Goal: Communication & Community: Answer question/provide support

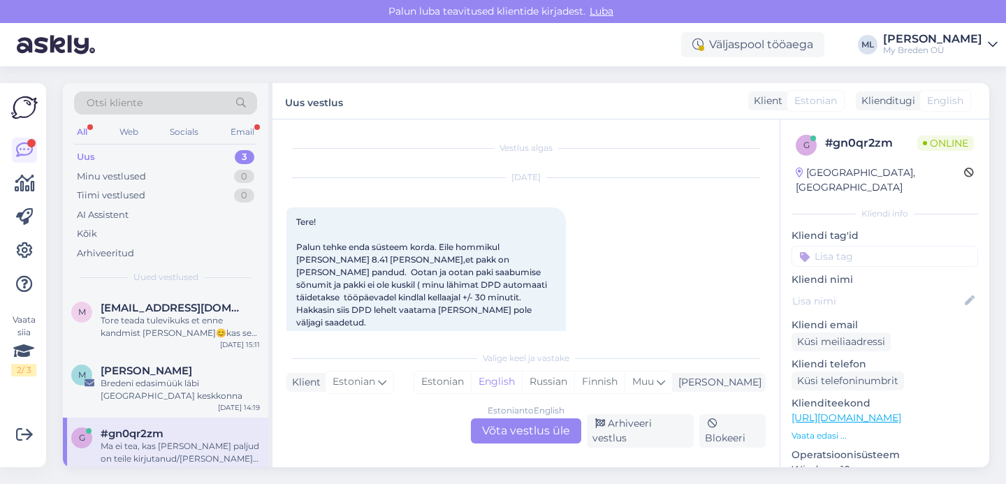
scroll to position [889, 0]
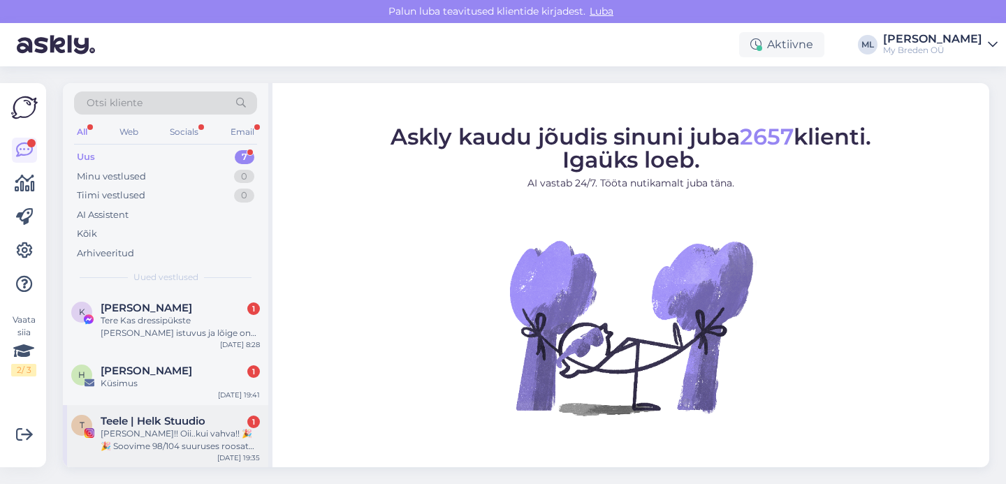
click at [160, 426] on span "Teele | Helk Stuudio" at bounding box center [153, 421] width 105 height 13
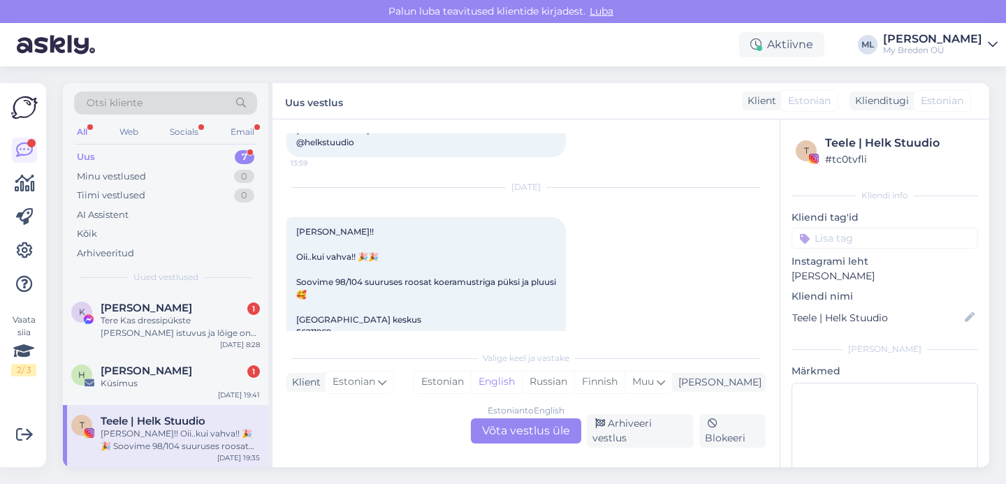
scroll to position [5833, 0]
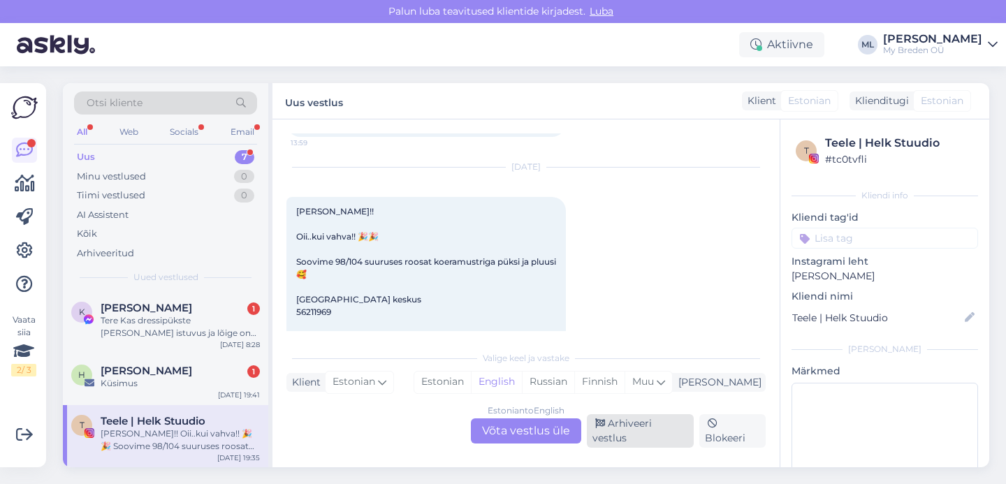
click at [614, 442] on div "Arhiveeri vestlus" at bounding box center [640, 431] width 107 height 34
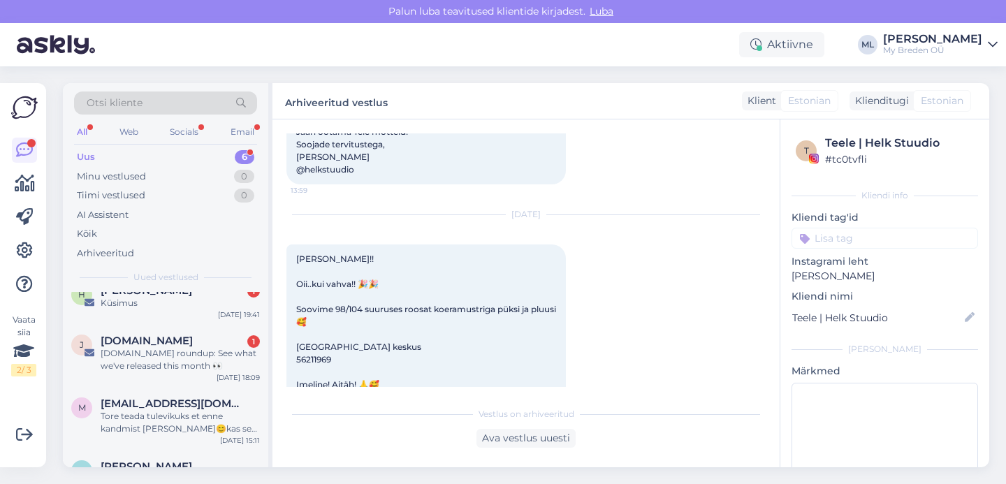
scroll to position [189, 0]
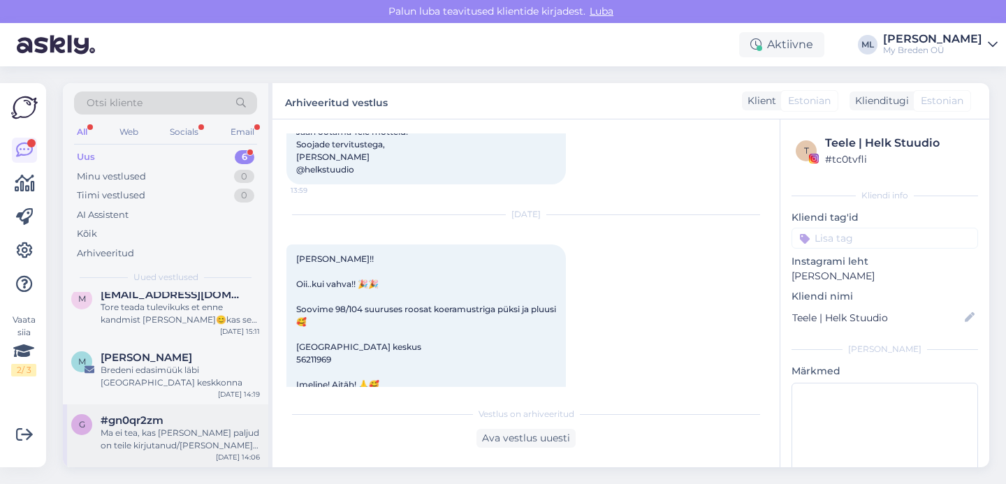
click at [147, 419] on span "#gn0qr2zm" at bounding box center [132, 420] width 63 height 13
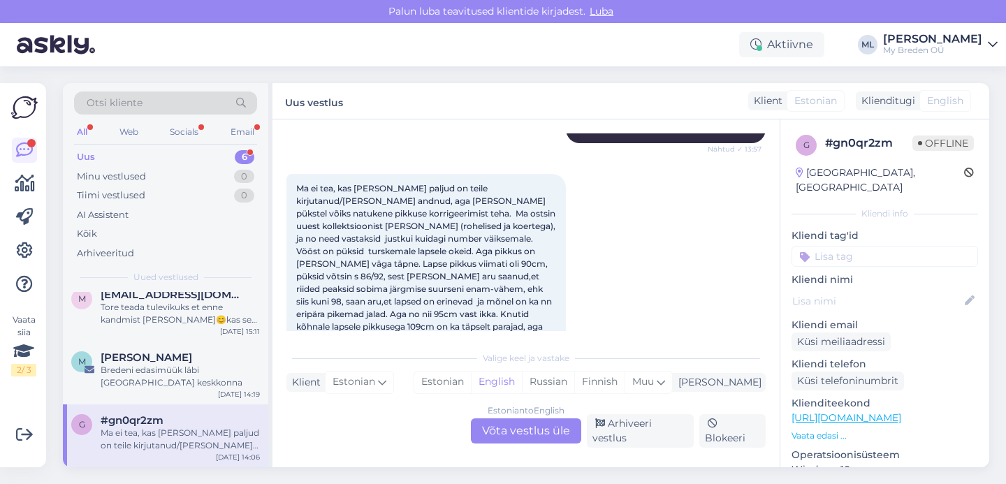
click at [514, 435] on div "Estonian to English Võta vestlus üle" at bounding box center [526, 430] width 110 height 25
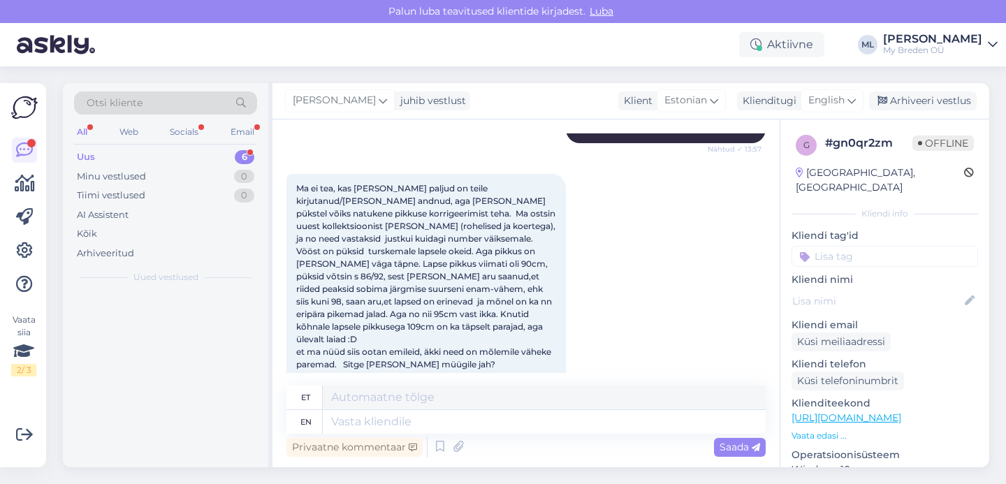
scroll to position [0, 0]
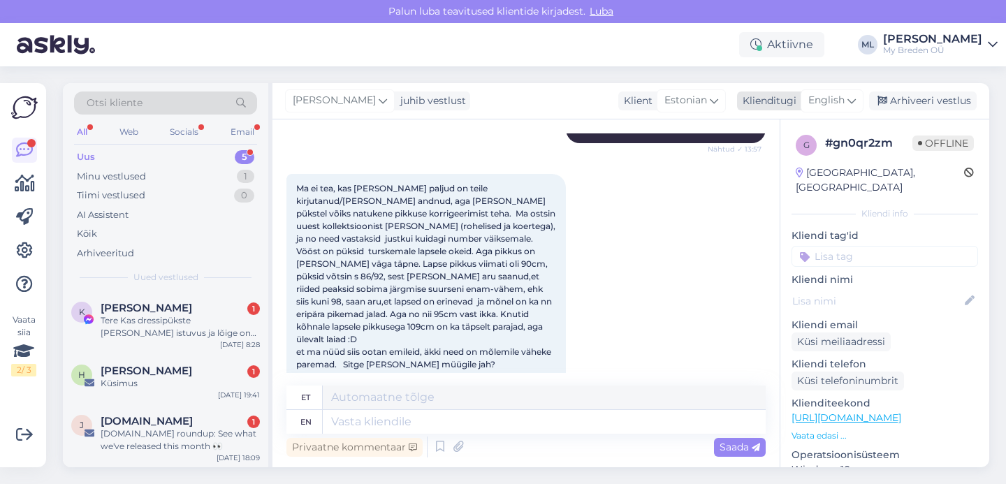
click at [855, 96] on icon at bounding box center [851, 100] width 8 height 15
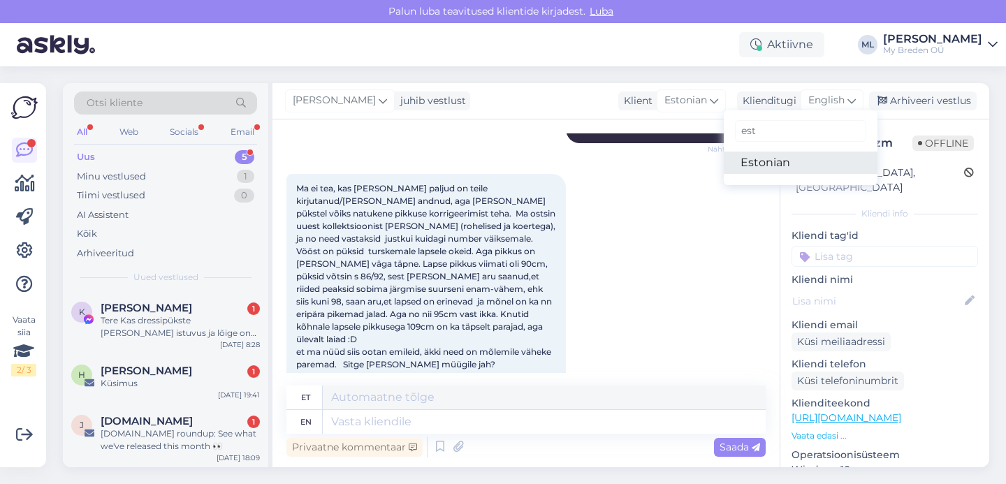
type input "est"
click at [811, 156] on link "Estonian" at bounding box center [801, 163] width 154 height 22
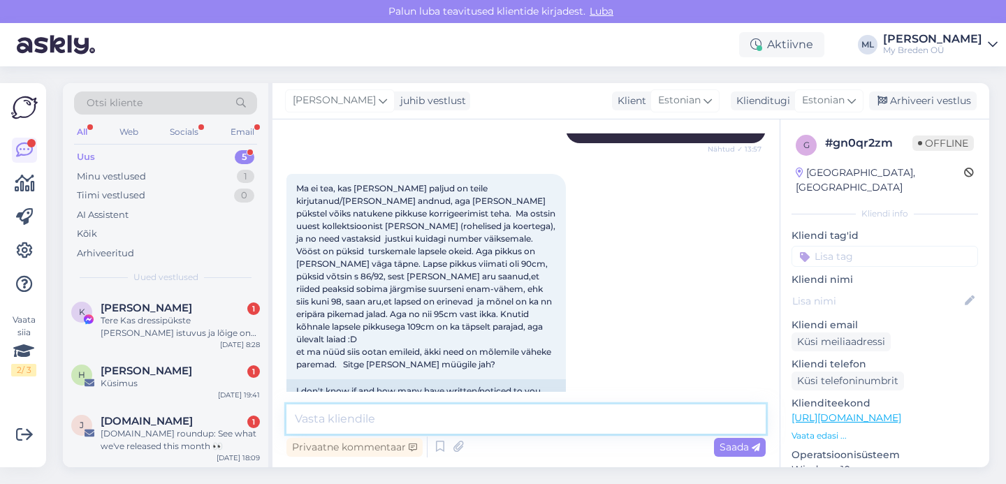
click at [425, 418] on textarea at bounding box center [525, 419] width 479 height 29
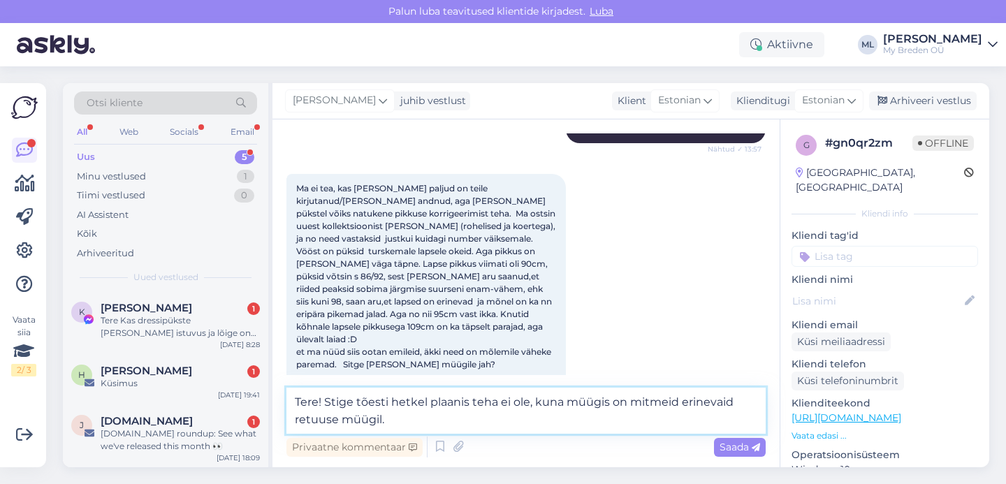
click at [741, 400] on textarea "Tere! Stige tõesti hetkel plaanis teha ei ole, kuna müügis on mitmeid erinevaid…" at bounding box center [525, 411] width 479 height 46
click at [475, 425] on textarea "Tere! Stige tõesti hetkel plaanis teha ei ole, kuna müügis on mitmeid erinevaid…" at bounding box center [525, 411] width 479 height 46
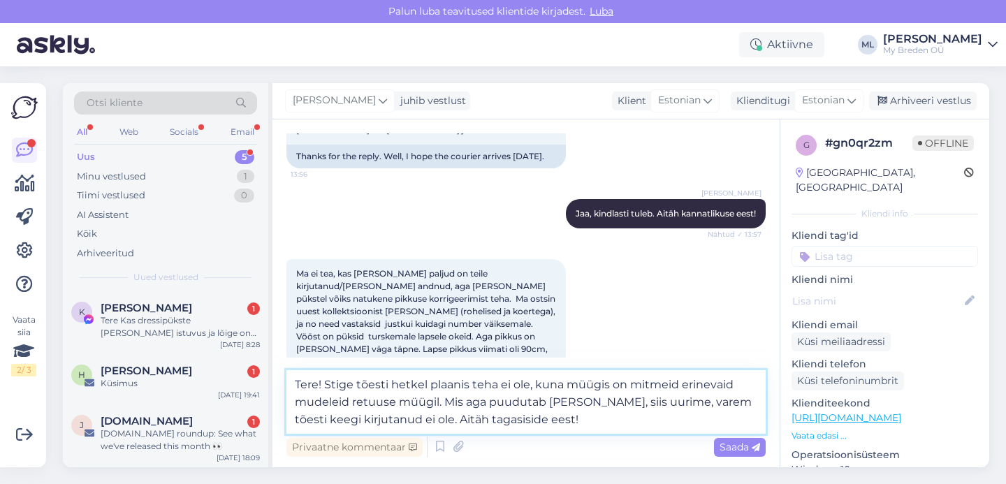
scroll to position [1082, 0]
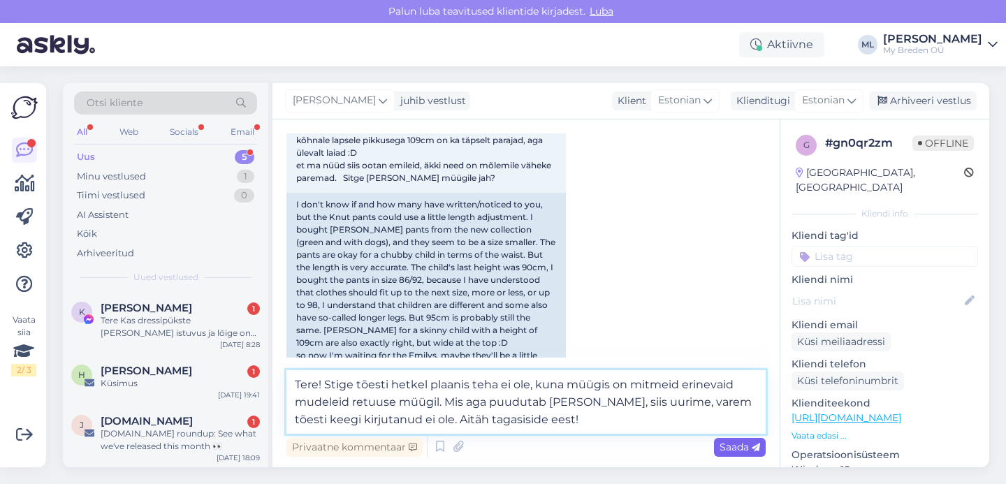
type textarea "Tere! Stige tõesti hetkel plaanis teha ei ole, kuna müügis on mitmeid erinevaid…"
click at [720, 448] on span "Saada" at bounding box center [740, 447] width 41 height 13
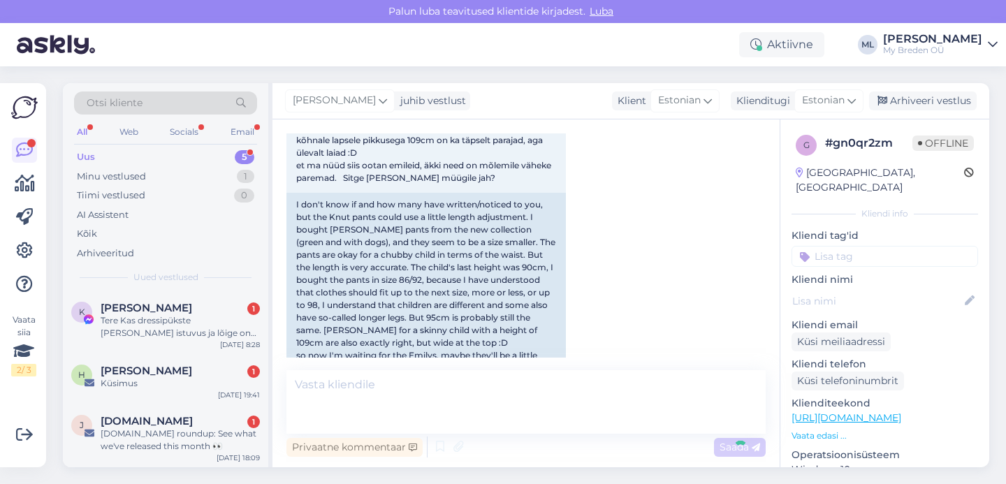
scroll to position [1175, 0]
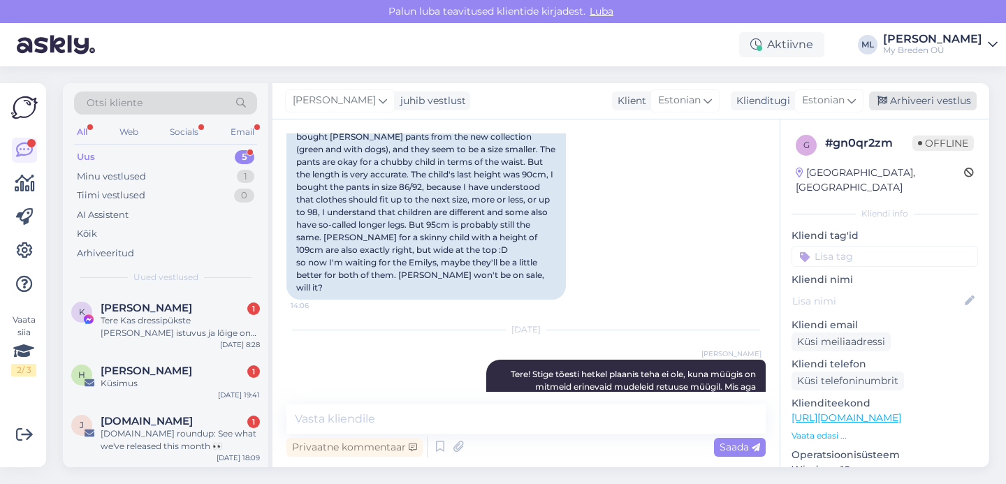
click at [898, 92] on div "Arhiveeri vestlus" at bounding box center [923, 101] width 108 height 19
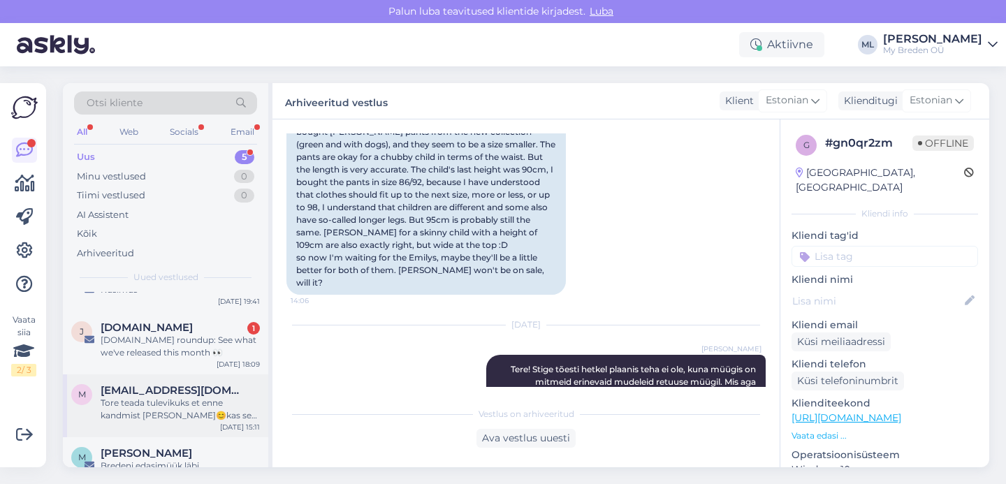
scroll to position [126, 0]
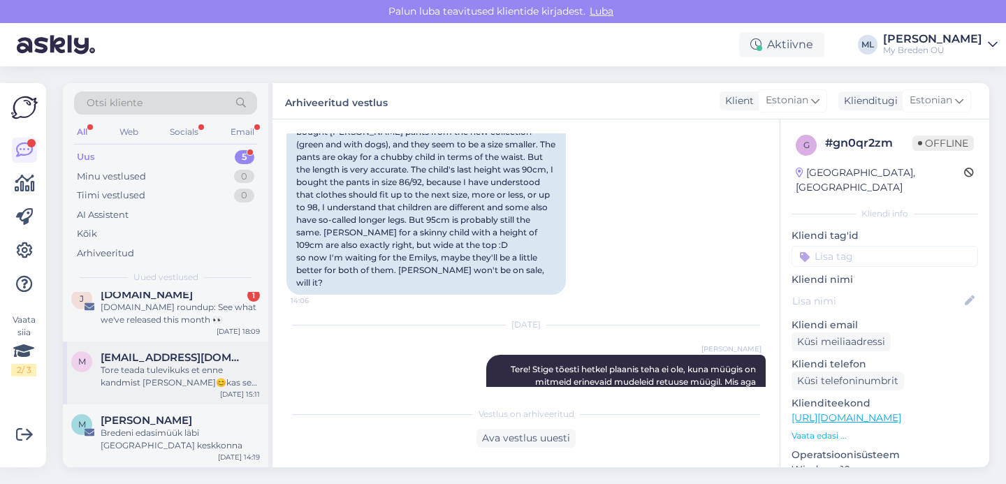
click at [180, 376] on div "Tore teada tulevikuks et enne kandmist läbi pesta😊kas see siis kuidagi kaitseb …" at bounding box center [180, 376] width 159 height 25
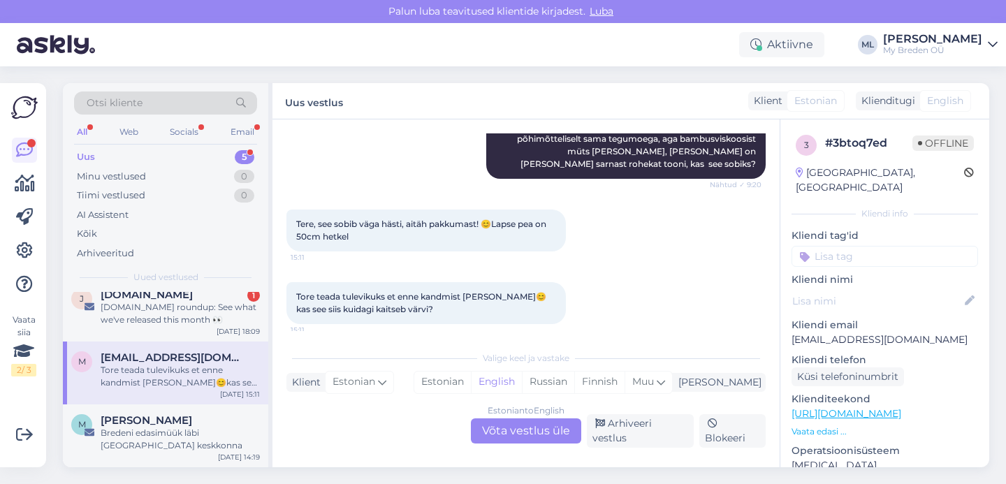
click at [541, 431] on div "Estonian to English Võta vestlus üle" at bounding box center [526, 430] width 110 height 25
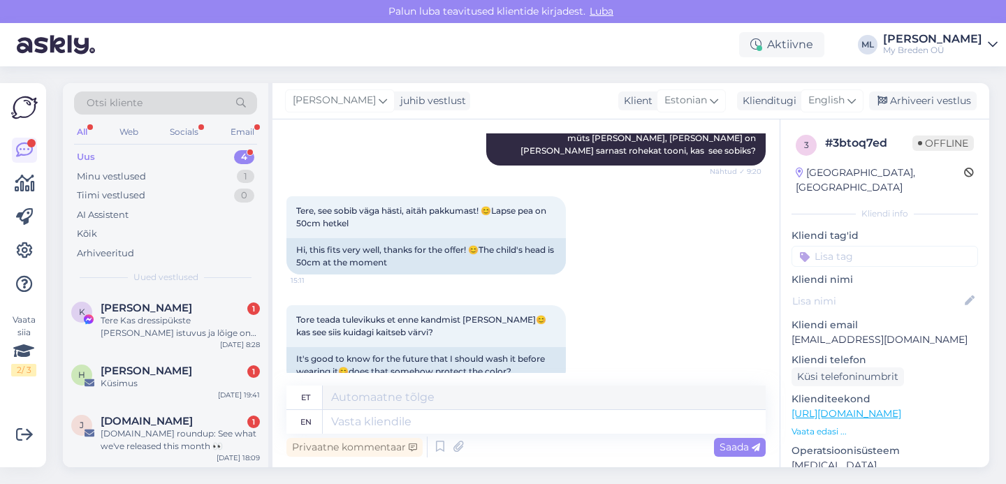
scroll to position [692, 0]
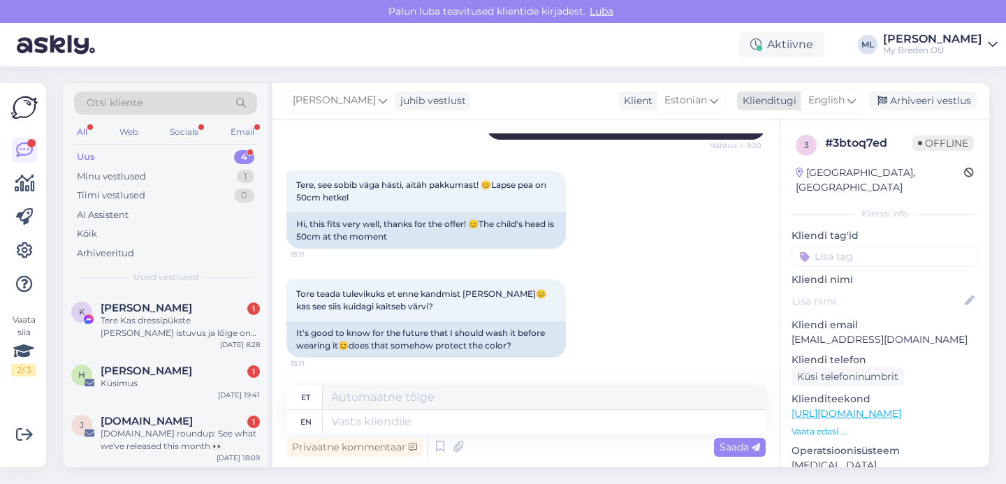
click at [836, 102] on span "English" at bounding box center [826, 100] width 36 height 15
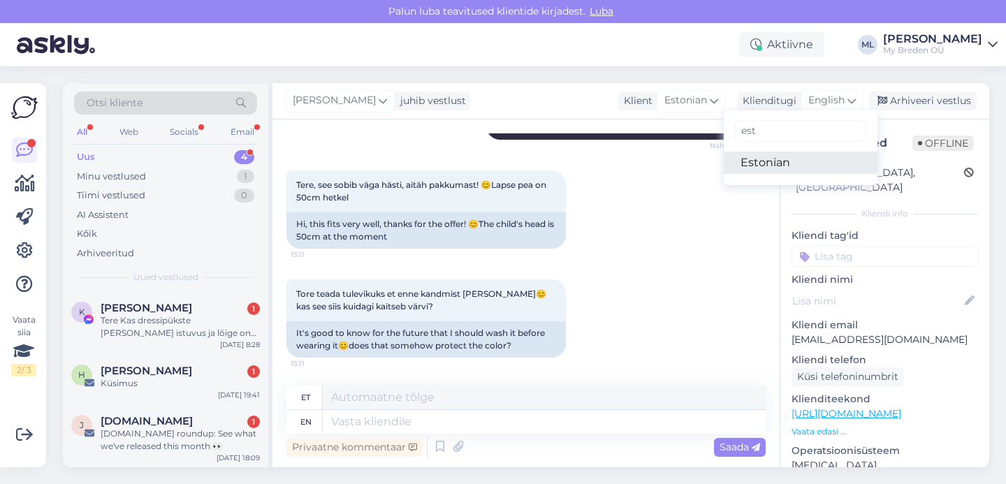
click at [759, 166] on link "Estonian" at bounding box center [801, 163] width 154 height 22
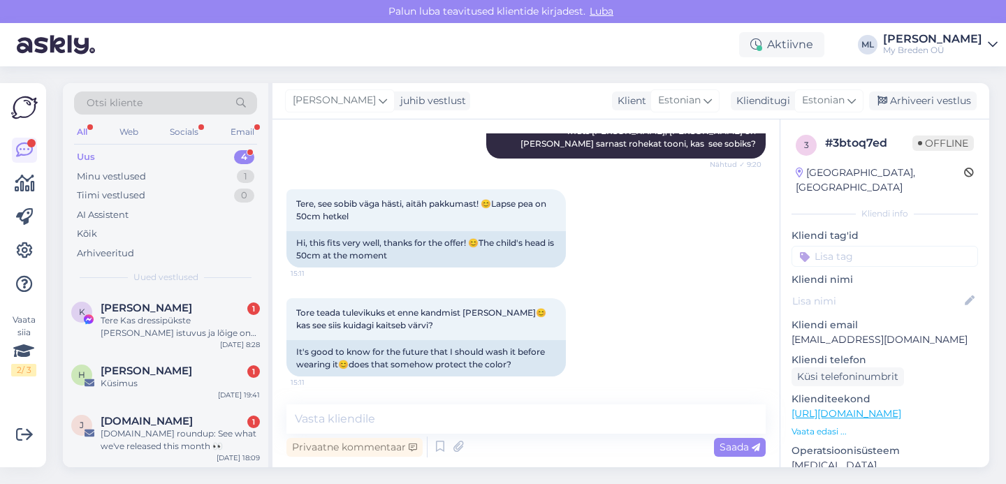
scroll to position [673, 0]
click at [421, 421] on textarea at bounding box center [525, 419] width 479 height 29
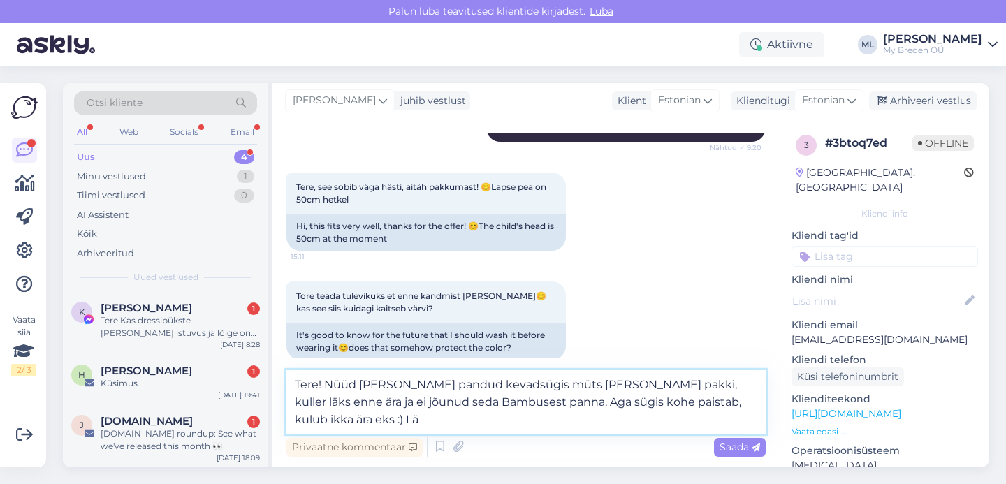
scroll to position [692, 0]
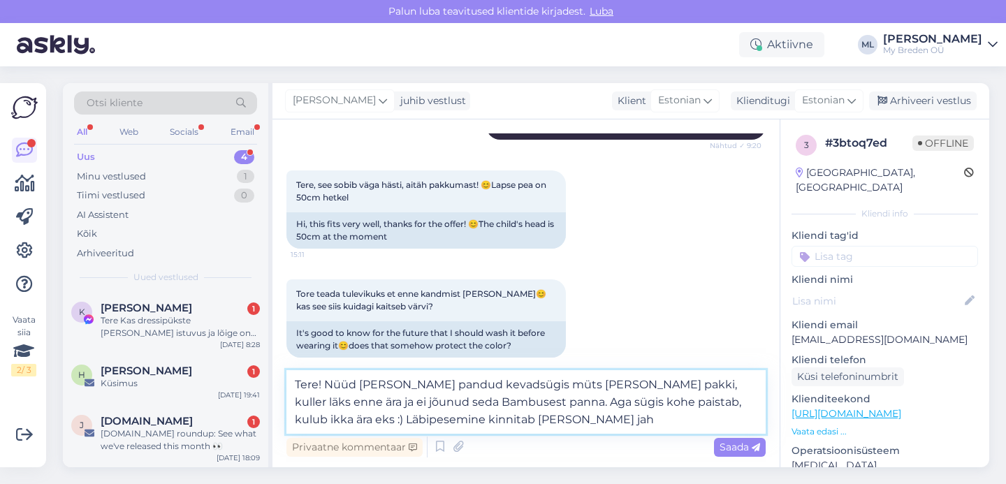
click at [742, 401] on textarea "Tere! Nüüd küll sai pandud kevadsügis müts Klaus pakki, kuller läks enne ära ja…" at bounding box center [525, 402] width 479 height 64
click at [712, 400] on textarea "Tere! Nüüd küll sai pandud kevadsügis müts Klaus pakki, kuller läks enne ära ja…" at bounding box center [525, 402] width 479 height 64
click at [718, 399] on textarea "Tere! Nüüd küll sai pandud kevadsügis müts Klaus pakki, kuller läks enne ära ja…" at bounding box center [525, 402] width 479 height 64
click at [710, 398] on textarea "Tere! Nüüd küll sai pandud kevadsügis müts Klaus pakki, kuller läks enne ära ja…" at bounding box center [525, 402] width 479 height 64
drag, startPoint x: 711, startPoint y: 400, endPoint x: 714, endPoint y: 407, distance: 8.4
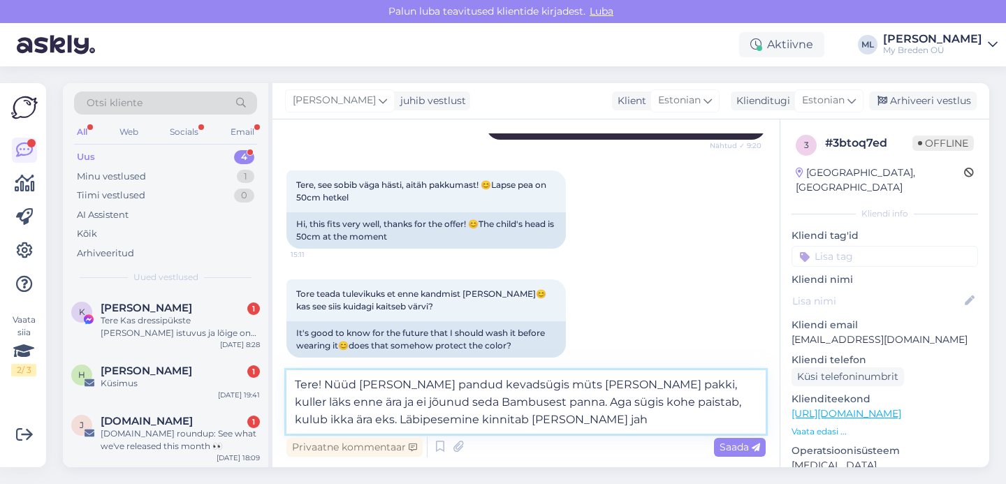
click at [709, 400] on textarea "Tere! Nüüd küll sai pandud kevadsügis müts Klaus pakki, kuller läks enne ära ja…" at bounding box center [525, 402] width 479 height 64
click at [741, 402] on textarea "Tere! Nüüd küll sai pandud kevadsügis müts Klaus pakki, kuller läks enne ära ja…" at bounding box center [525, 402] width 479 height 64
click at [516, 425] on textarea "Tere! Nüüd küll sai pandud kevadsügis müts Klaus pakki, kuller läks enne ära ja…" at bounding box center [525, 402] width 479 height 64
type textarea "Tere! Nüüd küll sai pandud kevadsügis müts Klaus pakki, kuller läks enne ära ja…"
click at [755, 446] on icon at bounding box center [756, 448] width 8 height 8
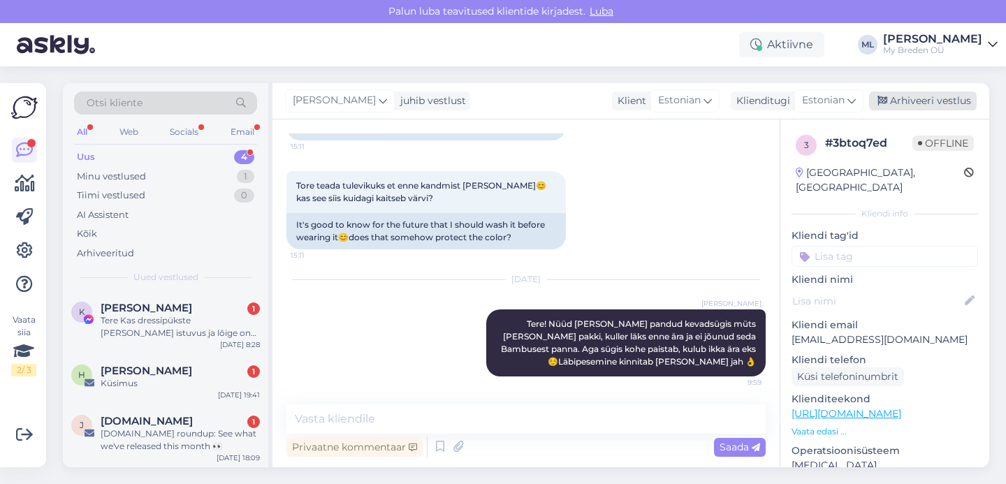
click at [915, 102] on div "Arhiveeri vestlus" at bounding box center [923, 101] width 108 height 19
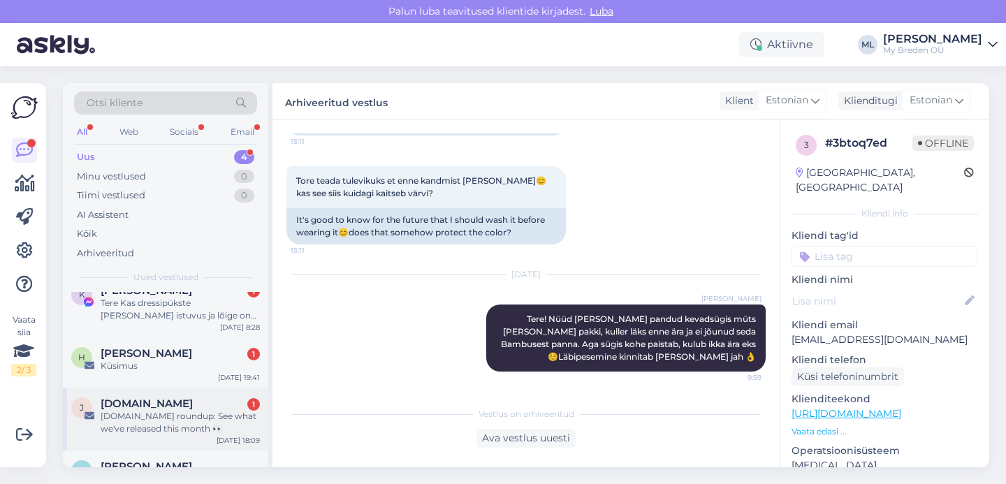
scroll to position [64, 0]
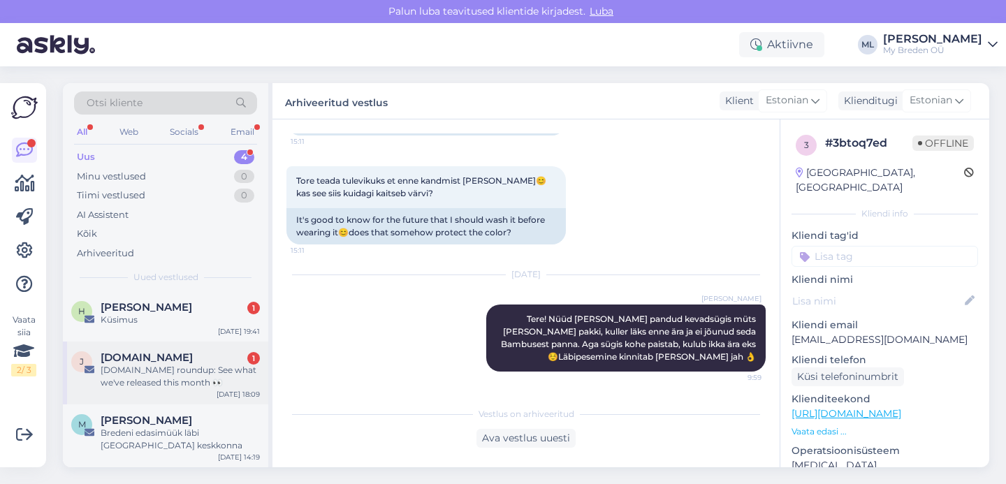
click at [146, 365] on div "Judge.me roundup: See what we've released this month 👀" at bounding box center [180, 376] width 159 height 25
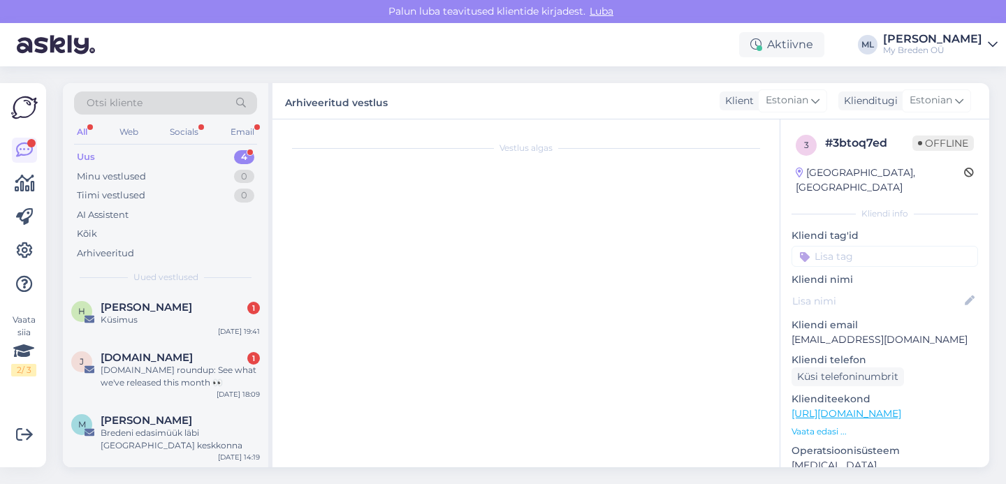
scroll to position [5862, 0]
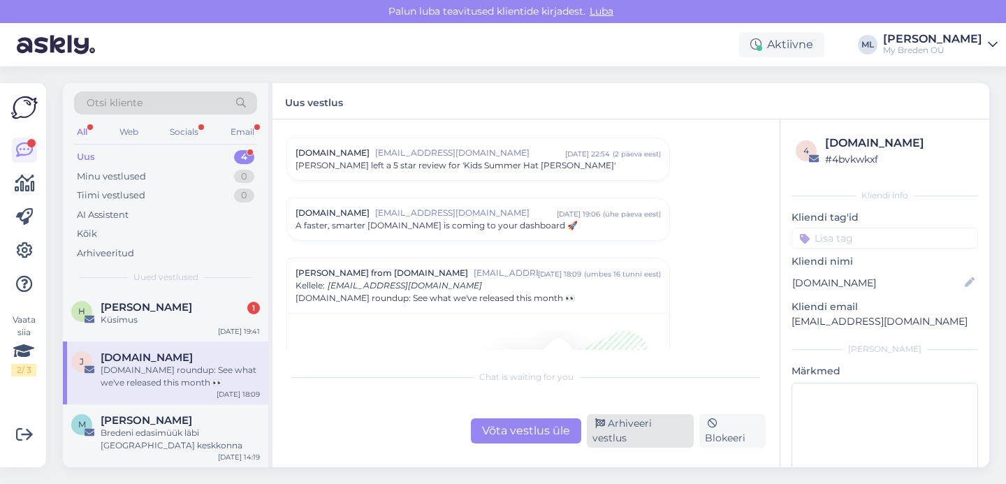
click at [636, 429] on div "Arhiveeri vestlus" at bounding box center [640, 431] width 107 height 34
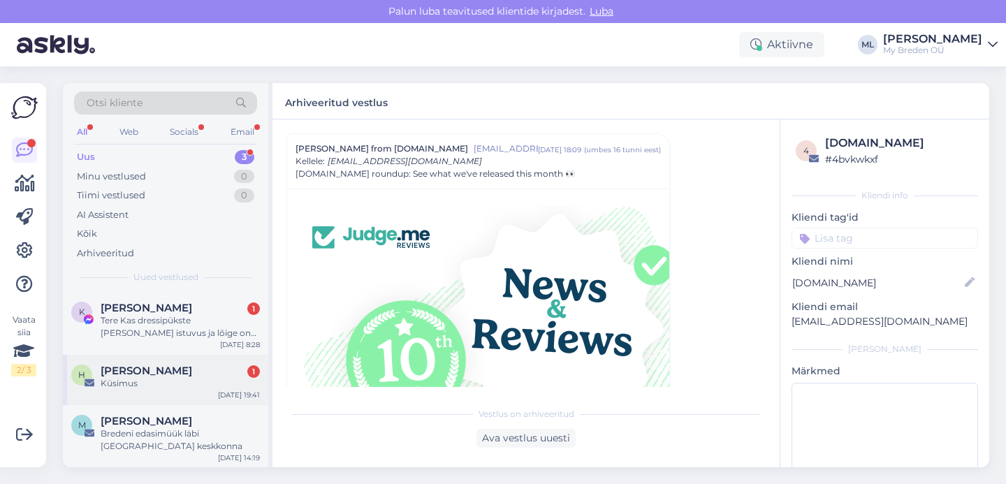
scroll to position [1, 0]
click at [174, 386] on div "Küsimus" at bounding box center [180, 383] width 159 height 13
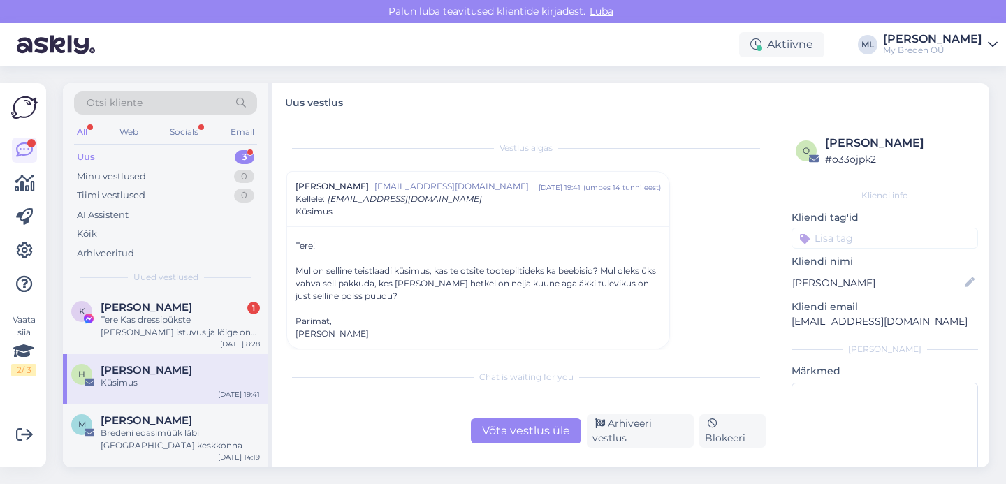
click at [525, 430] on div "Võta vestlus üle" at bounding box center [526, 430] width 110 height 25
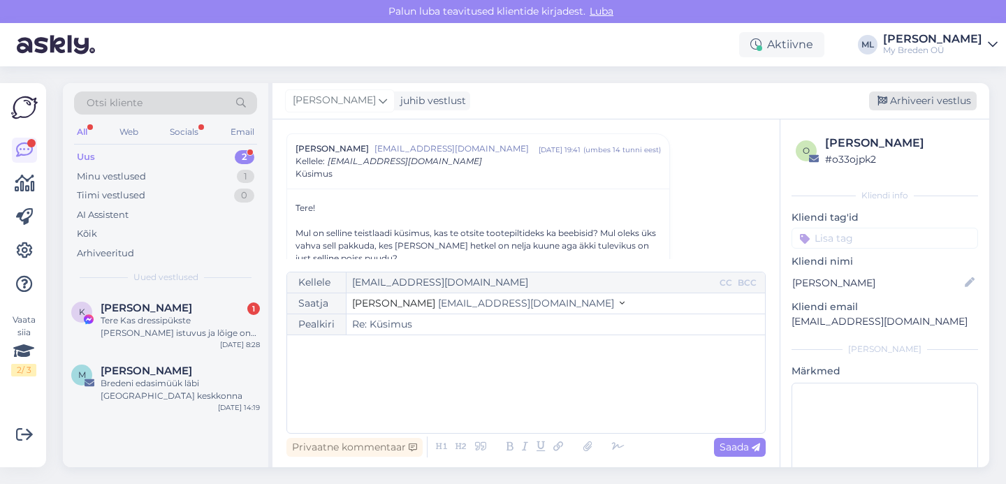
click at [885, 102] on icon at bounding box center [882, 101] width 10 height 10
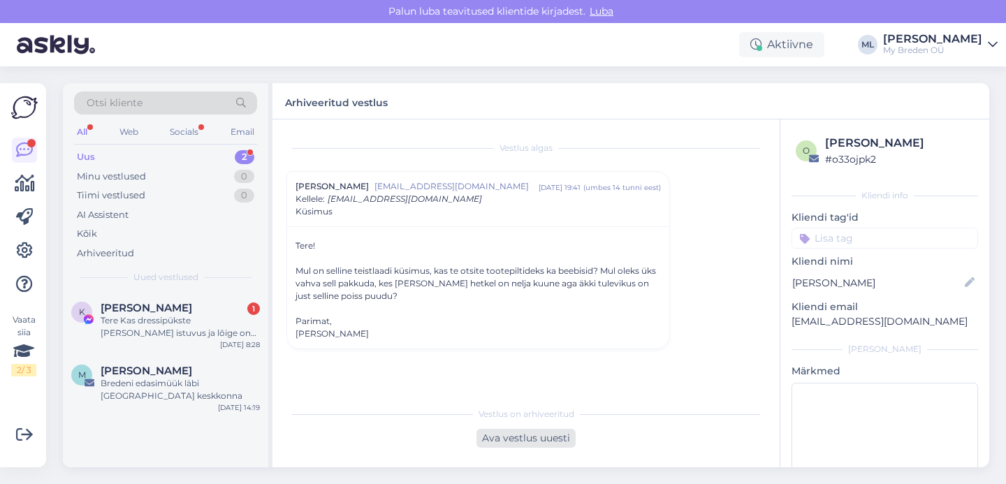
click at [551, 438] on div "Ava vestlus uuesti" at bounding box center [525, 438] width 99 height 19
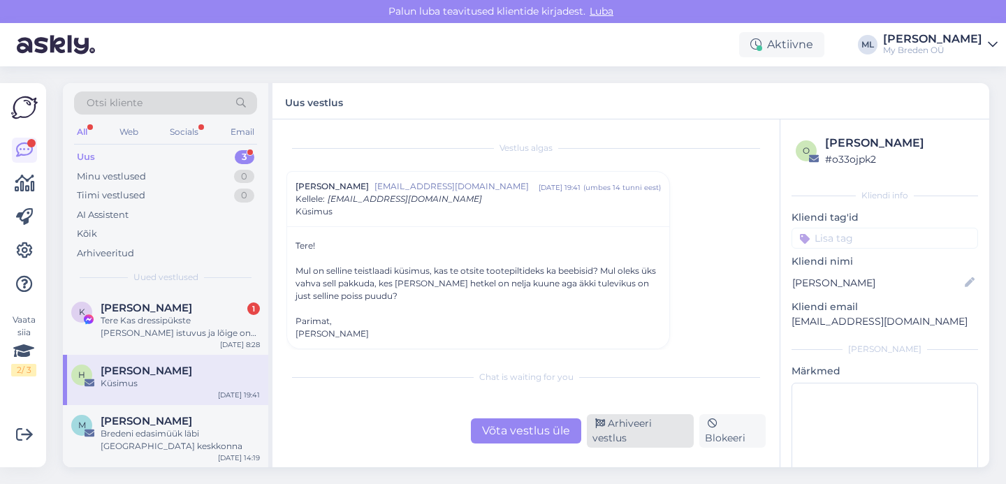
click at [646, 430] on div "Arhiveeri vestlus" at bounding box center [640, 431] width 107 height 34
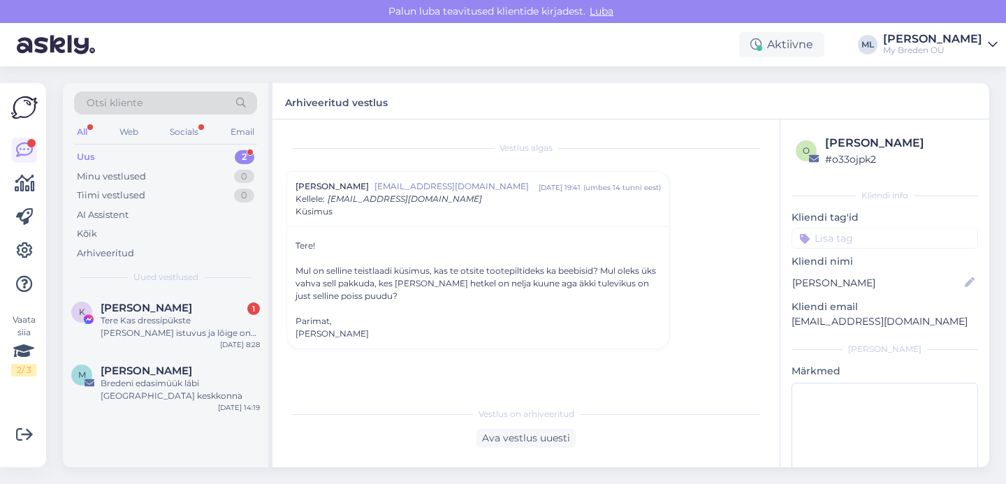
click at [550, 449] on div "Vestlus algas Helerin Ratassepp helerinratassepp@gmail.com aug 12 19:41 ( umbes…" at bounding box center [525, 293] width 507 height 348
click at [553, 444] on div "Ava vestlus uuesti" at bounding box center [525, 438] width 99 height 19
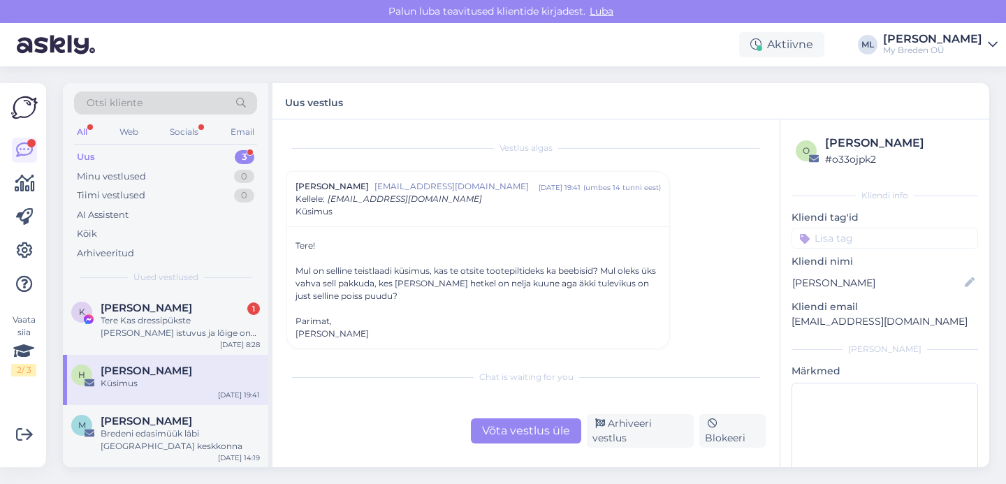
click at [560, 434] on div "Võta vestlus üle" at bounding box center [526, 430] width 110 height 25
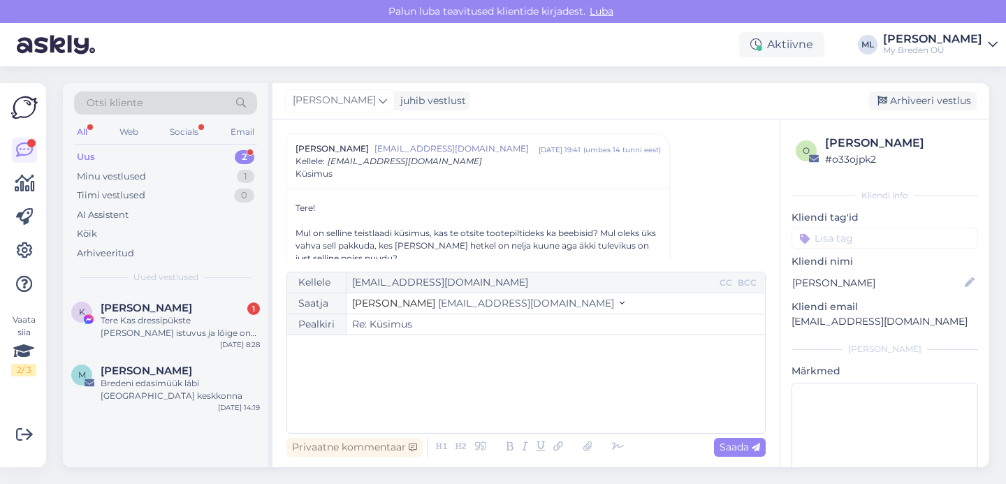
click at [478, 302] on span "info@mybreden.com" at bounding box center [526, 303] width 176 height 13
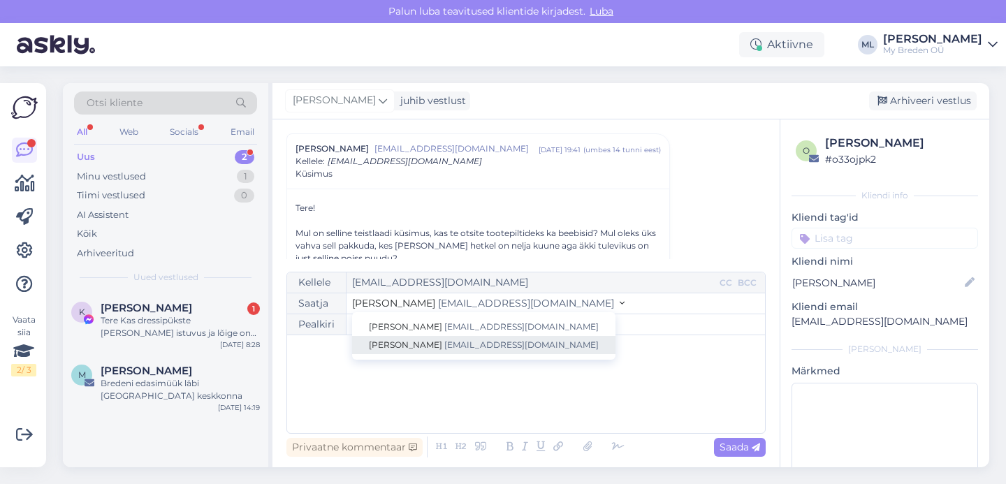
click at [460, 339] on link "Mari-Liis info@mybreden.com" at bounding box center [483, 345] width 263 height 18
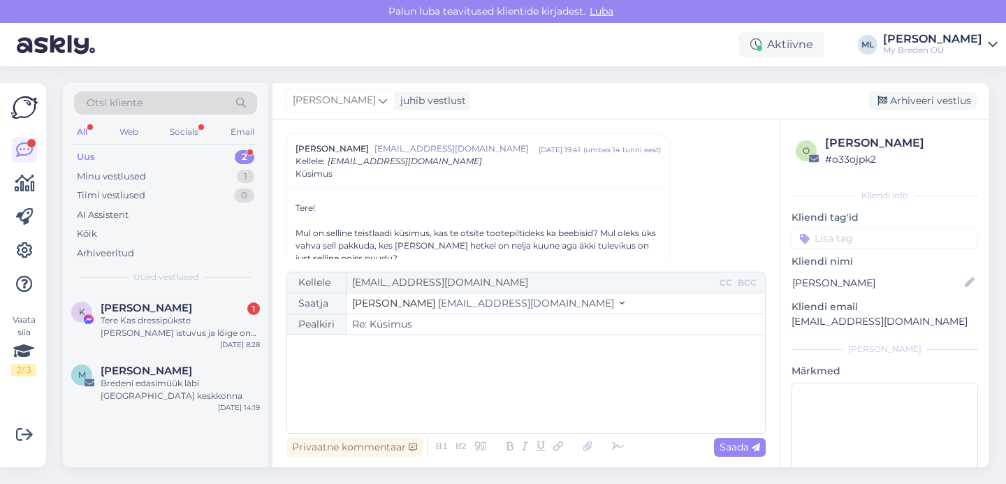
click at [452, 367] on div "﻿" at bounding box center [526, 384] width 464 height 84
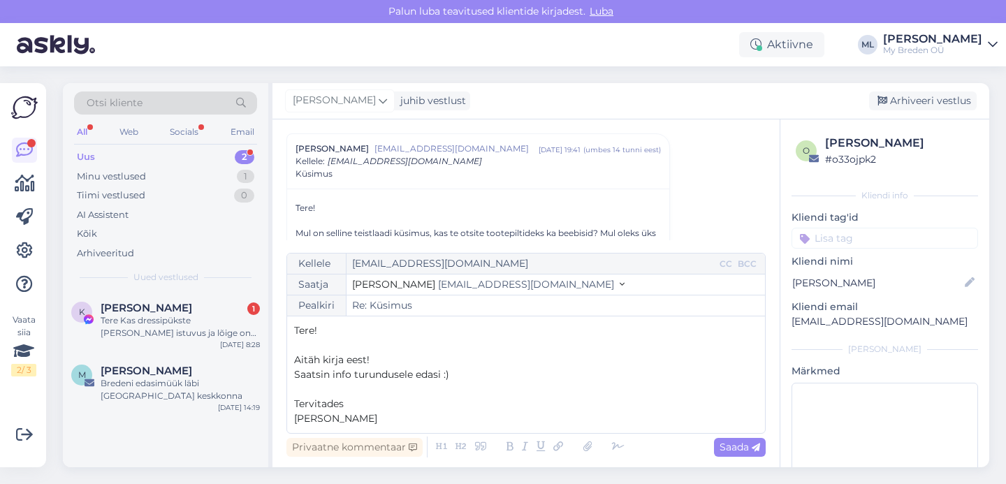
click at [729, 443] on span "Saada" at bounding box center [740, 447] width 41 height 13
type input "Re: Küsimus"
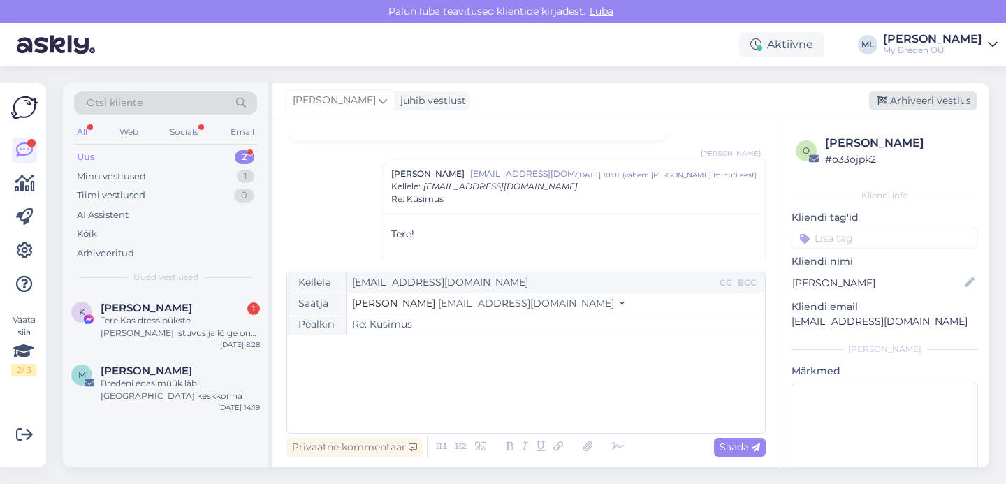
click at [931, 99] on div "Arhiveeri vestlus" at bounding box center [923, 101] width 108 height 19
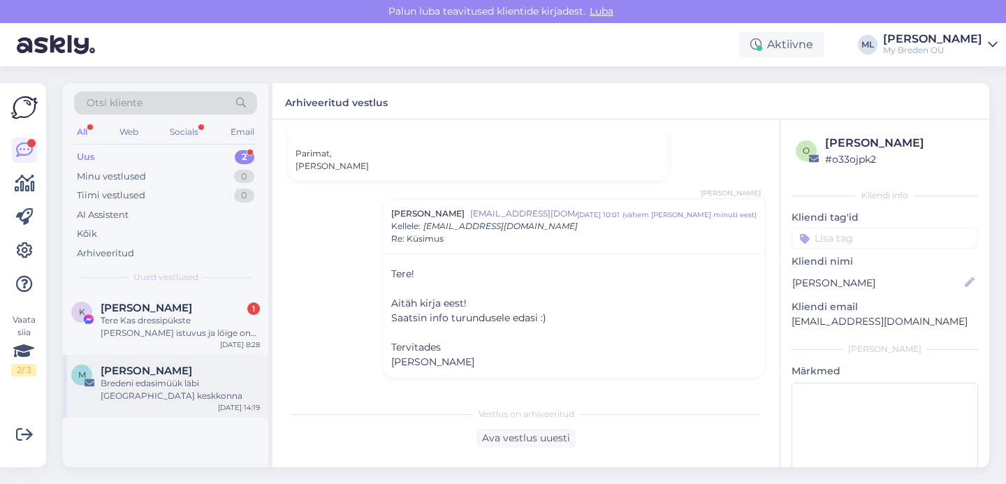
click at [147, 382] on div "Bredeni edasimüük läbi Hertwilli keskkonna" at bounding box center [180, 389] width 159 height 25
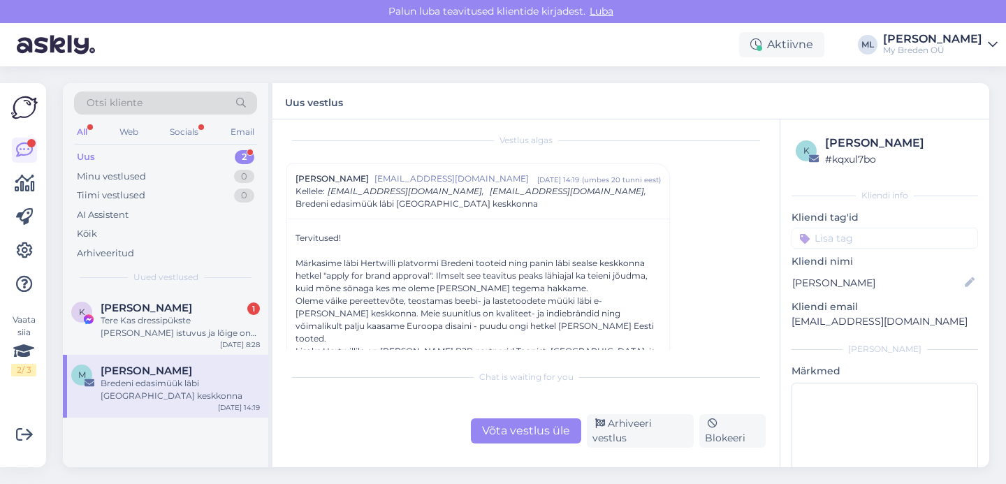
scroll to position [0, 0]
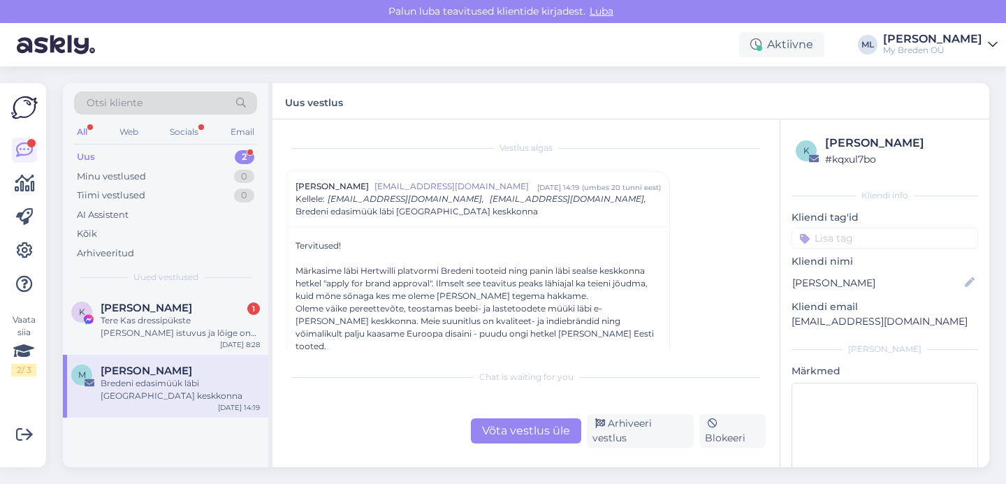
click at [184, 370] on div "Martin Kala" at bounding box center [180, 371] width 159 height 13
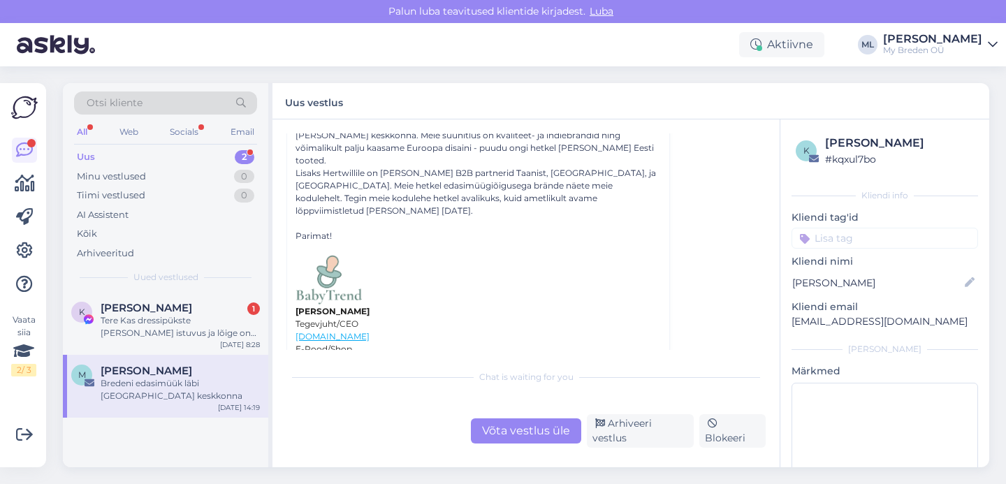
scroll to position [201, 0]
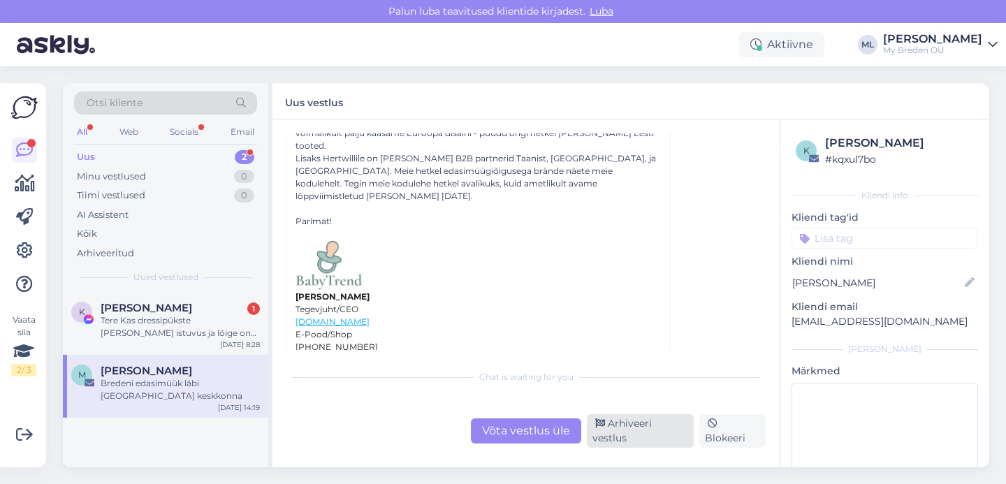
click at [629, 430] on div "Arhiveeri vestlus" at bounding box center [640, 431] width 107 height 34
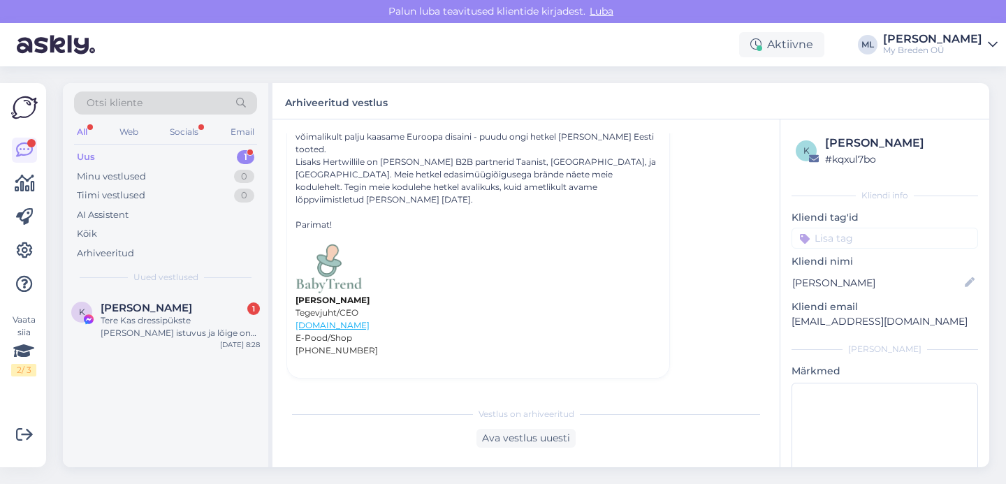
scroll to position [38, 0]
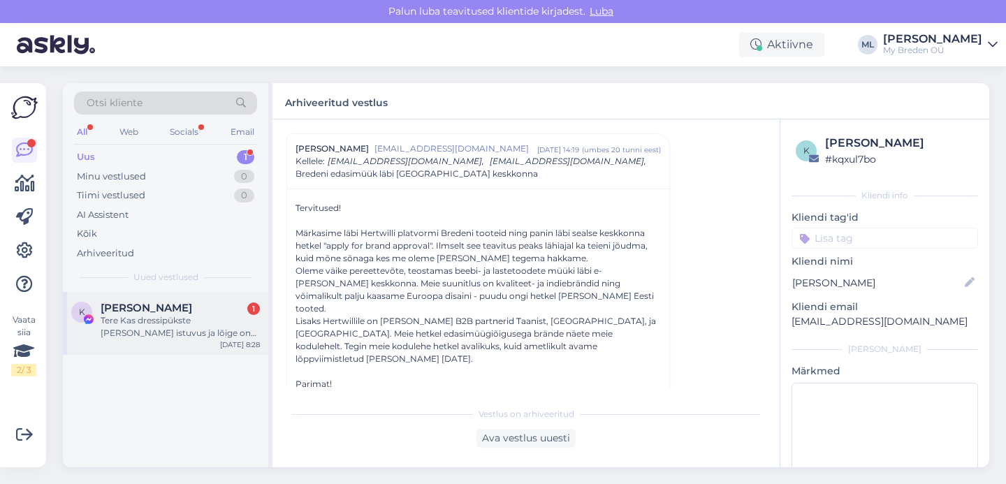
click at [164, 330] on div "Tere Kas dressipükste DELIA istuvus ja lõige on sama nagu DORISEL?" at bounding box center [180, 326] width 159 height 25
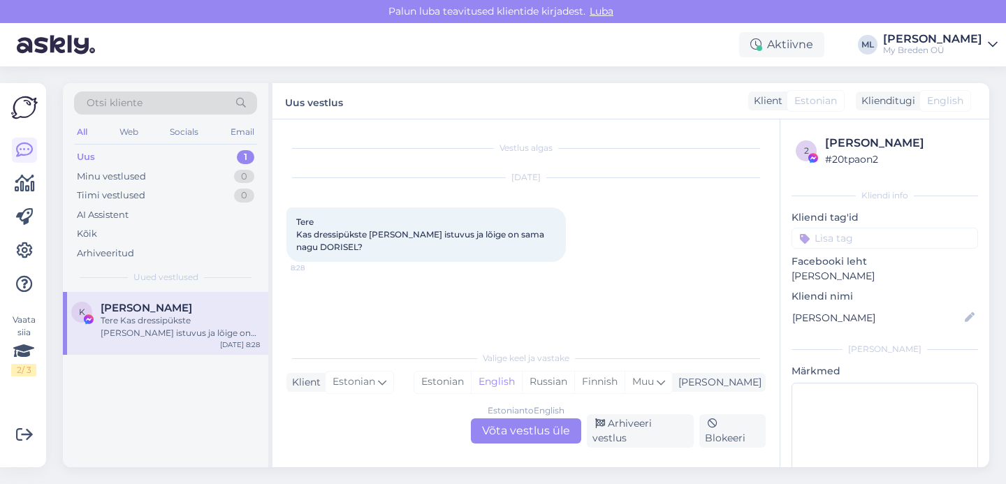
scroll to position [0, 0]
click at [520, 437] on div "Estonian to English Võta vestlus üle" at bounding box center [526, 430] width 110 height 25
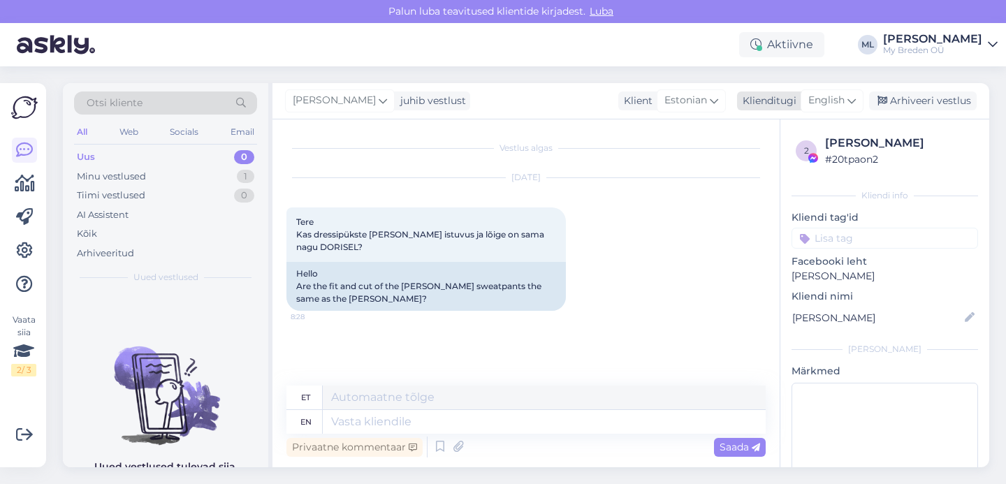
click at [839, 96] on span "English" at bounding box center [826, 100] width 36 height 15
type input "est"
click at [755, 166] on link "Estonian" at bounding box center [801, 163] width 154 height 22
click at [420, 421] on textarea at bounding box center [525, 419] width 479 height 29
type textarea "M"
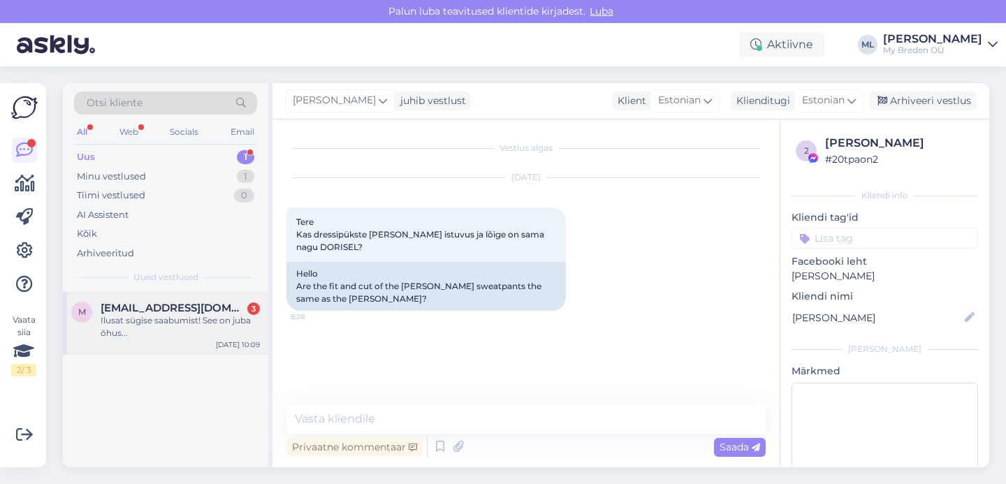
click at [181, 302] on span "mkmaarja@gmail.com" at bounding box center [173, 308] width 145 height 13
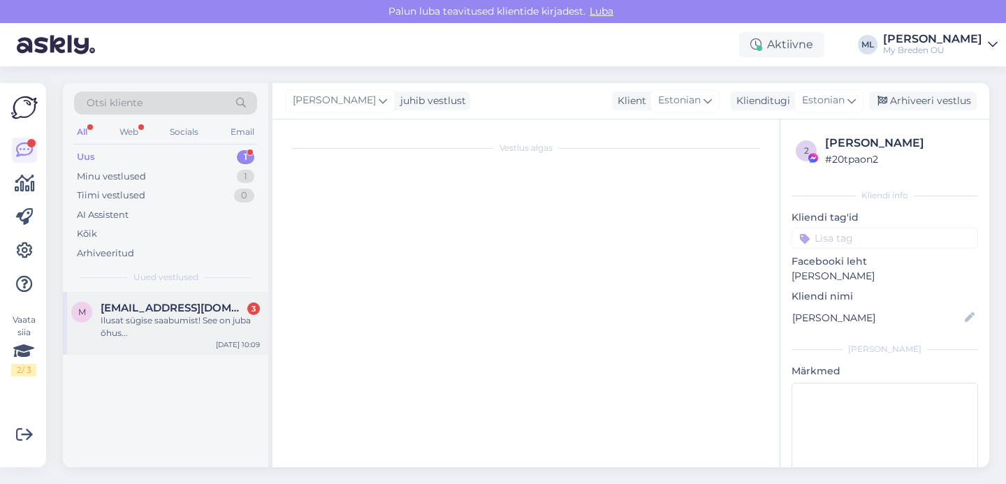
scroll to position [1046, 0]
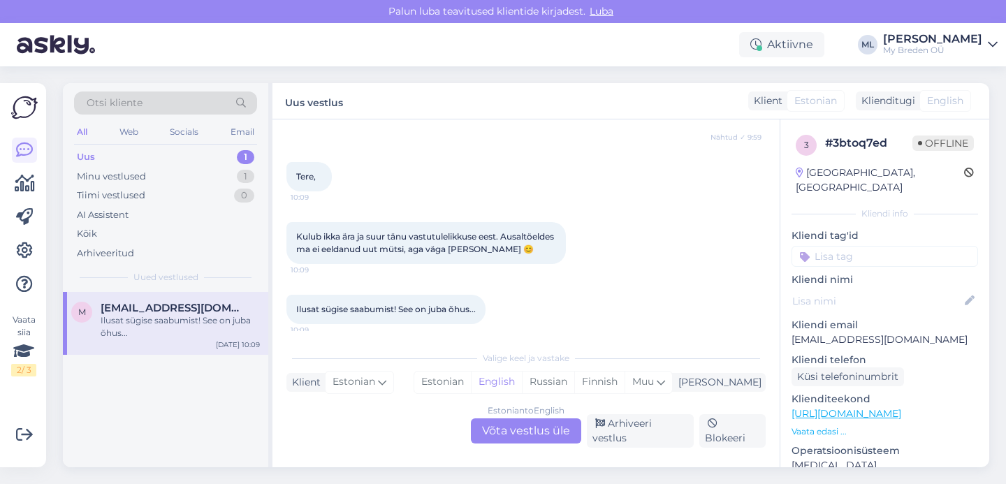
drag, startPoint x: 530, startPoint y: 442, endPoint x: 539, endPoint y: 448, distance: 11.3
click at [530, 442] on div "Estonian to English Võta vestlus üle" at bounding box center [526, 430] width 110 height 25
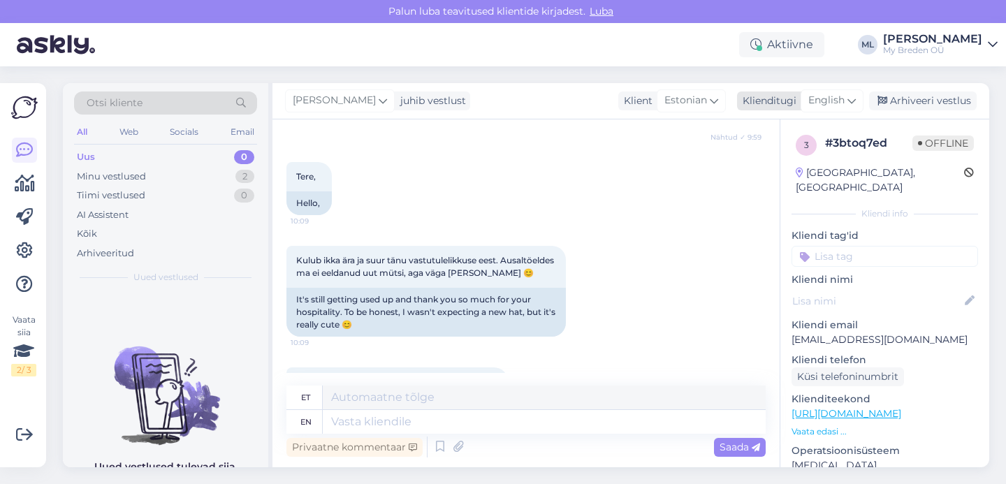
click at [832, 108] on span "English" at bounding box center [826, 100] width 36 height 15
click at [775, 167] on link "Estonian" at bounding box center [801, 163] width 154 height 22
click at [425, 415] on textarea at bounding box center [525, 419] width 479 height 29
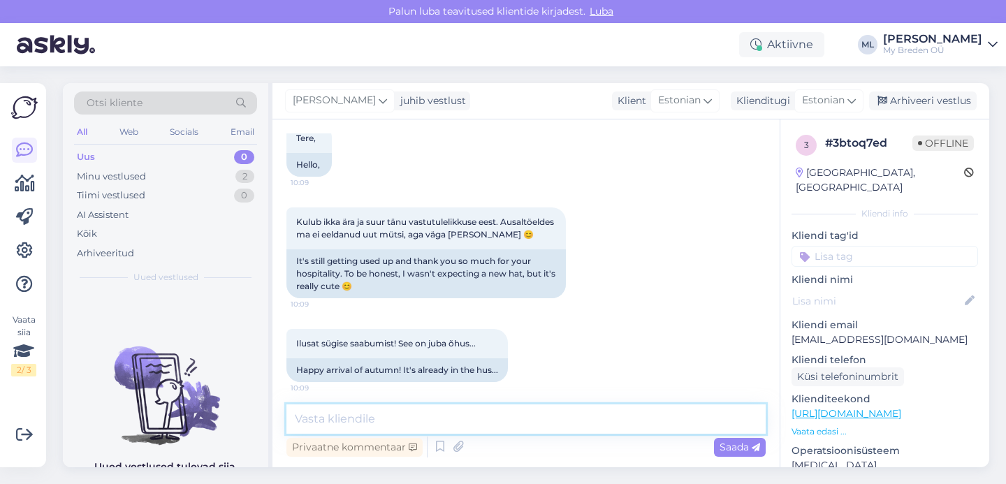
scroll to position [1090, 0]
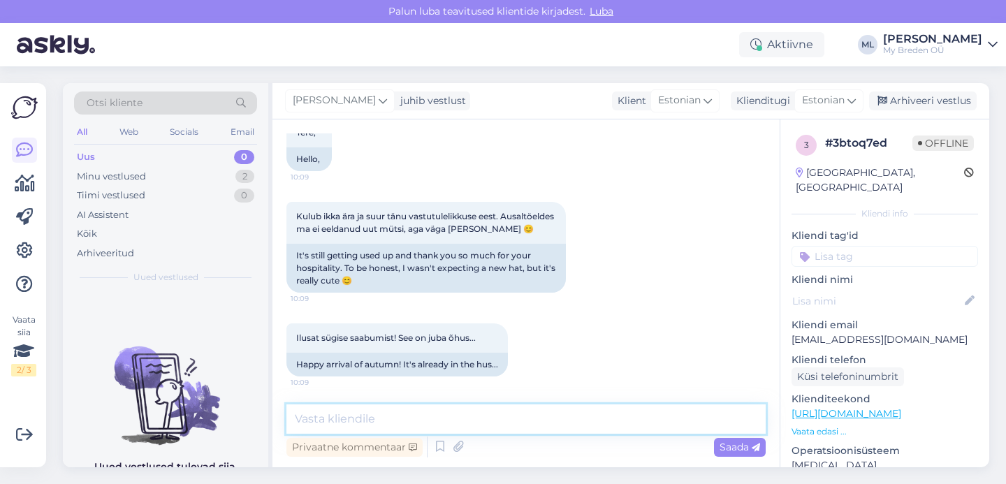
click at [459, 416] on textarea at bounding box center [525, 419] width 479 height 29
click at [293, 412] on textarea "💕" at bounding box center [525, 419] width 479 height 29
type textarea "Aitähh, Teilegi 💕"
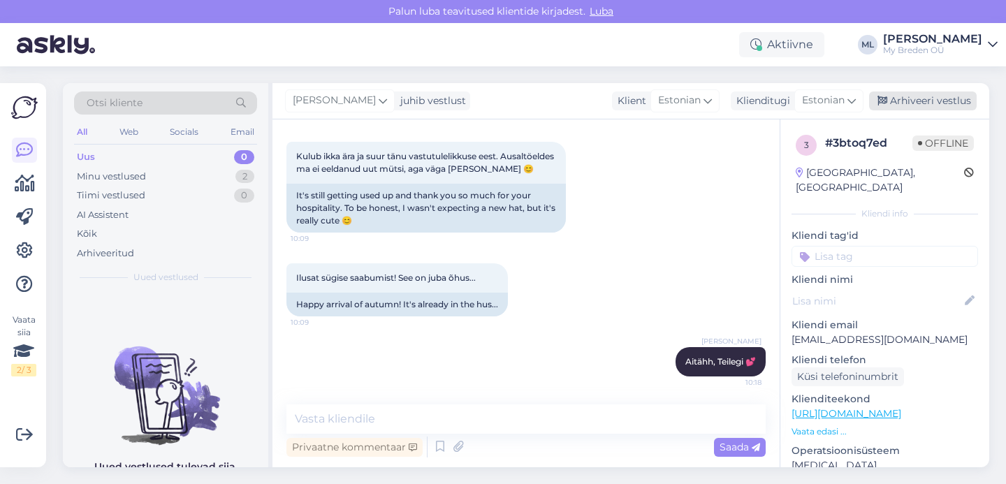
click at [905, 102] on div "Arhiveeri vestlus" at bounding box center [923, 101] width 108 height 19
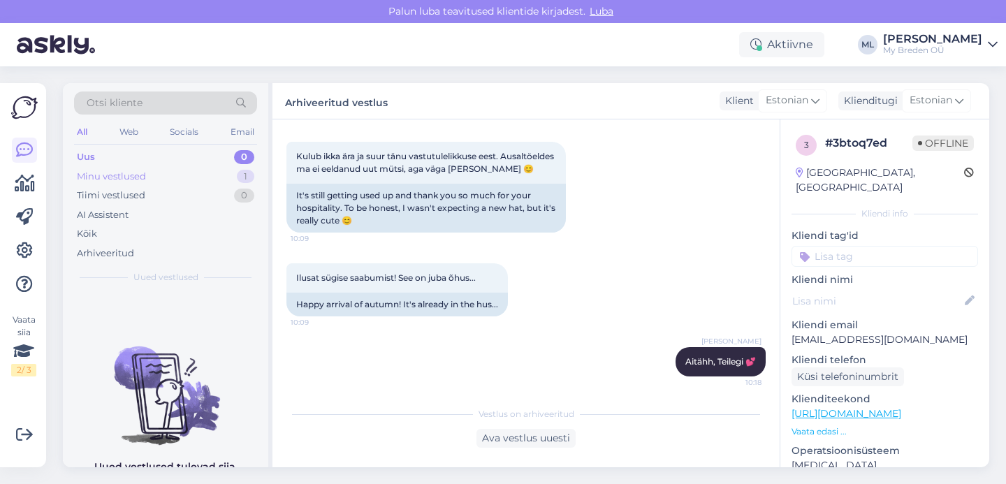
click at [206, 179] on div "Minu vestlused 1" at bounding box center [165, 177] width 183 height 20
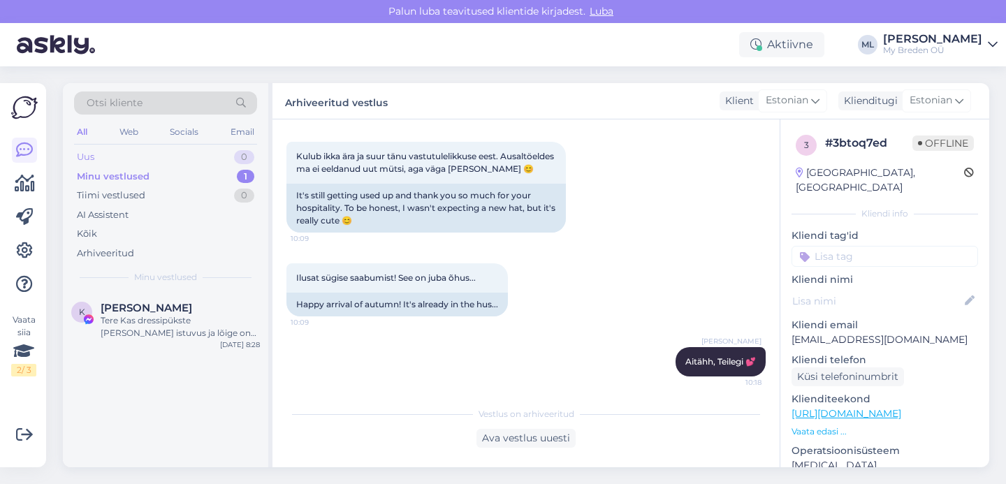
click at [174, 158] on div "Uus 0" at bounding box center [165, 157] width 183 height 20
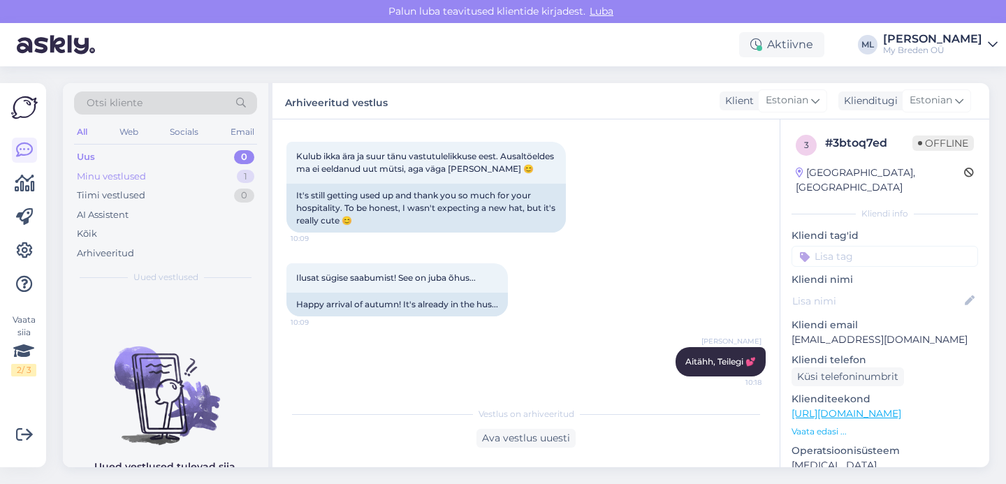
click at [131, 170] on div "Minu vestlused" at bounding box center [111, 177] width 69 height 14
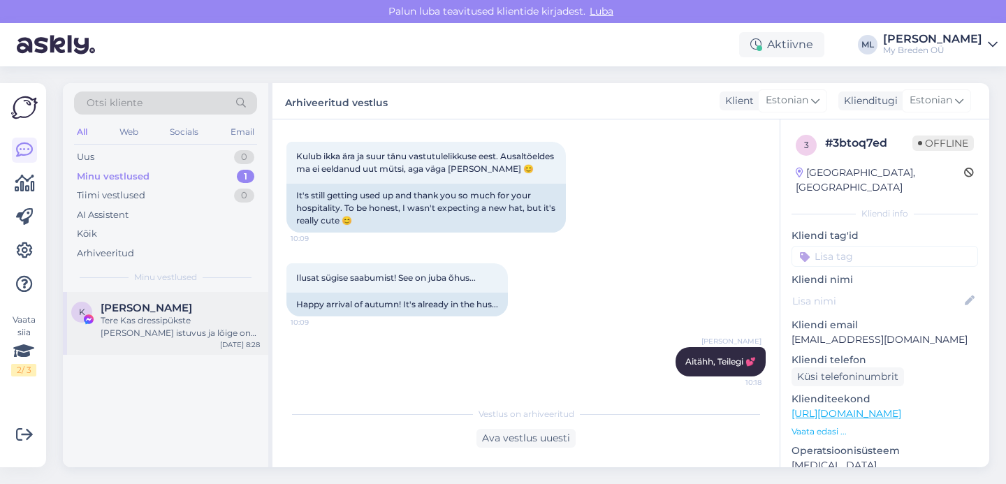
click at [173, 320] on div "Tere Kas dressipükste DELIA istuvus ja lõige on sama nagu DORISEL?" at bounding box center [180, 326] width 159 height 25
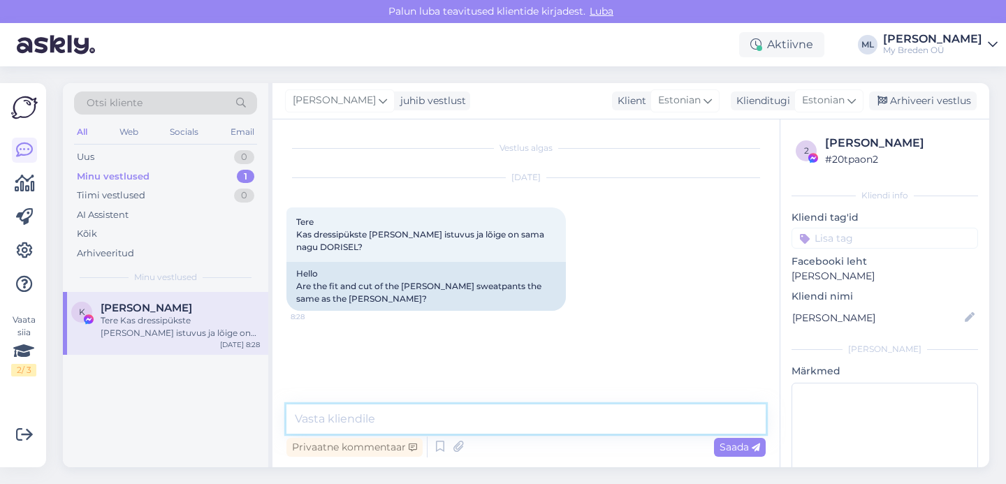
drag, startPoint x: 532, startPoint y: 423, endPoint x: 541, endPoint y: 423, distance: 9.1
click at [532, 423] on textarea at bounding box center [525, 419] width 479 height 29
type textarea "Tere! Jah, lõige on sama, soonikud on ainult erinevad :)"
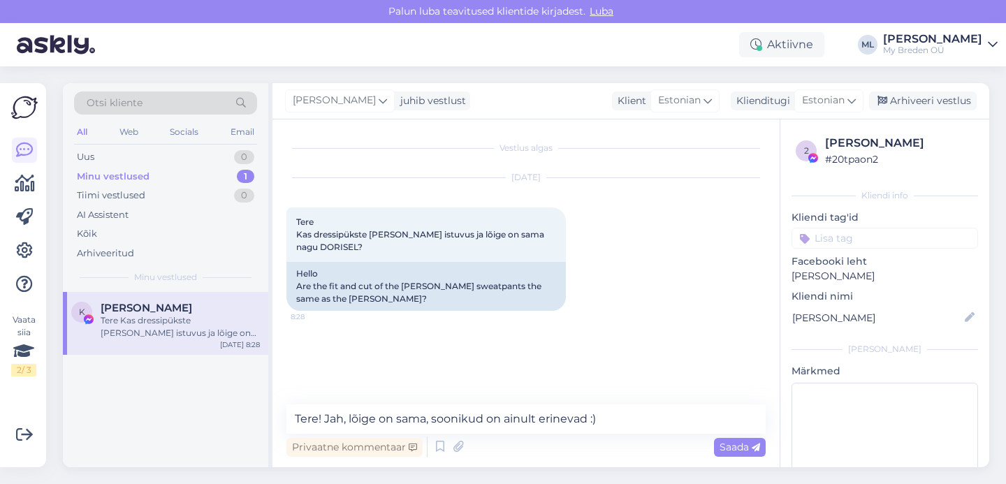
click at [757, 458] on div "Privaatne kommentaar Saada" at bounding box center [525, 447] width 479 height 27
click at [759, 452] on icon at bounding box center [756, 448] width 8 height 8
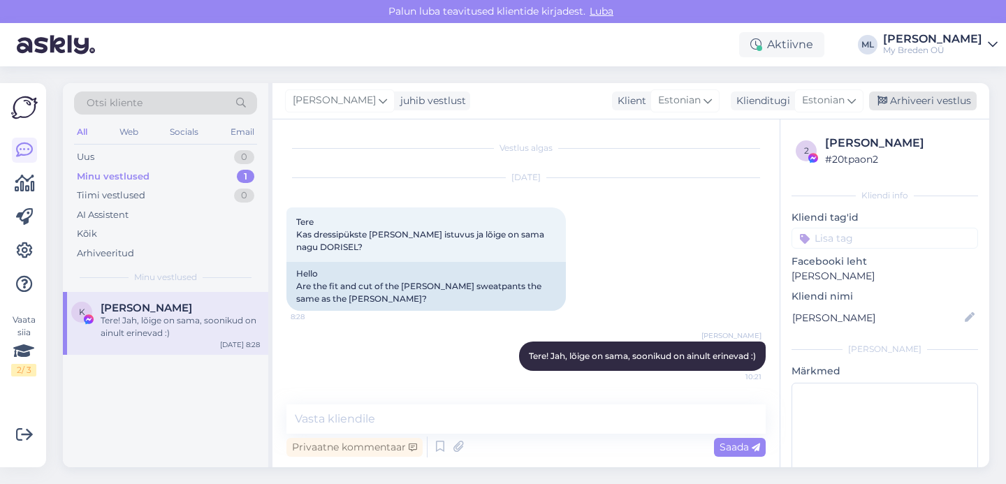
click at [911, 105] on div "Arhiveeri vestlus" at bounding box center [923, 101] width 108 height 19
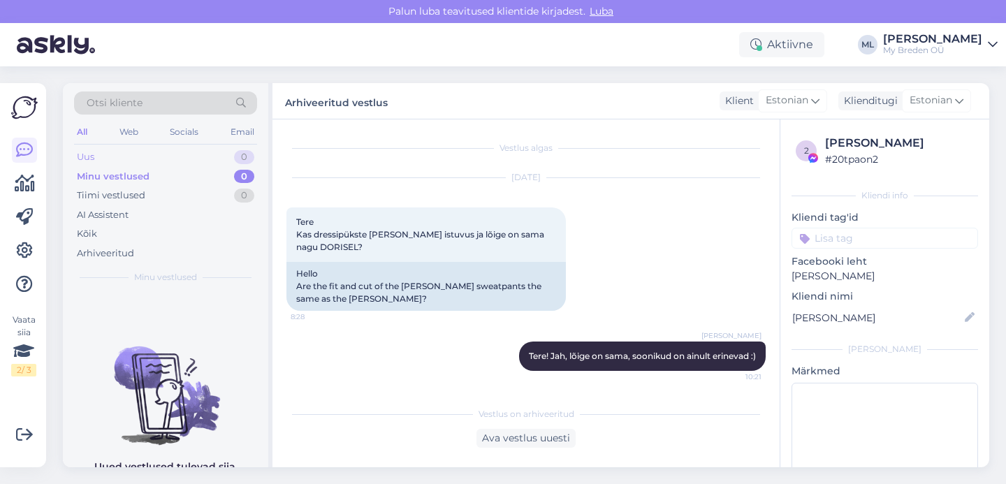
click at [115, 163] on div "Uus 0" at bounding box center [165, 157] width 183 height 20
click at [180, 170] on div "Minu vestlused 0" at bounding box center [165, 177] width 183 height 20
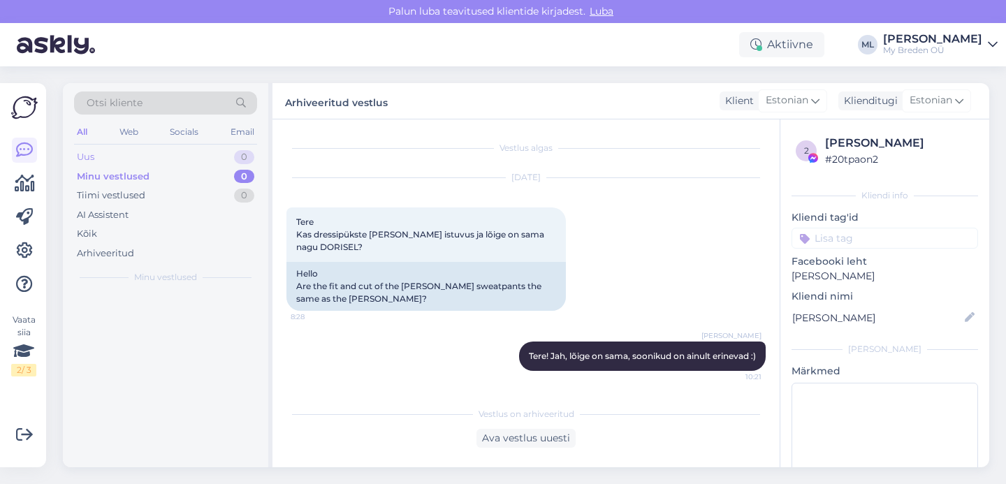
click at [175, 154] on div "Uus 0" at bounding box center [165, 157] width 183 height 20
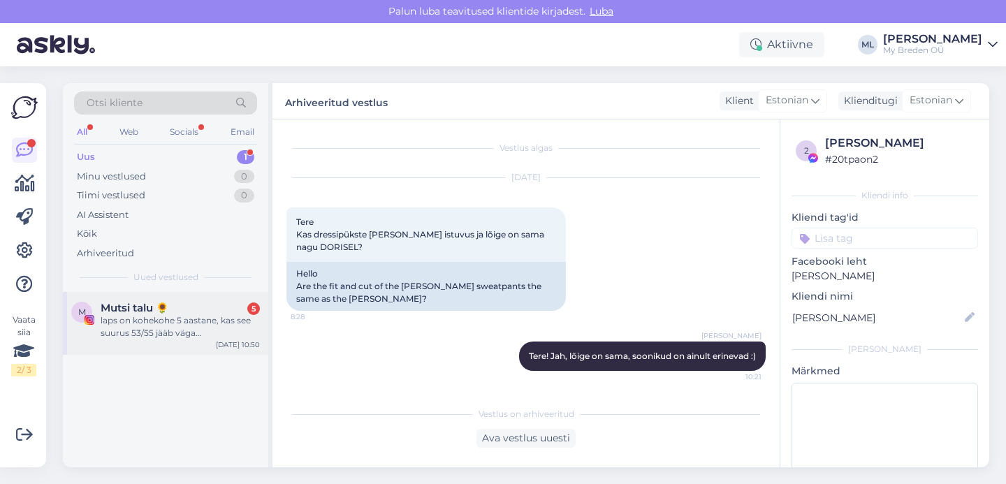
click at [110, 292] on div "M Mutsi talu 🌻 5 laps on kohekohe 5 aastane, kas see suurus 53/55 jääb väga ven…" at bounding box center [165, 323] width 205 height 63
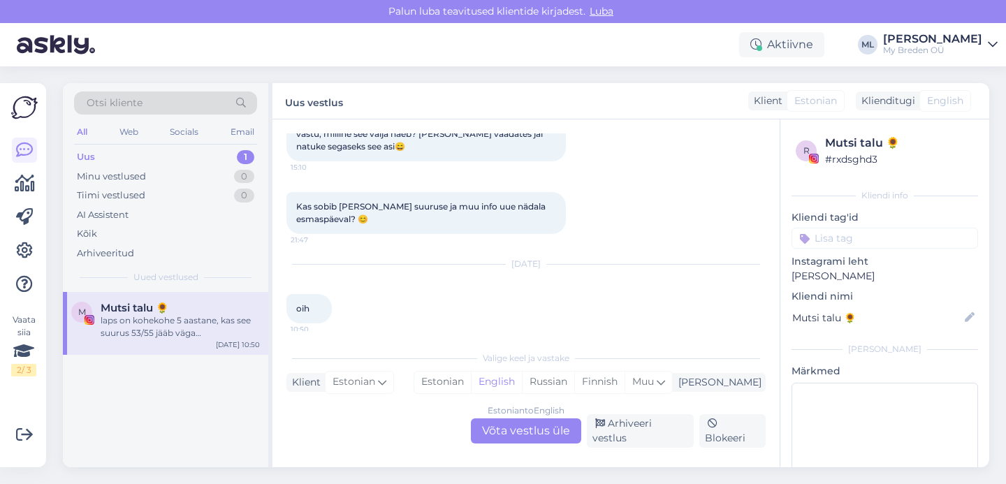
scroll to position [406, 0]
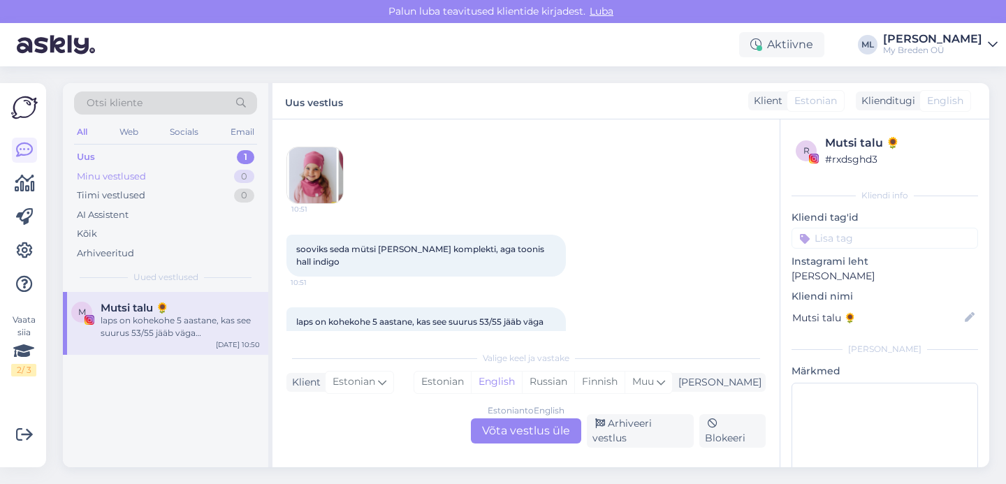
click at [166, 167] on div "Minu vestlused 0" at bounding box center [165, 177] width 183 height 20
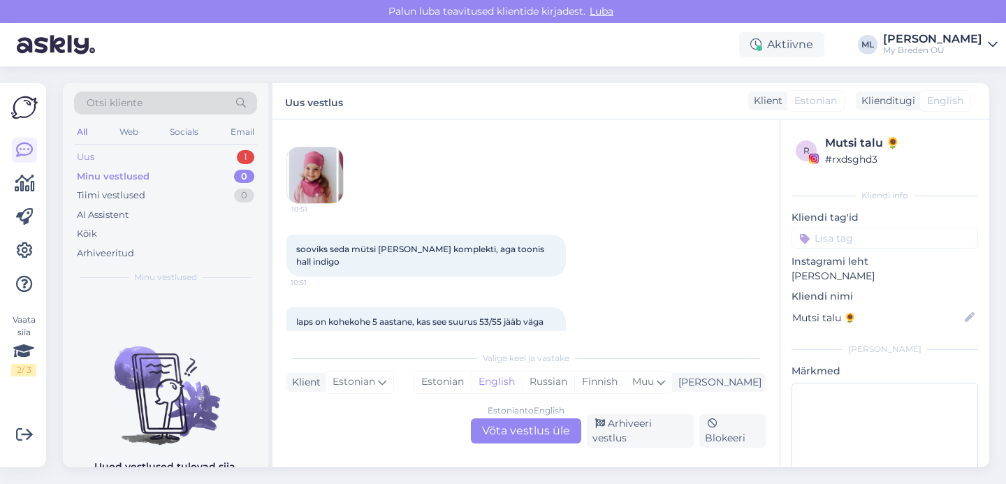
click at [158, 158] on div "Uus 1" at bounding box center [165, 157] width 183 height 20
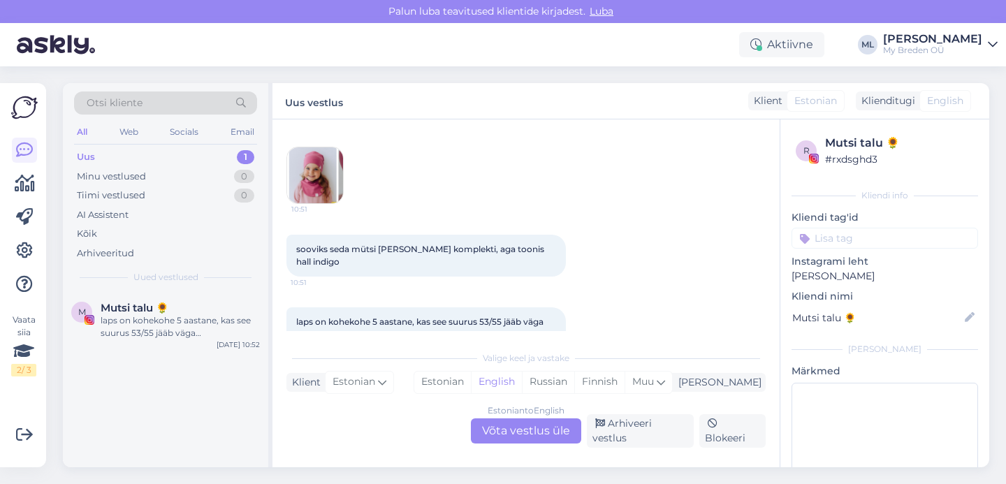
click at [636, 446] on div "Estonian to English Võta vestlus üle Arhiveeri vestlus Blokeeri" at bounding box center [525, 431] width 479 height 34
click at [641, 439] on div "Arhiveeri vestlus" at bounding box center [640, 431] width 107 height 34
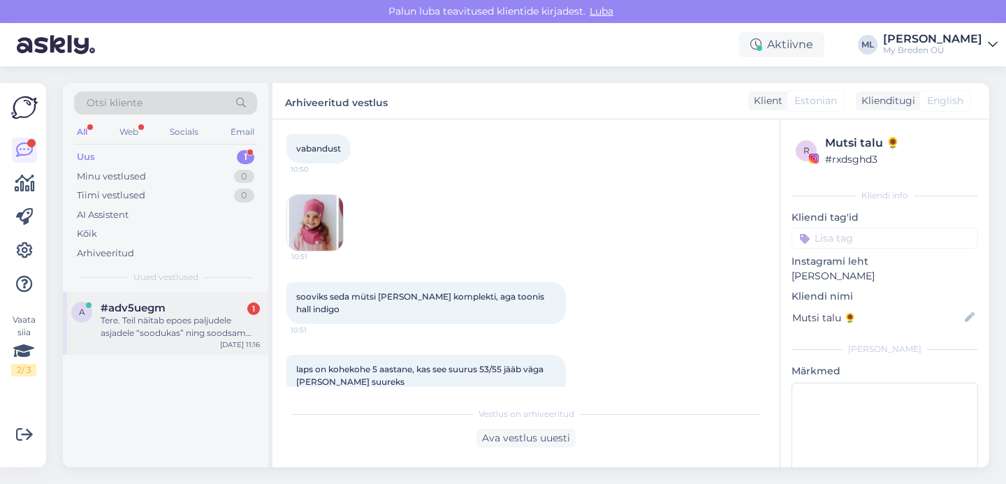
click at [138, 331] on div "Tere. Teil näitab epoes paljudele asjadele “soodukas” ning soodsam hind ka välj…" at bounding box center [180, 326] width 159 height 25
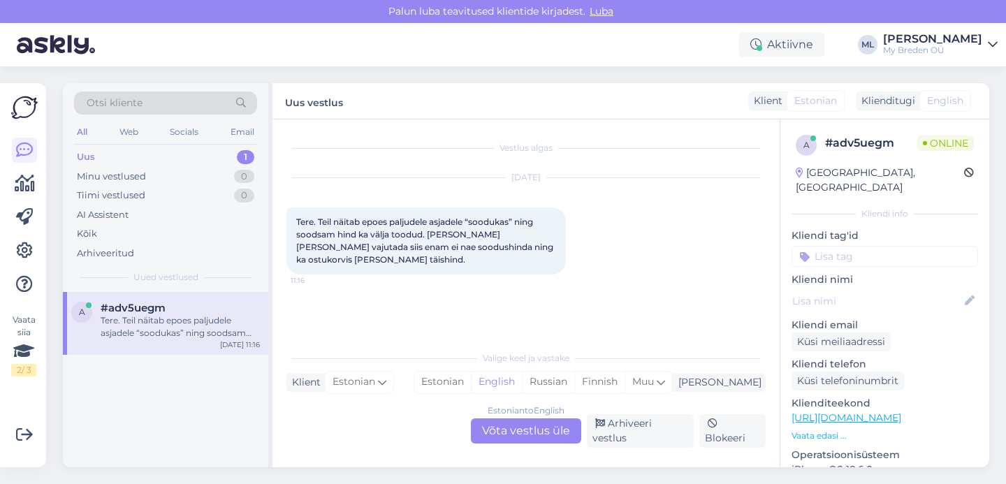
click at [534, 442] on div "Estonian to English Võta vestlus üle" at bounding box center [526, 430] width 110 height 25
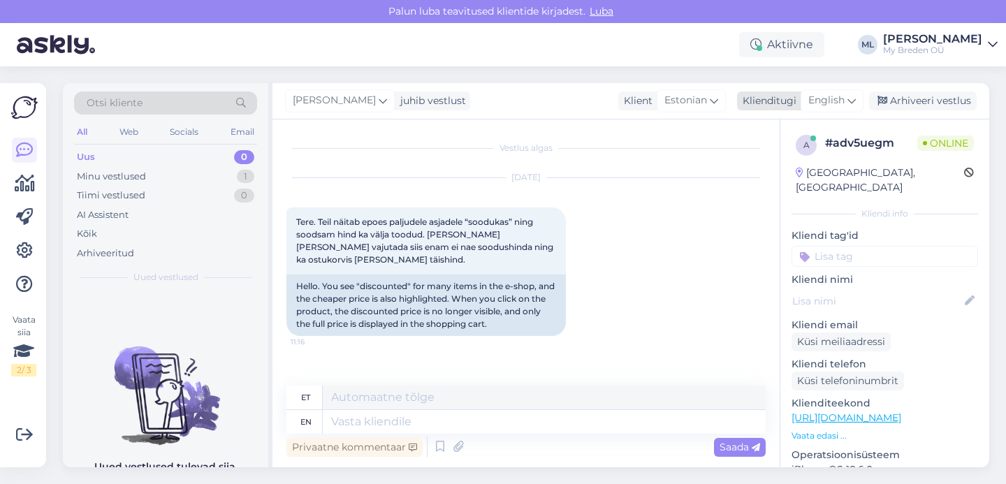
click at [844, 99] on span "English" at bounding box center [826, 100] width 36 height 15
click at [793, 166] on link "Estonian" at bounding box center [801, 163] width 154 height 22
click at [448, 418] on textarea at bounding box center [525, 419] width 479 height 29
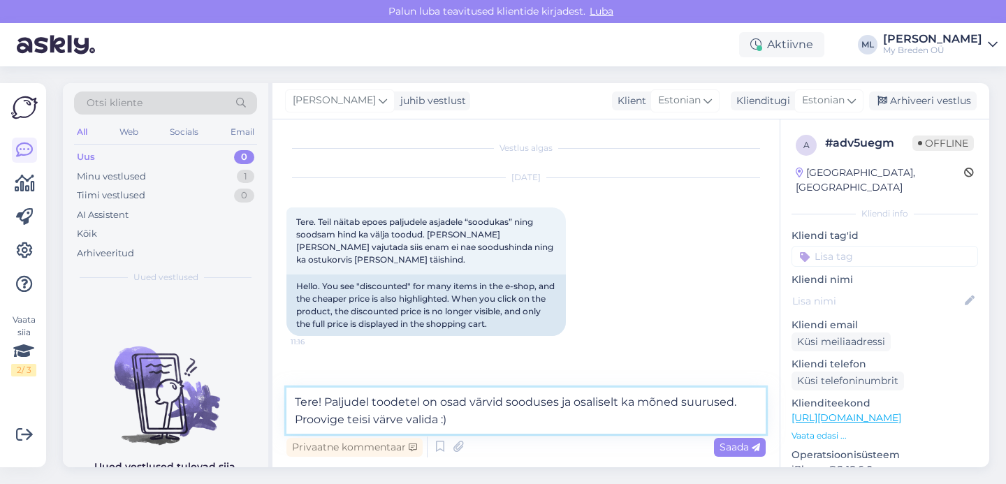
click at [501, 401] on textarea "Tere! Paljudel toodetel on osad värvid sooduses ja osaliselt ka mõned suurused.…" at bounding box center [525, 411] width 479 height 46
type textarea "Tere! Paljudel toodetel on osad värvid, mõnel isegi 1 värv sooduses ja osalisel…"
click at [721, 456] on div "Saada" at bounding box center [740, 447] width 52 height 19
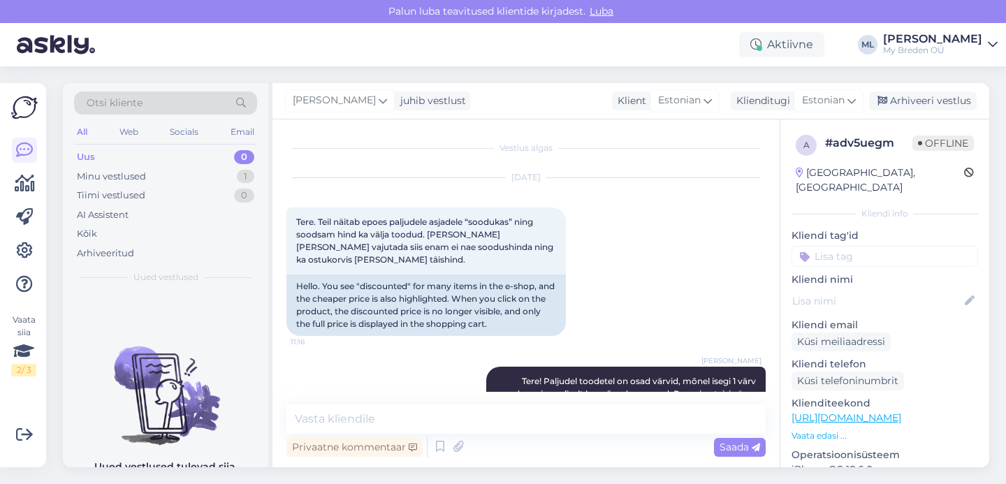
scroll to position [32, 0]
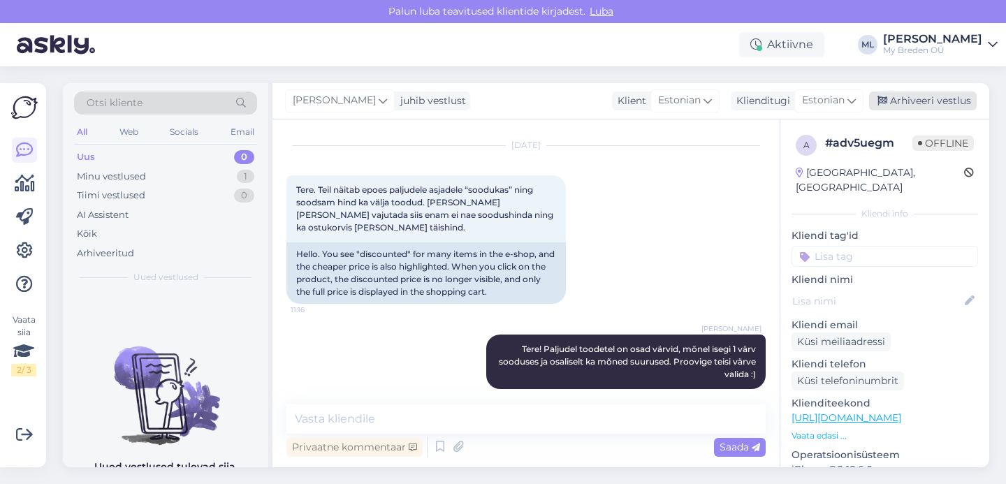
click at [898, 96] on div "Arhiveeri vestlus" at bounding box center [923, 101] width 108 height 19
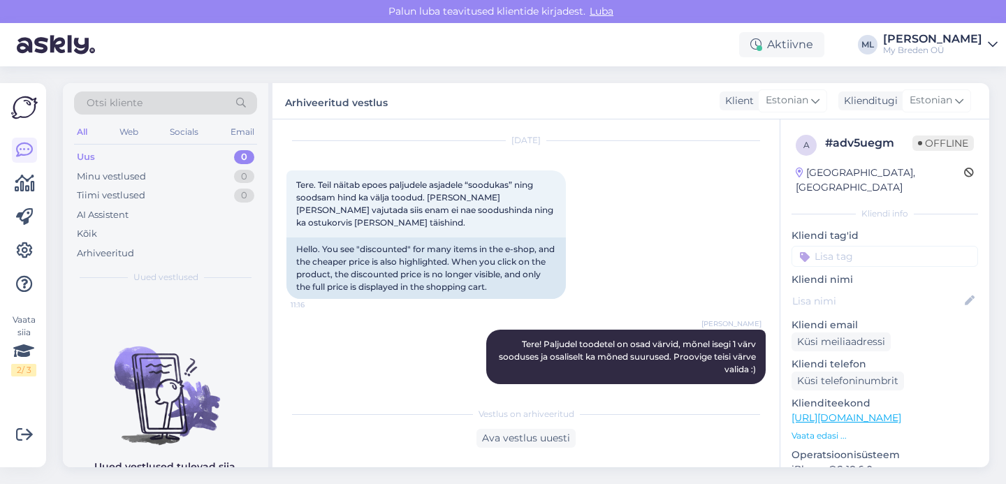
click at [154, 160] on div "Uus 0" at bounding box center [165, 157] width 183 height 20
click at [137, 167] on div "Minu vestlused 0" at bounding box center [165, 177] width 183 height 20
drag, startPoint x: 136, startPoint y: 151, endPoint x: 136, endPoint y: 171, distance: 20.3
click at [136, 151] on div "Uus 0" at bounding box center [165, 157] width 183 height 20
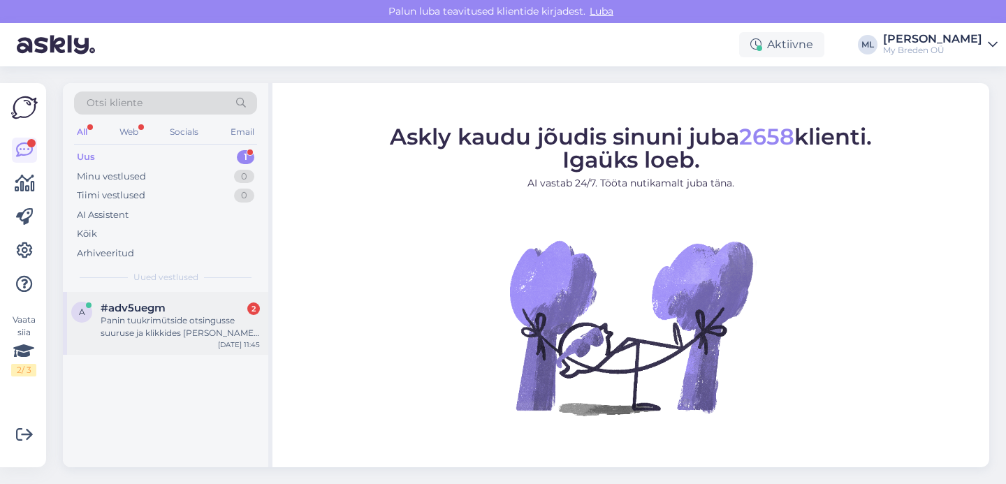
click at [178, 325] on div "Panin tuukrimütside otsingusse suuruse ja klikkides [PERSON_NAME] pole antud su…" at bounding box center [180, 326] width 159 height 25
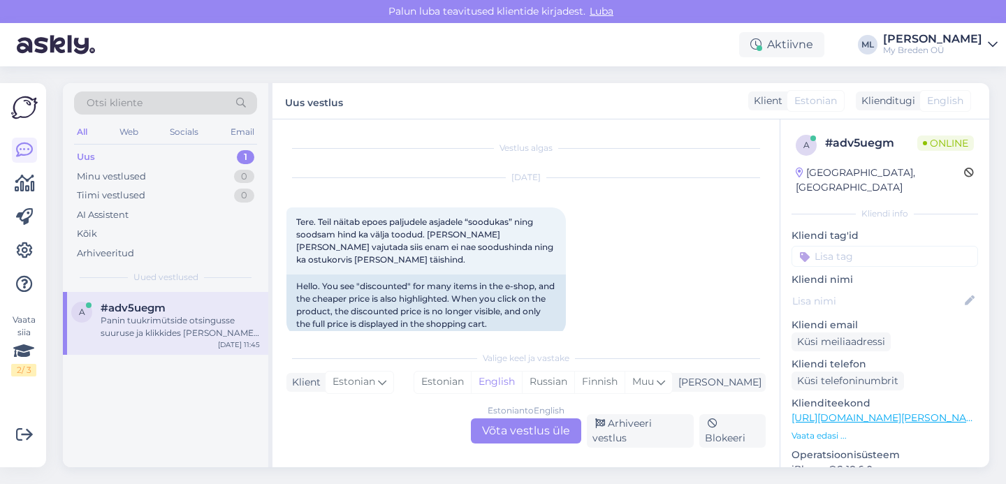
scroll to position [291, 0]
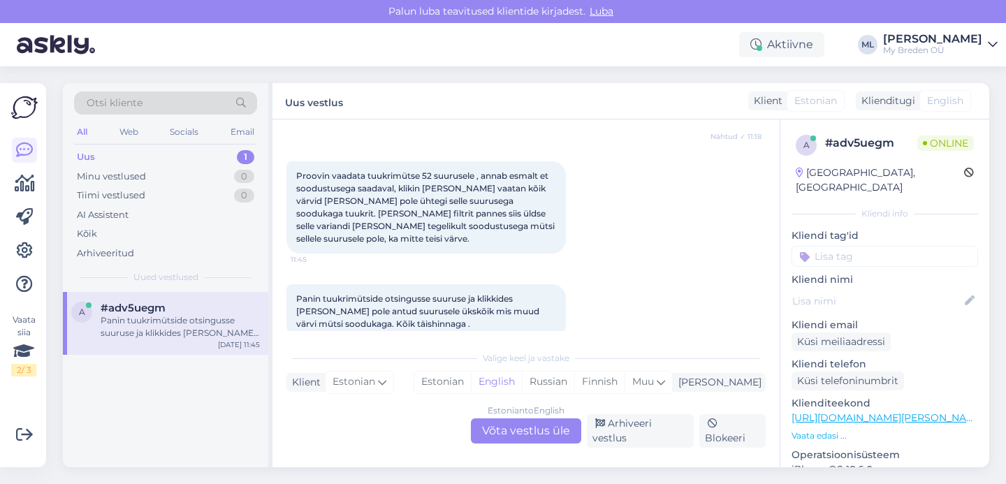
click at [547, 436] on div "Estonian to English Võta vestlus üle" at bounding box center [526, 430] width 110 height 25
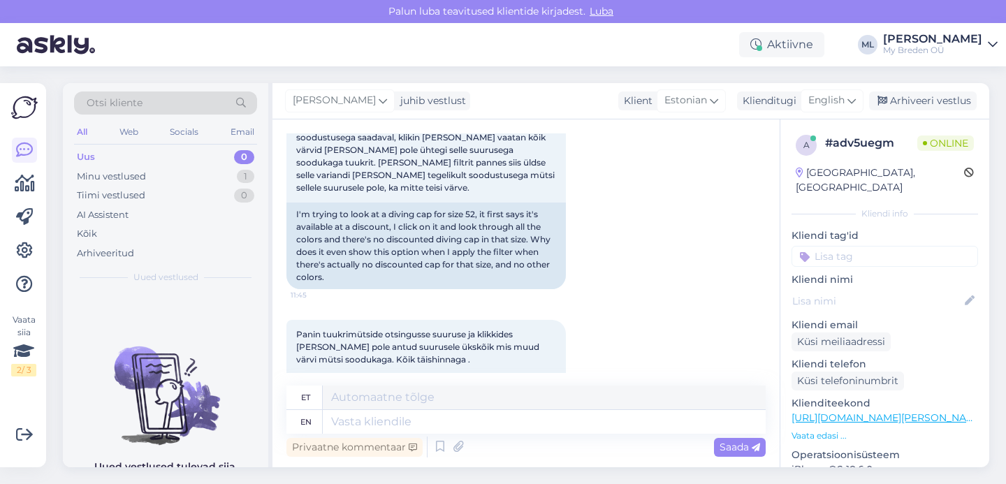
scroll to position [483, 0]
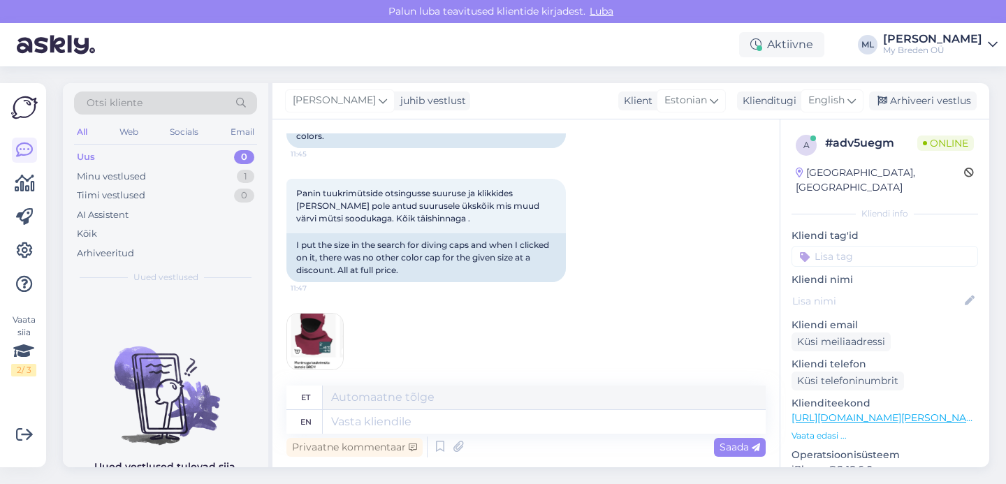
click at [317, 319] on img at bounding box center [315, 342] width 56 height 56
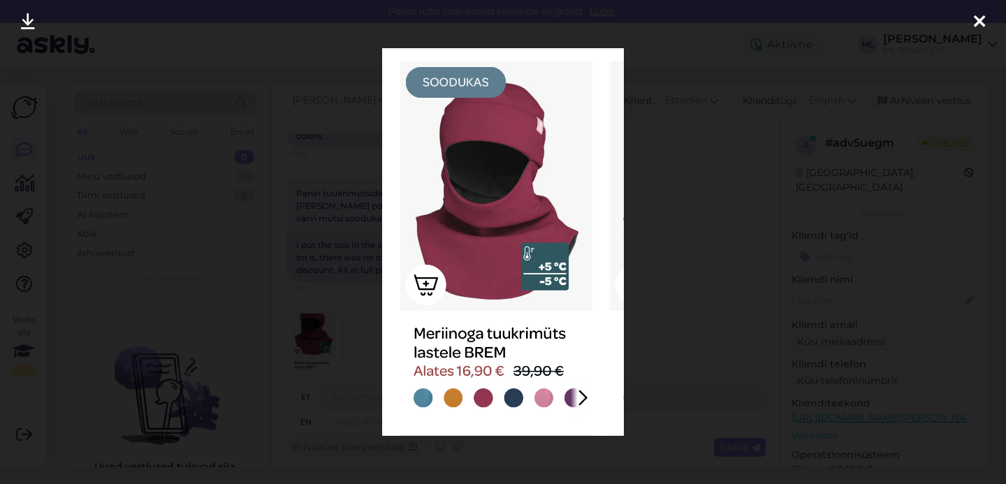
click at [985, 10] on div at bounding box center [980, 22] width 28 height 44
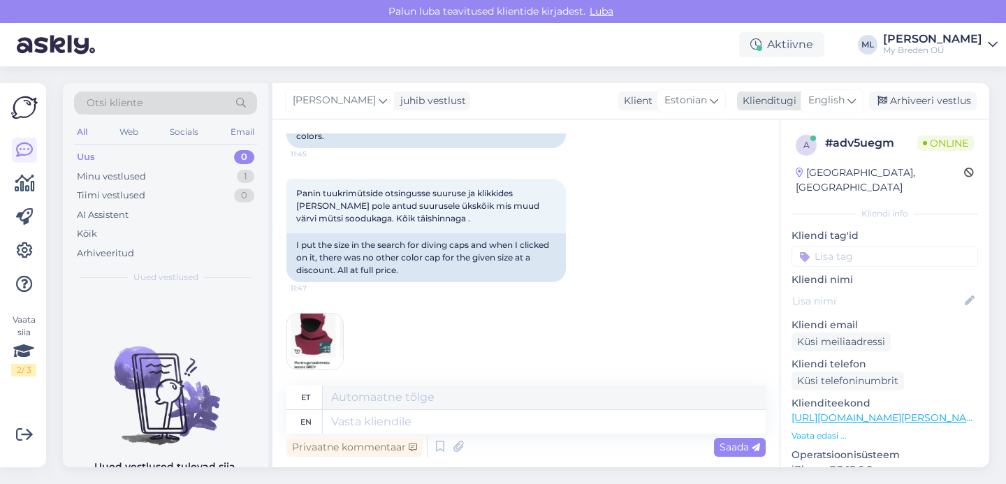
click at [846, 99] on div "English" at bounding box center [832, 100] width 63 height 22
type input "est"
drag, startPoint x: 774, startPoint y: 156, endPoint x: 722, endPoint y: 129, distance: 59.4
click at [774, 156] on link "Estonian" at bounding box center [801, 163] width 154 height 22
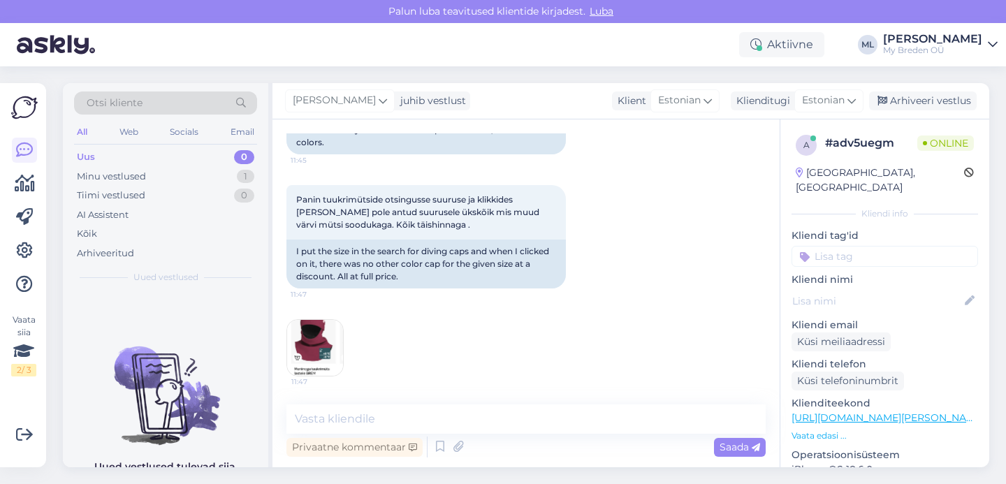
scroll to position [464, 0]
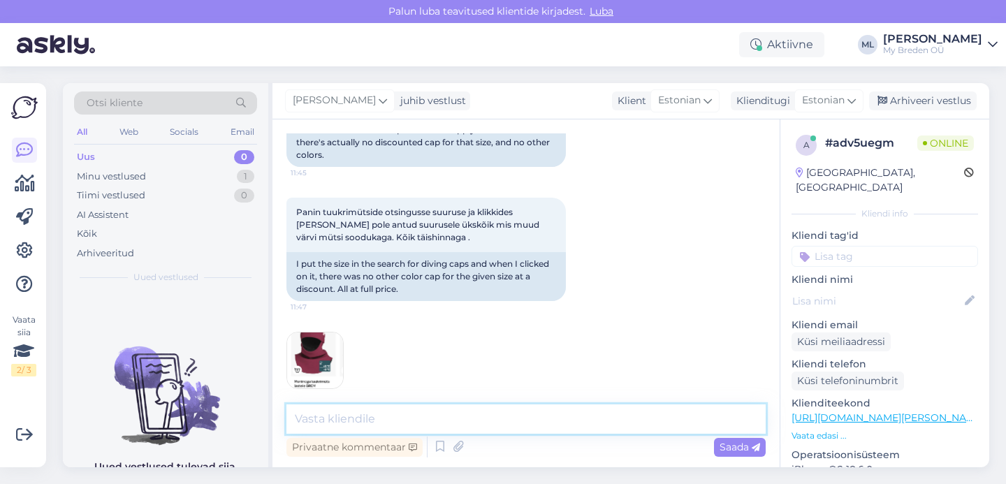
click at [369, 420] on textarea at bounding box center [525, 419] width 479 height 29
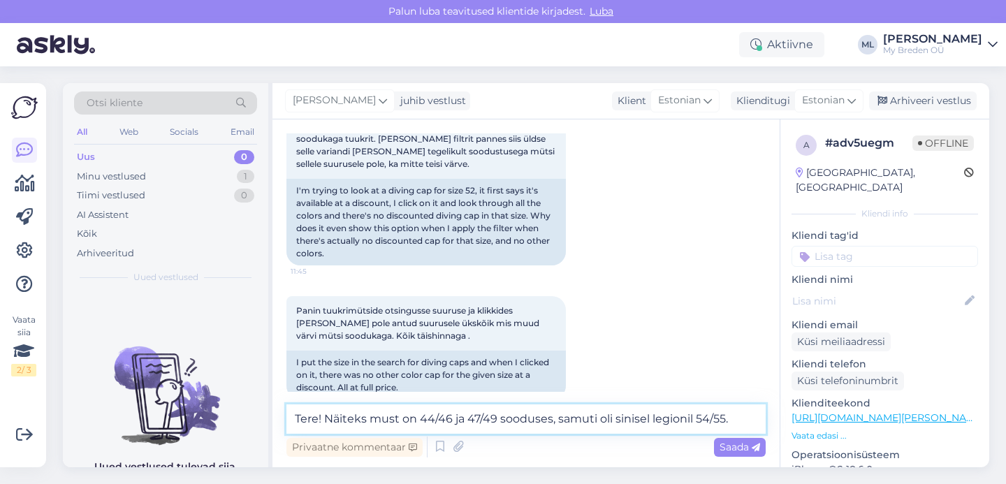
scroll to position [226, 0]
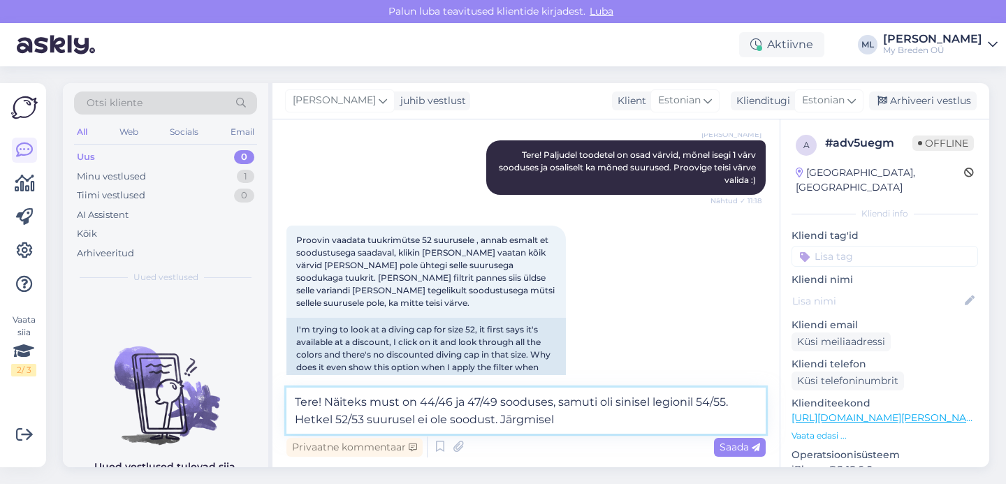
click at [561, 420] on textarea "Tere! Näiteks must on 44/46 ja 47/49 sooduses, samuti oli sinisel legionil 54/5…" at bounding box center [525, 411] width 479 height 46
type textarea "Tere! Näiteks must on 44/46 ja 47/49 sooduses, samuti oli sinisel legionil 54/5…"
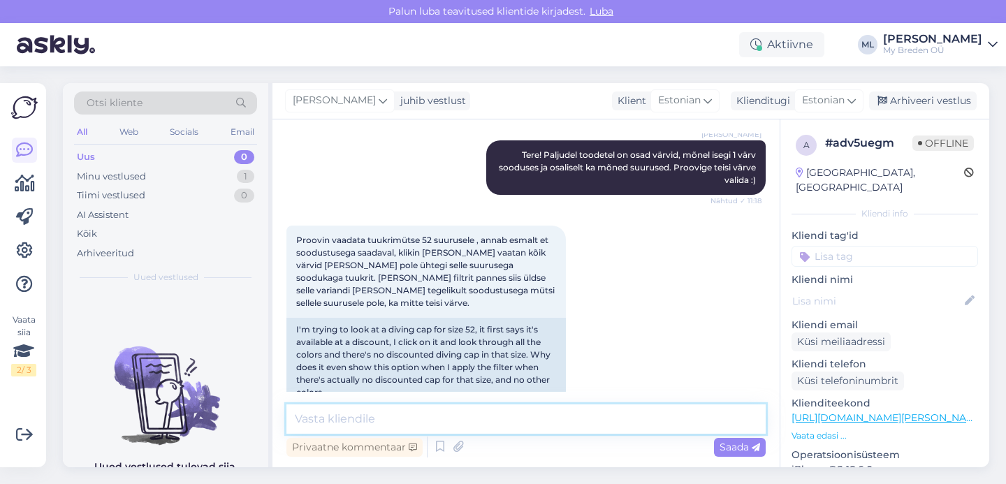
scroll to position [537, 0]
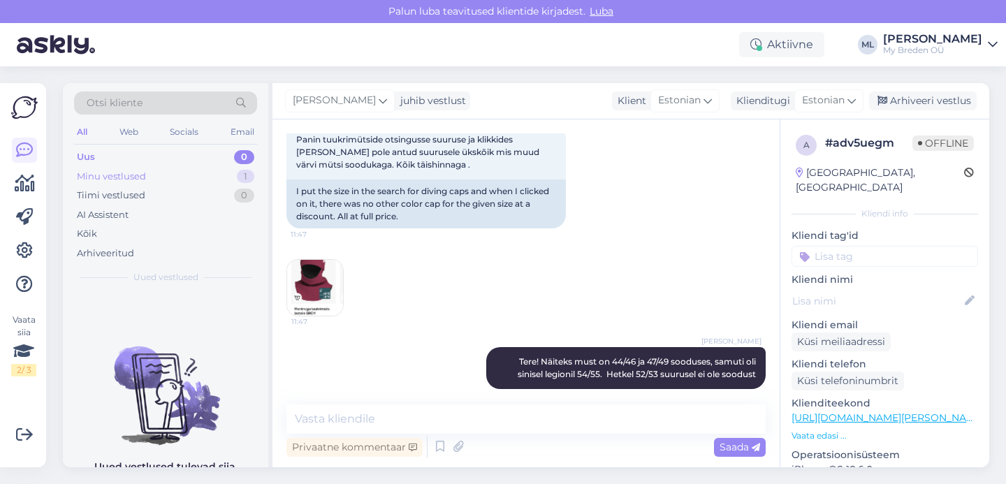
click at [185, 177] on div "Minu vestlused 1" at bounding box center [165, 177] width 183 height 20
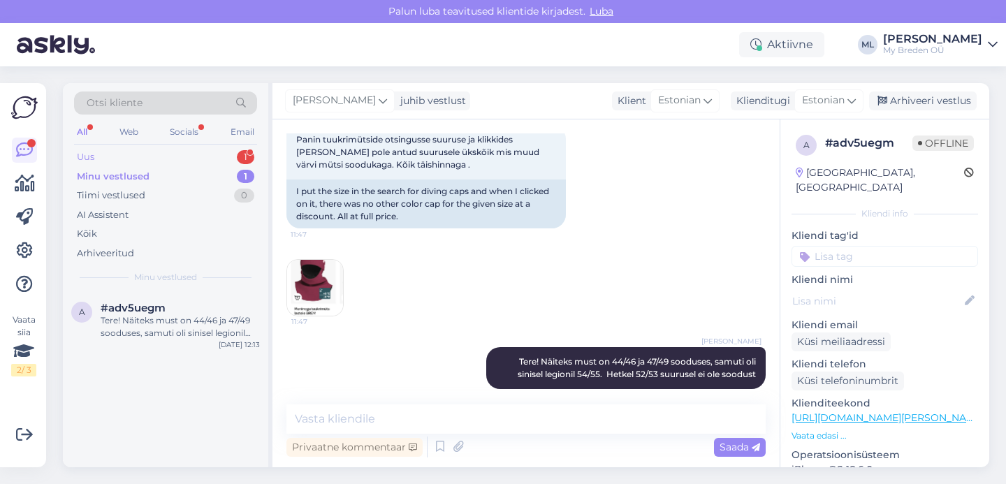
click at [153, 159] on div "Uus 1" at bounding box center [165, 157] width 183 height 20
click at [191, 330] on div "Kas neid meriinovilla kombesid tulevad suuremaid suuruseid ka? Nt 98 või 105 vm…" at bounding box center [180, 326] width 159 height 25
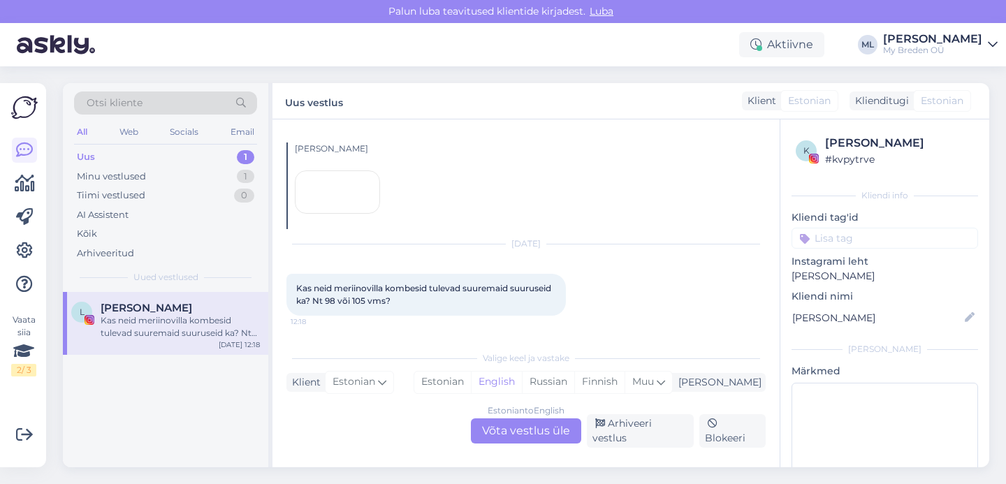
scroll to position [414, 0]
click at [340, 192] on div at bounding box center [337, 191] width 85 height 43
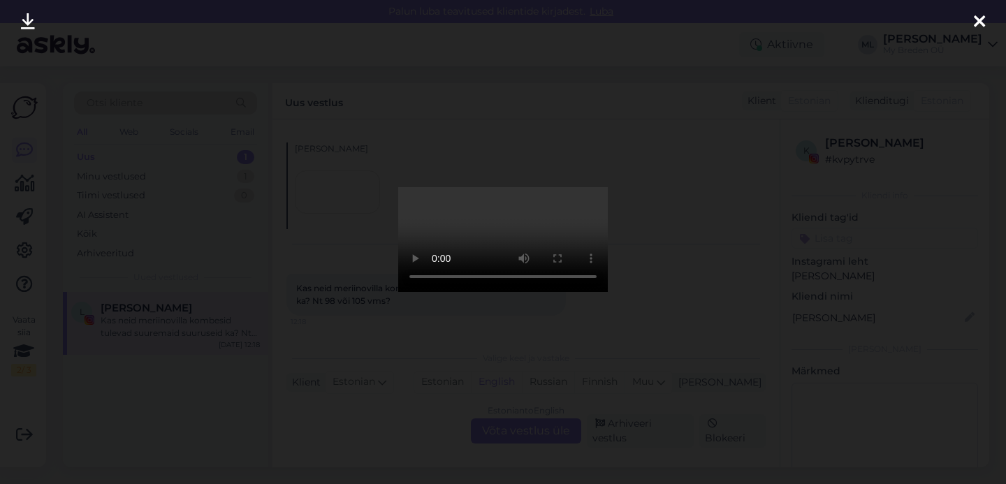
click at [974, 20] on icon at bounding box center [979, 22] width 11 height 18
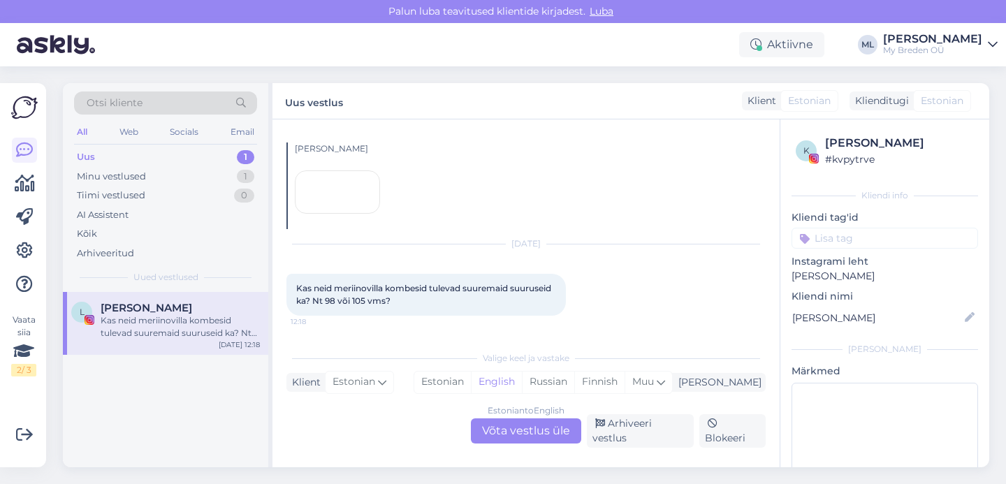
click at [524, 428] on div "Estonian to English Võta vestlus üle" at bounding box center [526, 430] width 110 height 25
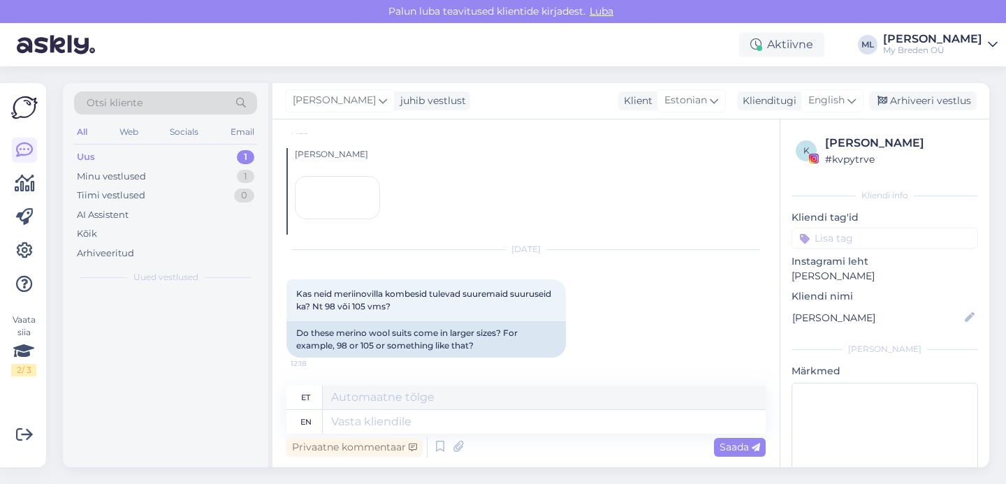
scroll to position [462, 0]
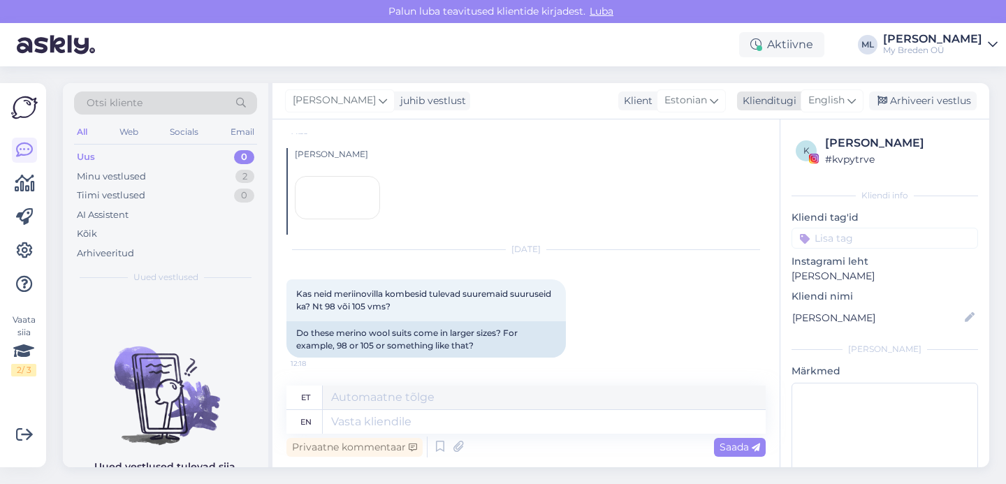
click at [828, 106] on span "English" at bounding box center [826, 100] width 36 height 15
drag, startPoint x: 755, startPoint y: 171, endPoint x: 647, endPoint y: 212, distance: 115.6
click at [755, 171] on link "Estonian" at bounding box center [801, 163] width 154 height 22
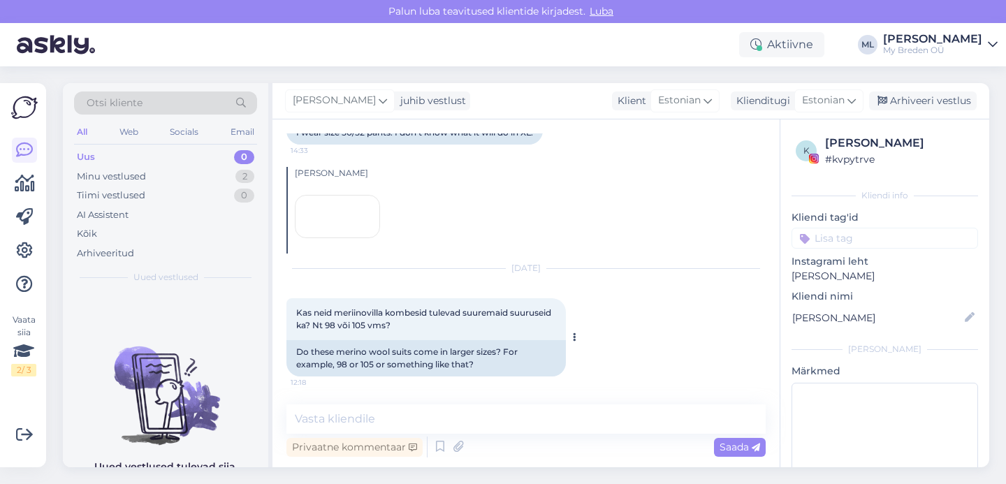
scroll to position [446, 0]
click at [388, 407] on textarea at bounding box center [525, 419] width 479 height 29
click at [386, 413] on textarea at bounding box center [525, 419] width 479 height 29
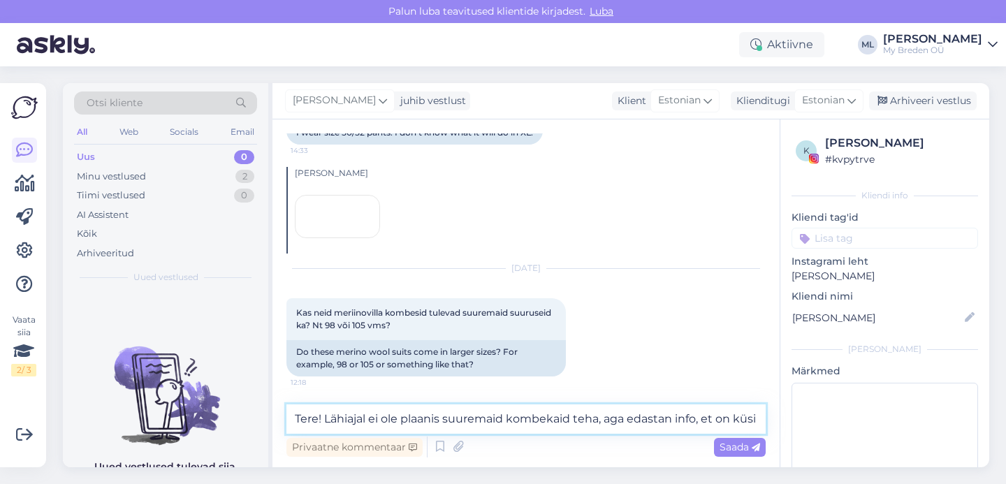
scroll to position [462, 0]
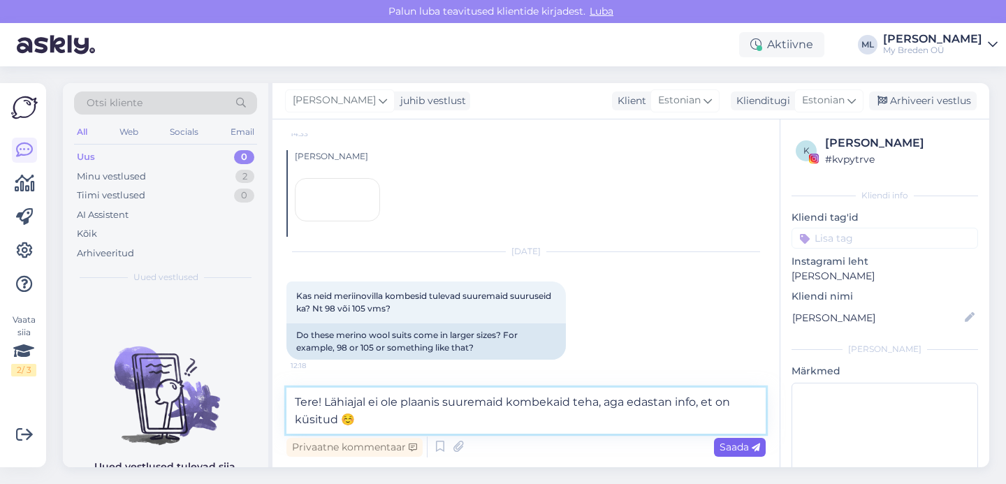
type textarea "Tere! Lähiajal ei ole plaanis suuremaid kombekaid teha, aga edastan info, et on…"
click at [735, 444] on span "Saada" at bounding box center [740, 447] width 41 height 13
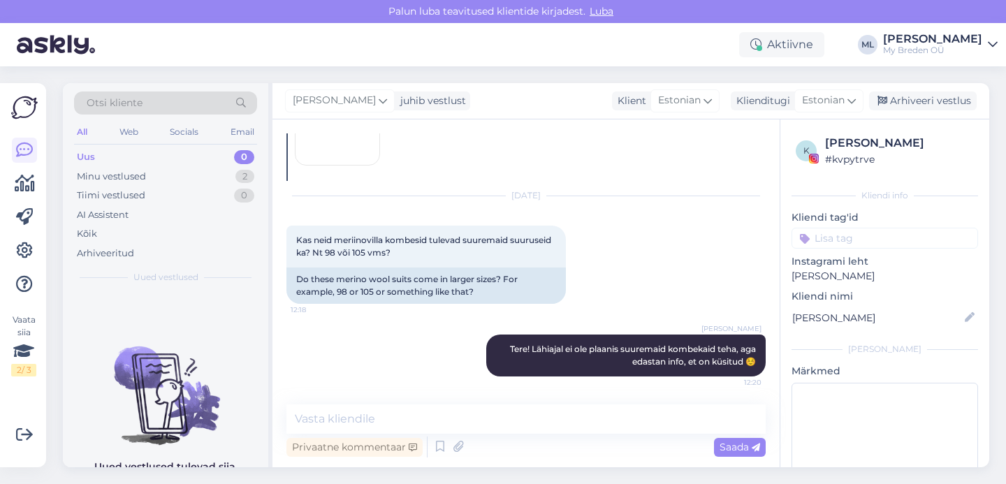
scroll to position [518, 0]
click at [928, 103] on div "Arhiveeri vestlus" at bounding box center [923, 101] width 108 height 19
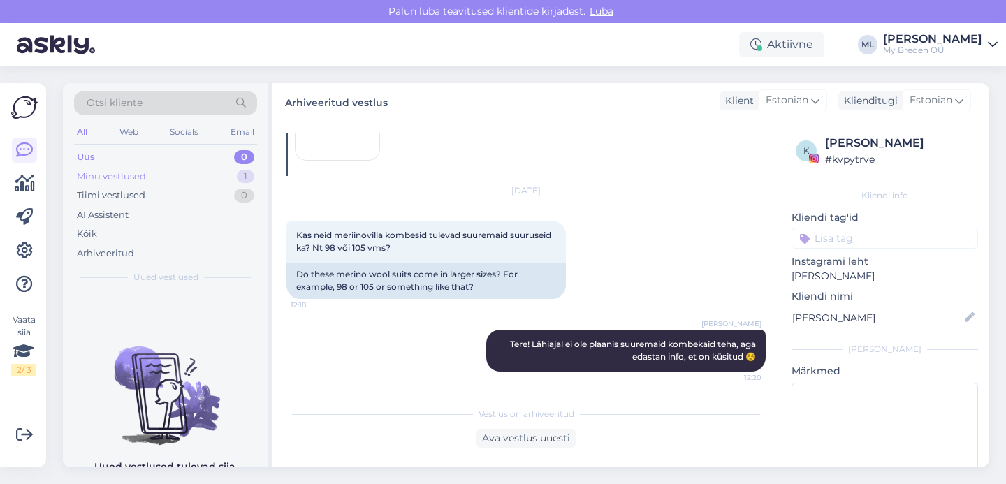
click at [117, 178] on div "Minu vestlused" at bounding box center [111, 177] width 69 height 14
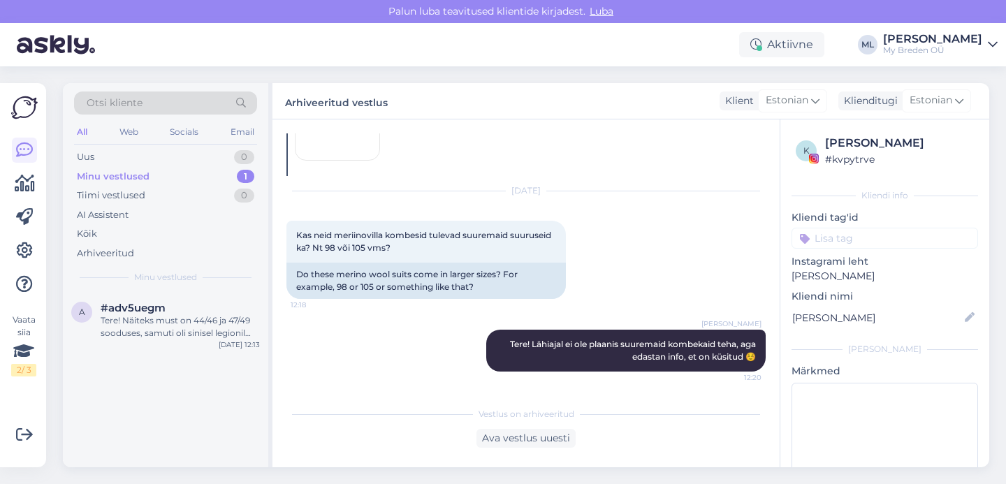
scroll to position [583, 0]
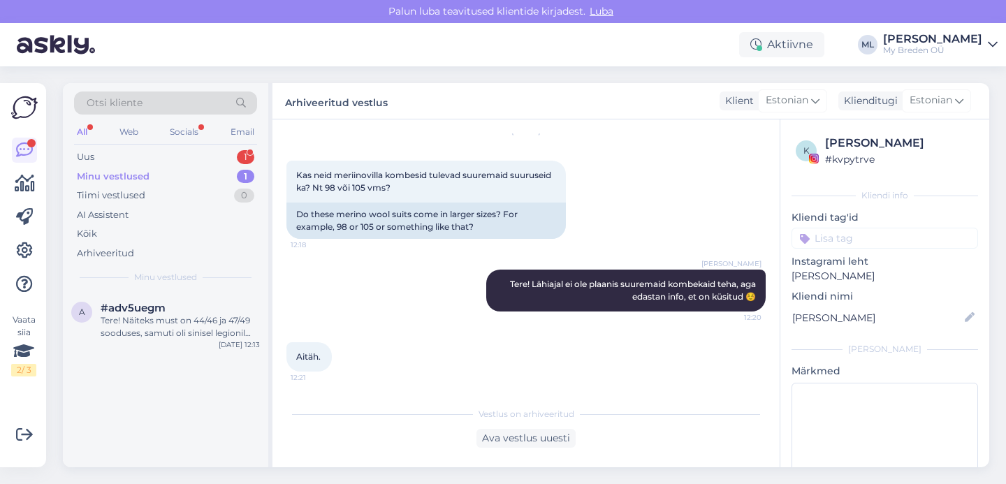
click at [177, 170] on div "Minu vestlused 1" at bounding box center [165, 177] width 183 height 20
click at [172, 154] on div "Uus 1" at bounding box center [165, 157] width 183 height 20
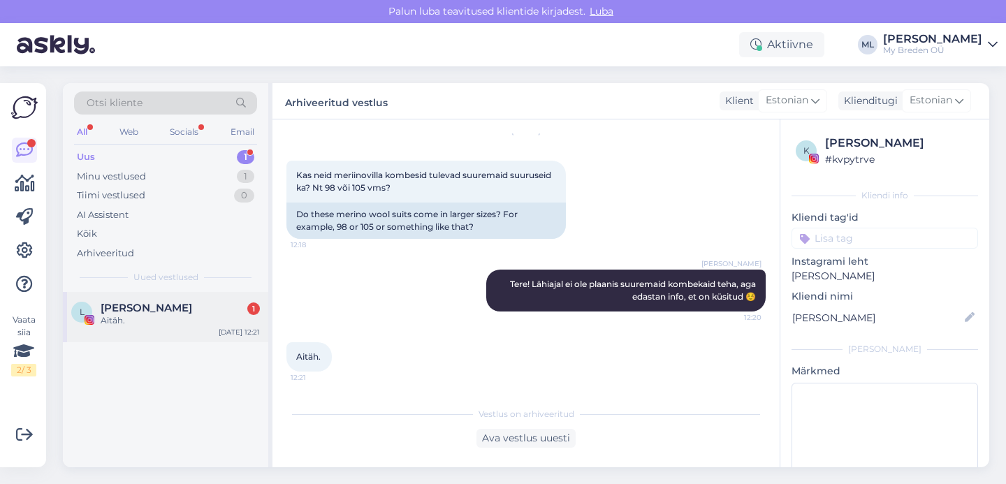
click at [128, 300] on div "L [PERSON_NAME] 1 Aitäh. [DATE] 12:21" at bounding box center [165, 317] width 205 height 50
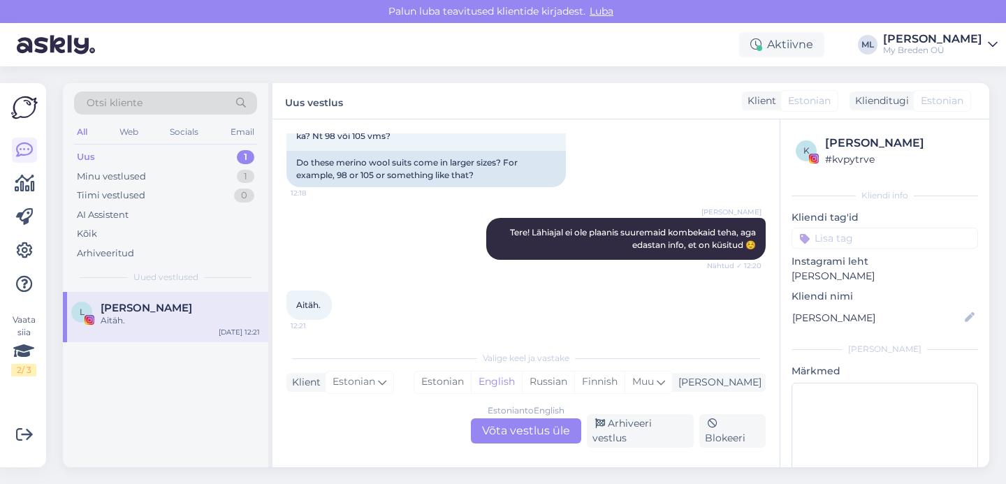
scroll to position [568, 0]
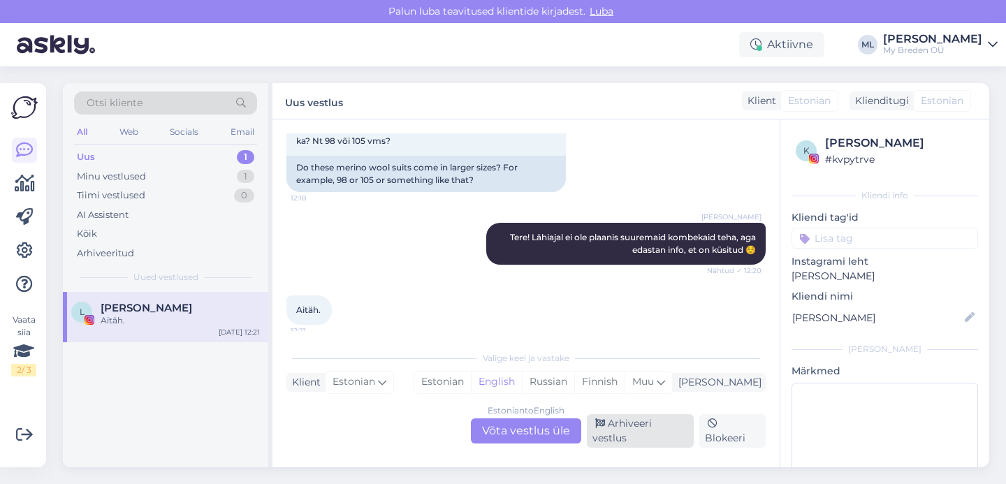
click at [642, 435] on div "Arhiveeri vestlus" at bounding box center [640, 431] width 107 height 34
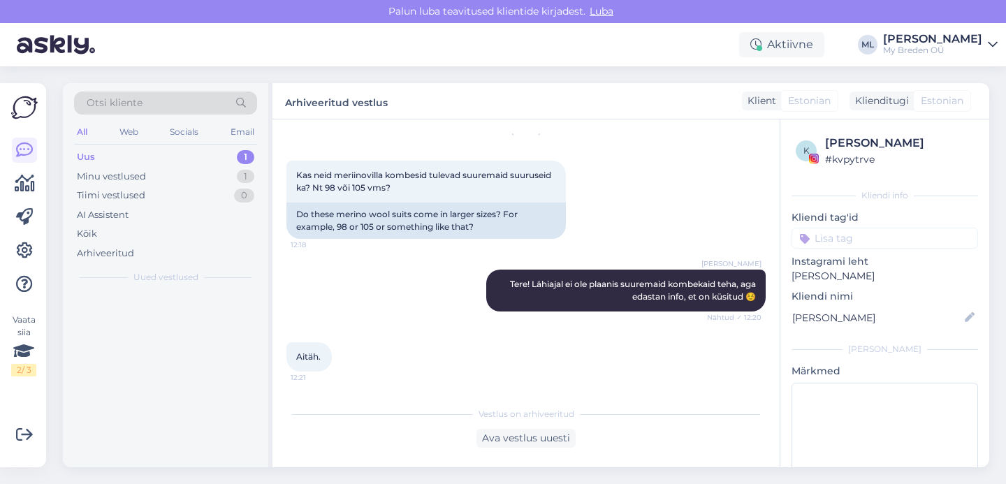
scroll to position [520, 0]
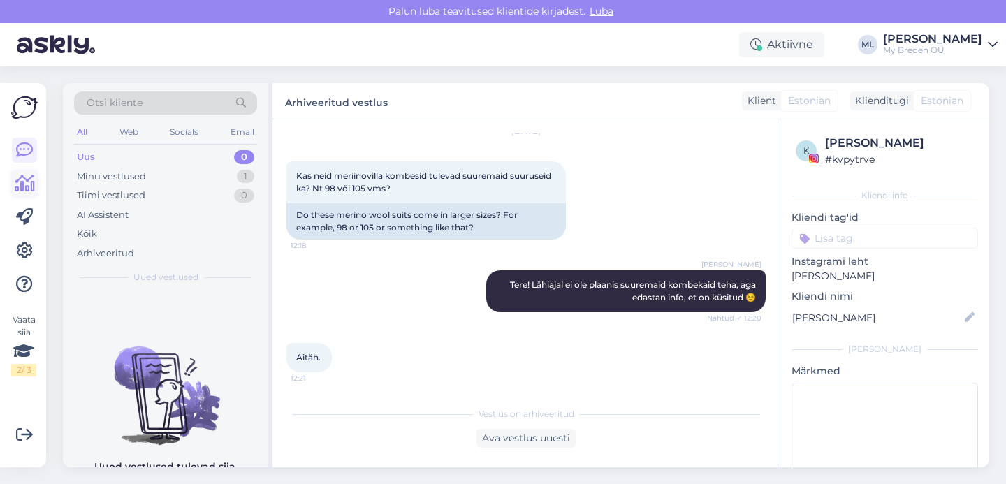
click at [21, 195] on link at bounding box center [24, 183] width 25 height 25
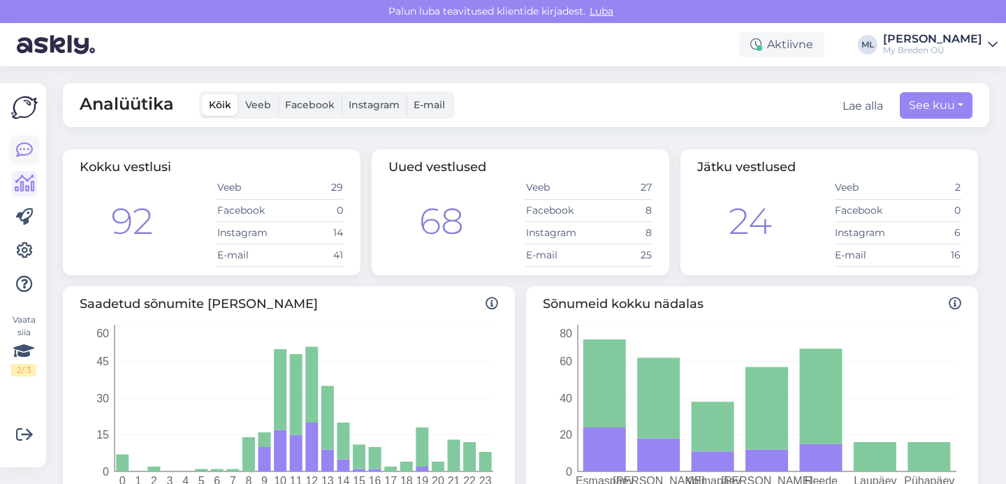
click at [18, 146] on icon at bounding box center [24, 150] width 17 height 17
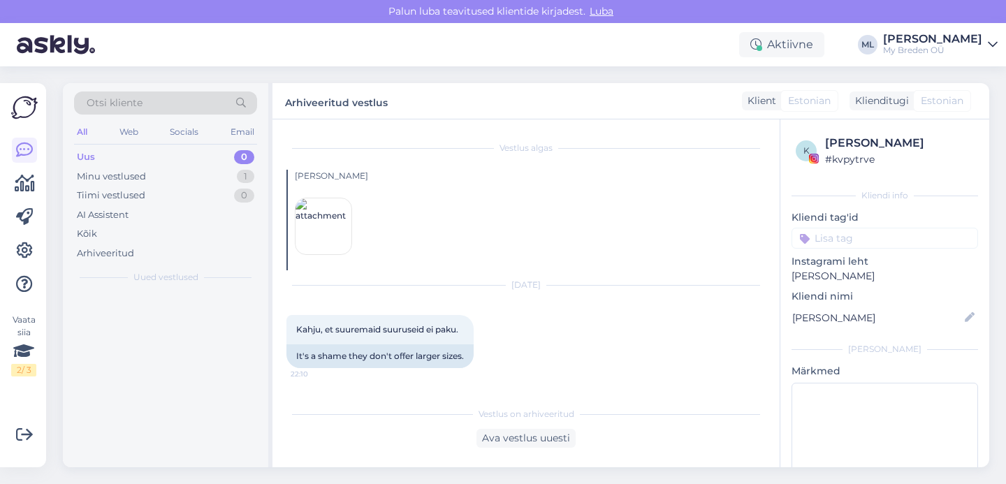
scroll to position [520, 0]
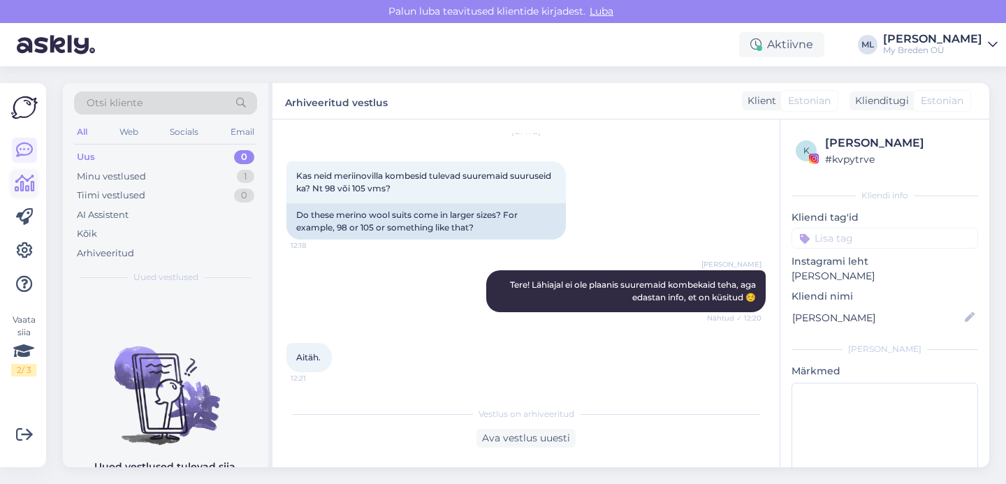
click at [15, 181] on icon at bounding box center [25, 183] width 20 height 17
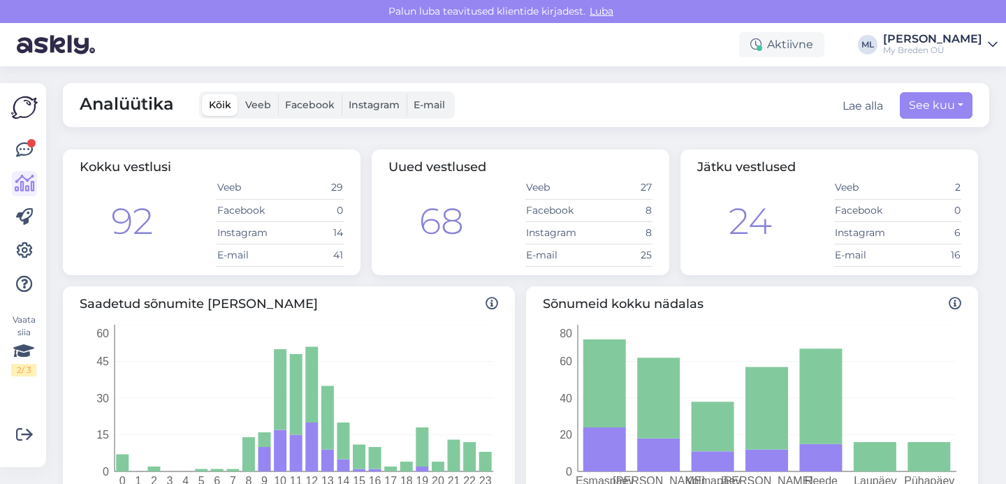
click at [6, 161] on div "Vaata siia 2 / 3 Võimalused Veendu, et Askly loob sulle väärtust. Sulge Ühenda …" at bounding box center [23, 275] width 46 height 384
click at [12, 155] on link at bounding box center [24, 150] width 25 height 25
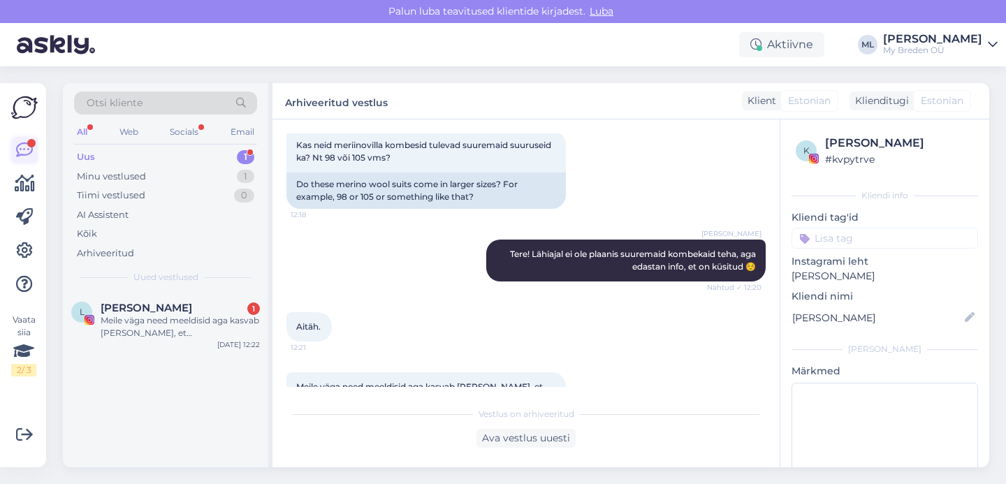
scroll to position [593, 0]
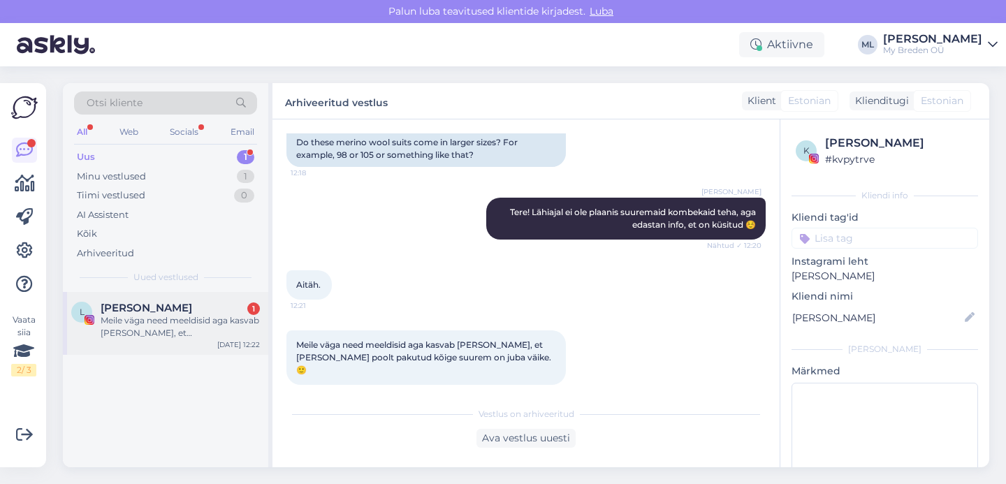
click at [139, 310] on div "[PERSON_NAME] 1" at bounding box center [180, 308] width 159 height 13
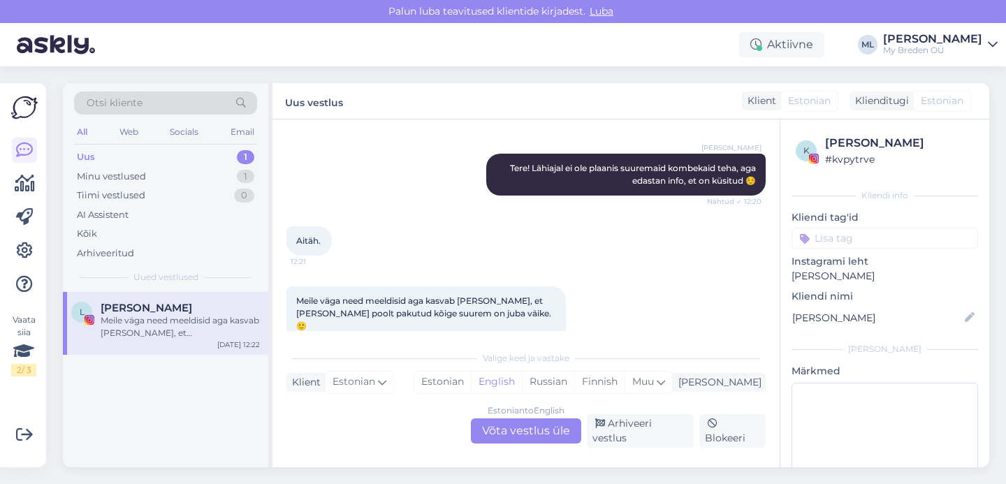
scroll to position [641, 0]
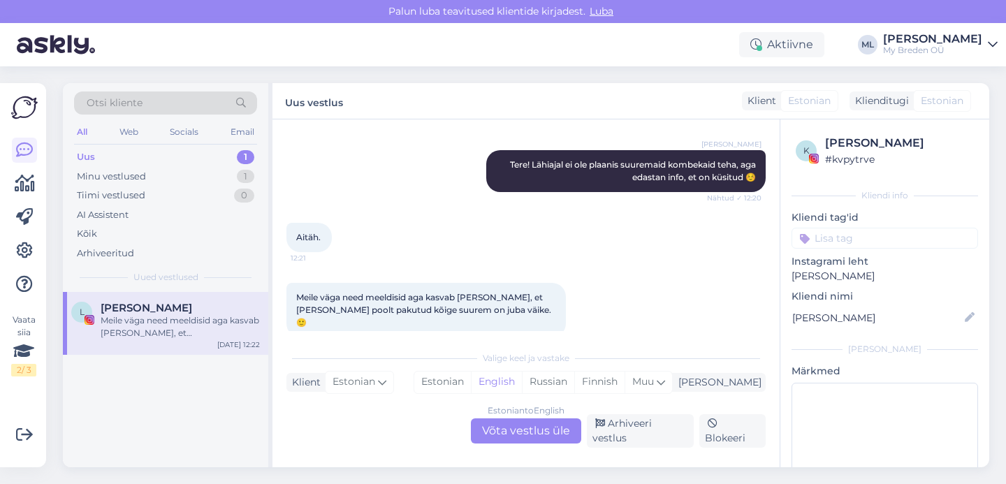
click at [520, 444] on div "Estonian to English Võta vestlus üle" at bounding box center [526, 430] width 110 height 25
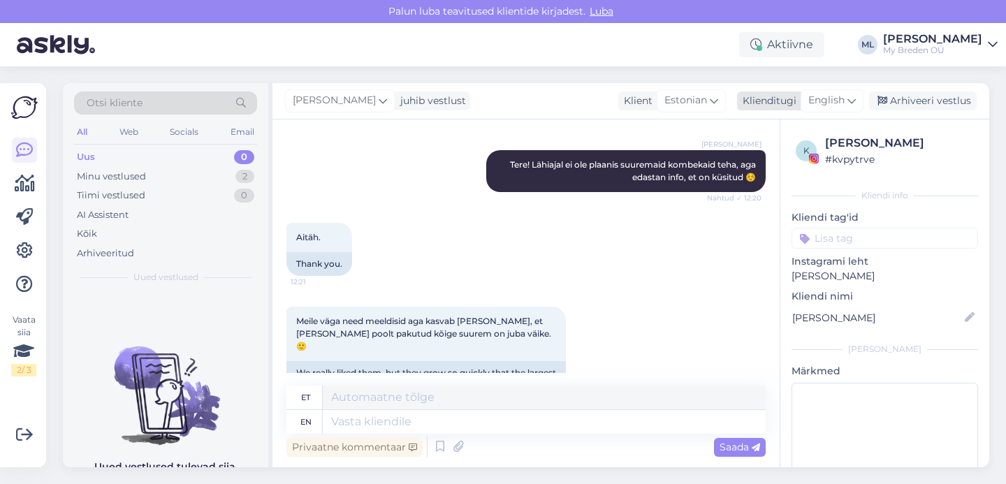
click at [834, 89] on div "English" at bounding box center [832, 100] width 63 height 22
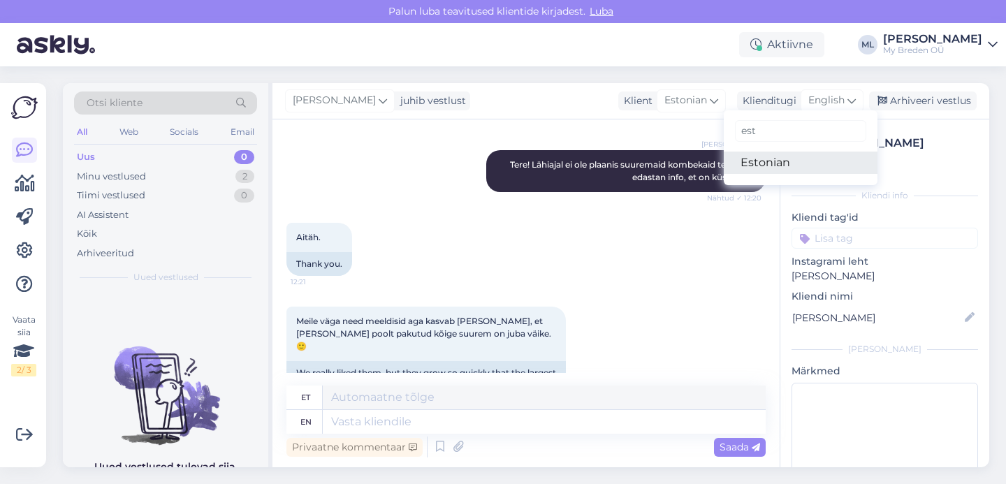
type input "est"
drag, startPoint x: 787, startPoint y: 157, endPoint x: 781, endPoint y: 163, distance: 7.9
click at [786, 157] on link "Estonian" at bounding box center [801, 163] width 154 height 22
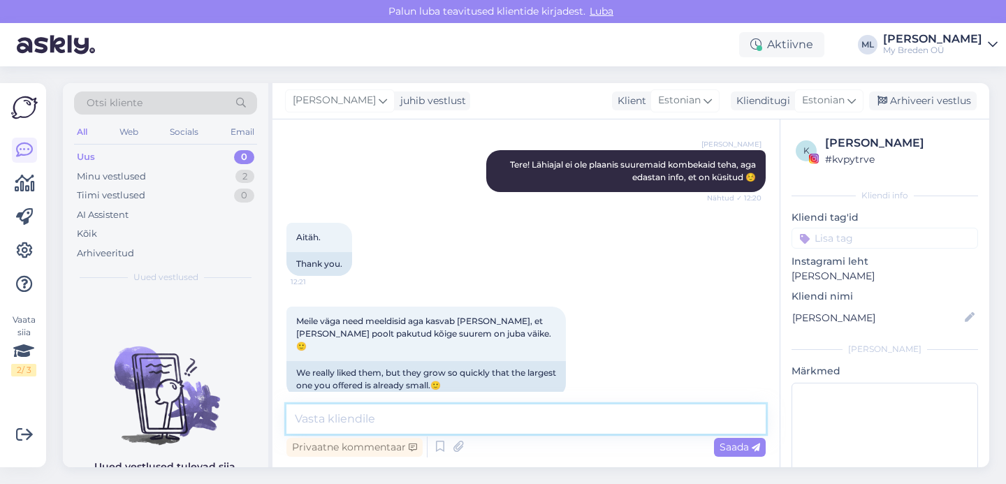
click at [415, 423] on textarea at bounding box center [525, 419] width 479 height 29
click at [378, 416] on textarea "Kui me tegime, siis see suurem suurus j" at bounding box center [525, 419] width 479 height 29
click at [633, 428] on textarea "Kui me tegime neid, siis see suurem suurus j" at bounding box center [525, 419] width 479 height 29
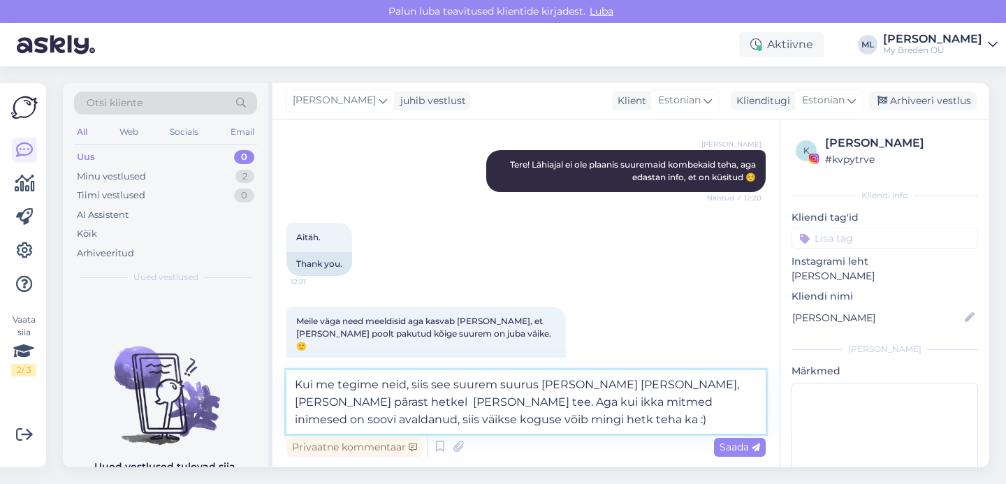
click at [405, 383] on textarea "Kui me tegime neid, siis see suurem suurus [PERSON_NAME] [PERSON_NAME], [PERSON…" at bounding box center [525, 402] width 479 height 64
drag, startPoint x: 546, startPoint y: 415, endPoint x: 580, endPoint y: 426, distance: 35.3
click at [546, 415] on textarea "Kui me tegime suuremaid kombesid, siis see suurem suurus [PERSON_NAME] [PERSON_…" at bounding box center [525, 402] width 479 height 64
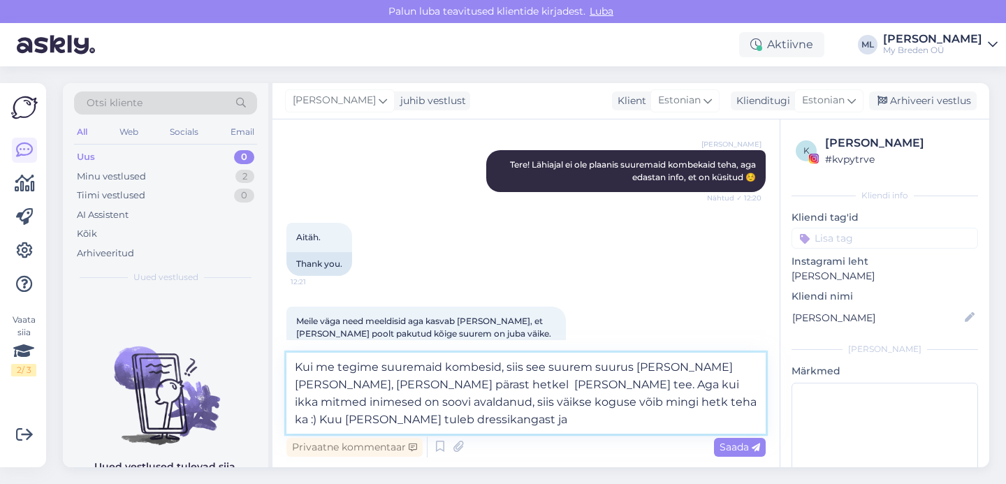
drag, startPoint x: 657, startPoint y: 409, endPoint x: 664, endPoint y: 412, distance: 7.2
click at [657, 409] on textarea "Kui me tegime suuremaid kombesid, siis see suurem suurus [PERSON_NAME] [PERSON_…" at bounding box center [525, 393] width 479 height 81
click at [420, 417] on textarea "Kui me tegime suuremaid kombesid, siis see suurem suurus [PERSON_NAME] [PERSON_…" at bounding box center [525, 393] width 479 height 81
click at [720, 402] on textarea "Kui me tegime suuremaid kombesid, siis see suurem suurus [PERSON_NAME] [PERSON_…" at bounding box center [525, 393] width 479 height 81
click at [657, 399] on textarea "Kui me tegime suuremaid kombesid, siis see suurem suurus [PERSON_NAME] [PERSON_…" at bounding box center [525, 393] width 479 height 81
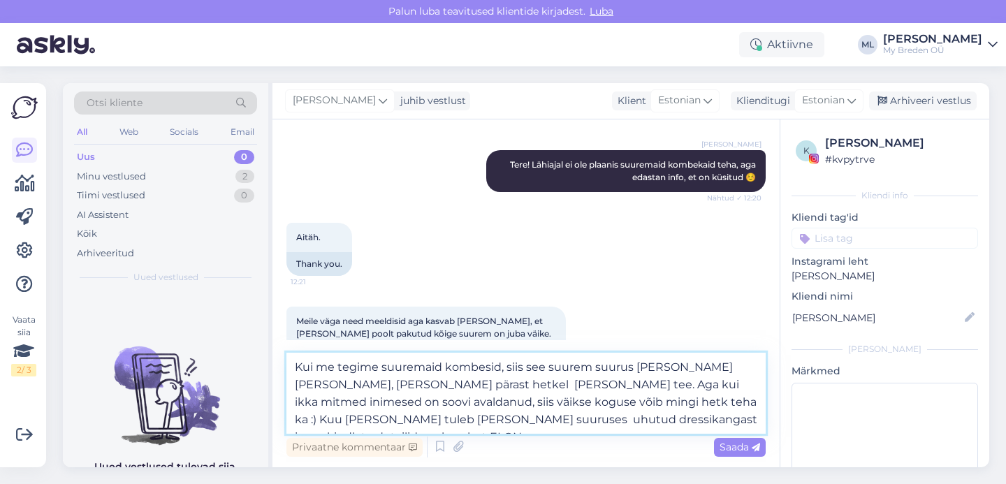
click at [657, 421] on textarea "Kui me tegime suuremaid kombesid, siis see suurem suurus [PERSON_NAME] [PERSON_…" at bounding box center [525, 393] width 479 height 81
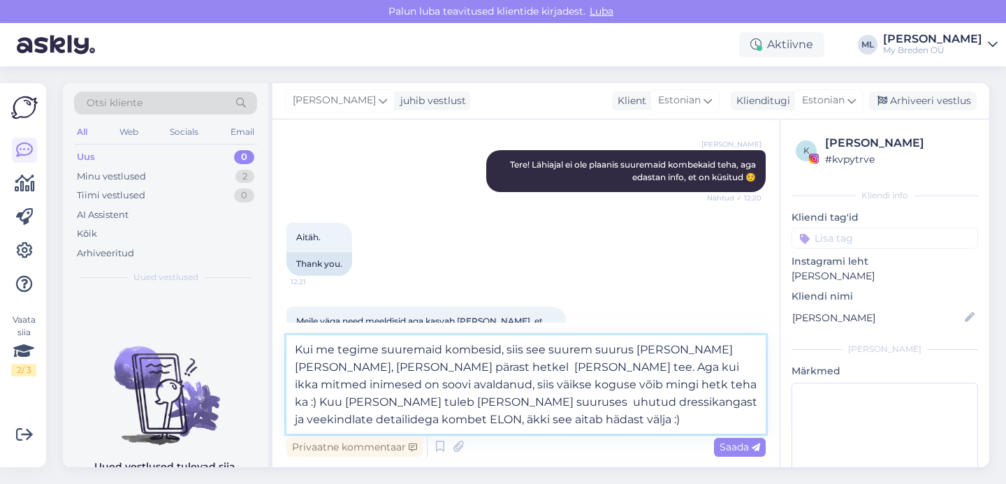
click at [660, 381] on textarea "Kui me tegime suuremaid kombesid, siis see suurem suurus [PERSON_NAME] [PERSON_…" at bounding box center [525, 384] width 479 height 99
click at [744, 386] on textarea "Kui me tegime suuremaid kombesid, siis see suurem suurus [PERSON_NAME] [PERSON_…" at bounding box center [525, 384] width 479 height 99
type textarea "Kui me tegime suuremaid kombesid, siis see suurem suurus [PERSON_NAME] [PERSON_…"
click at [742, 447] on span "Saada" at bounding box center [740, 447] width 41 height 13
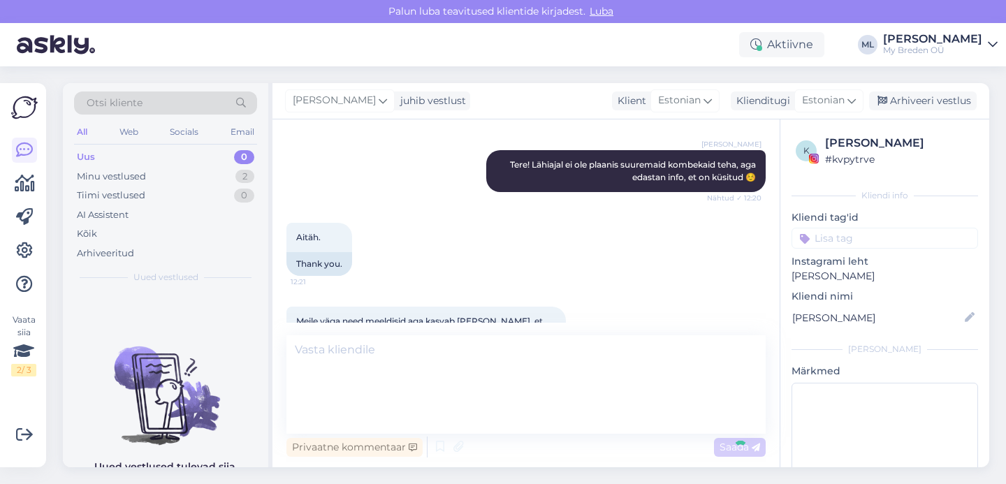
scroll to position [771, 0]
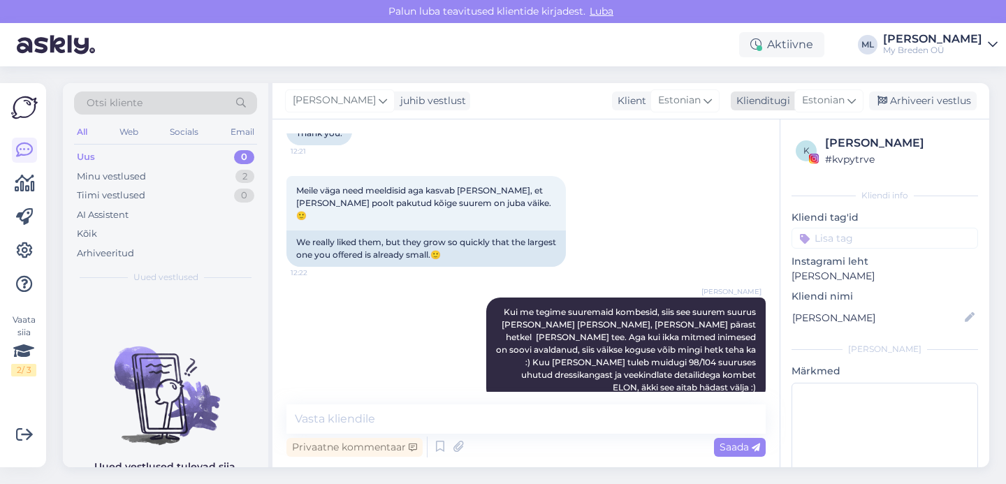
drag, startPoint x: 933, startPoint y: 96, endPoint x: 922, endPoint y: 101, distance: 12.6
click at [933, 96] on div "Arhiveeri vestlus" at bounding box center [923, 101] width 108 height 19
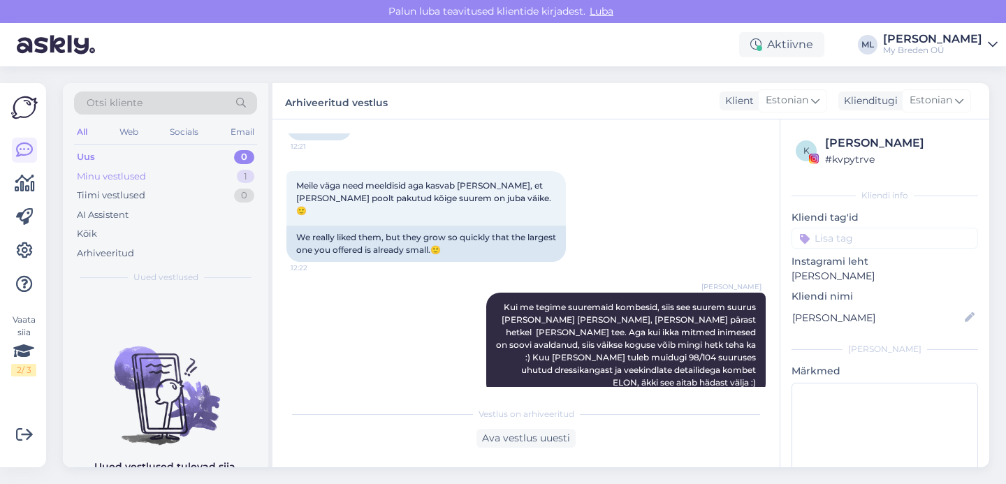
click at [157, 172] on div "Minu vestlused 1" at bounding box center [165, 177] width 183 height 20
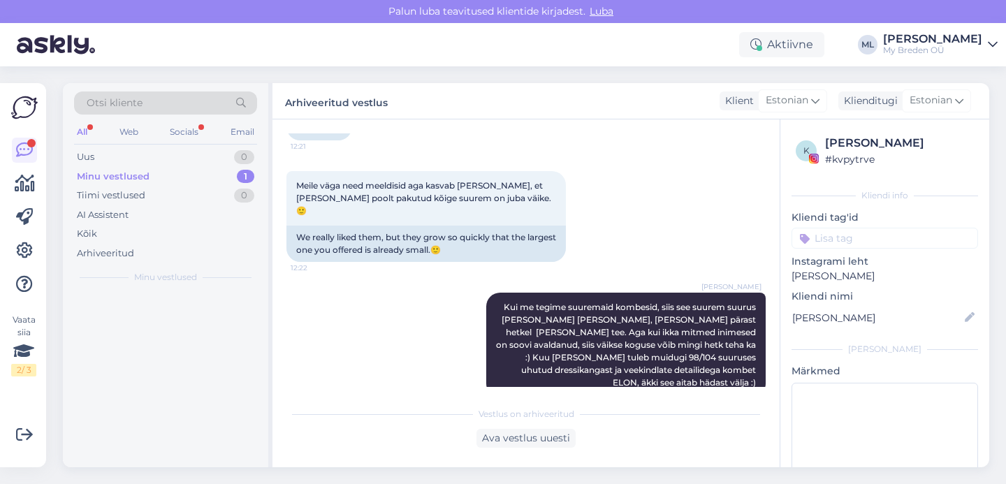
scroll to position [836, 0]
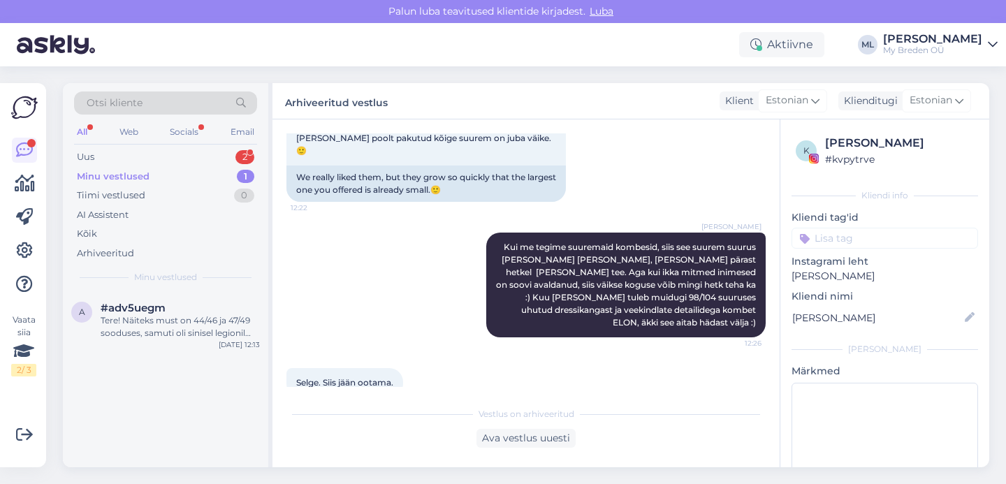
click at [453, 356] on div "Selge. Siis jään ootama. 12:27" at bounding box center [525, 383] width 479 height 60
click at [153, 316] on div "Tere! Näiteks must on 44/46 ja 47/49 sooduses, samuti oli sinisel legionil 54/5…" at bounding box center [180, 326] width 159 height 25
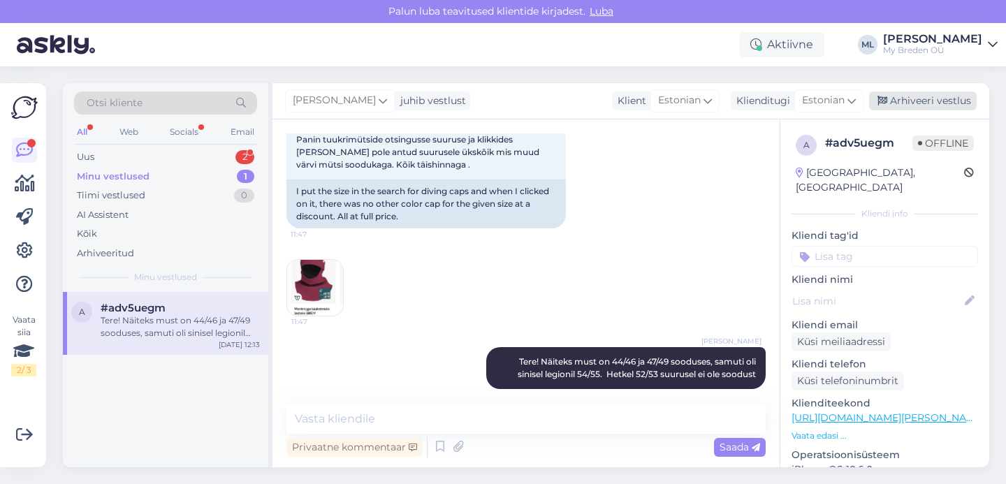
click at [933, 101] on div "Arhiveeri vestlus" at bounding box center [923, 101] width 108 height 19
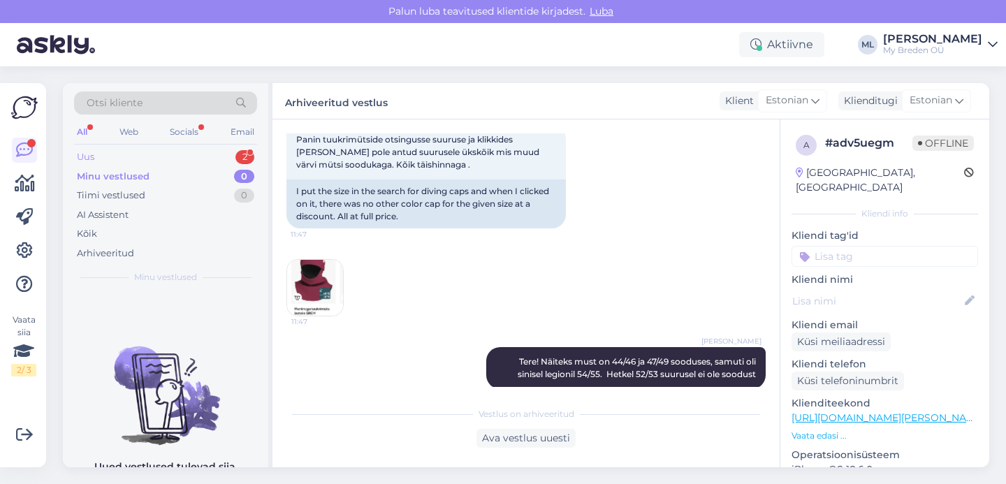
drag, startPoint x: 170, startPoint y: 177, endPoint x: 170, endPoint y: 161, distance: 16.1
click at [170, 177] on div "Minu vestlused 0" at bounding box center [165, 177] width 183 height 20
click at [168, 156] on div "Uus 2" at bounding box center [165, 157] width 183 height 20
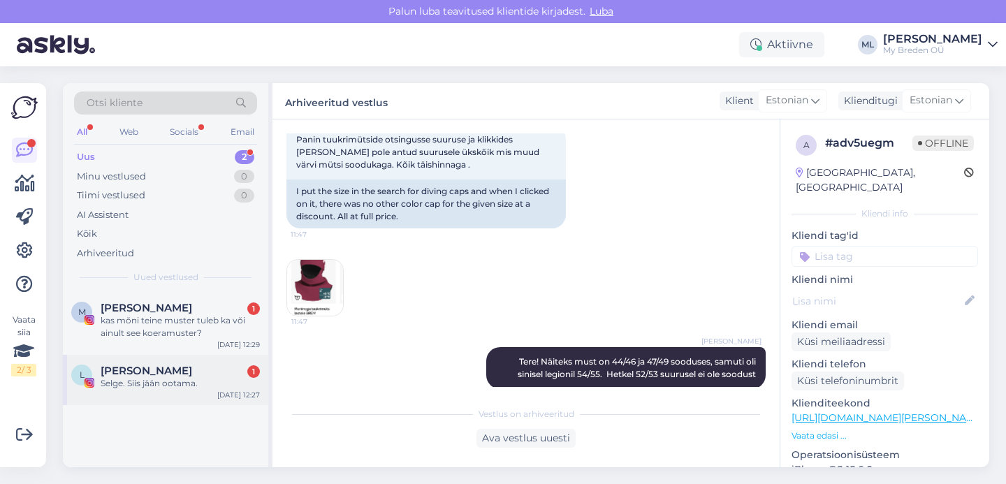
click at [189, 388] on div "Selge. Siis jään ootama." at bounding box center [180, 383] width 159 height 13
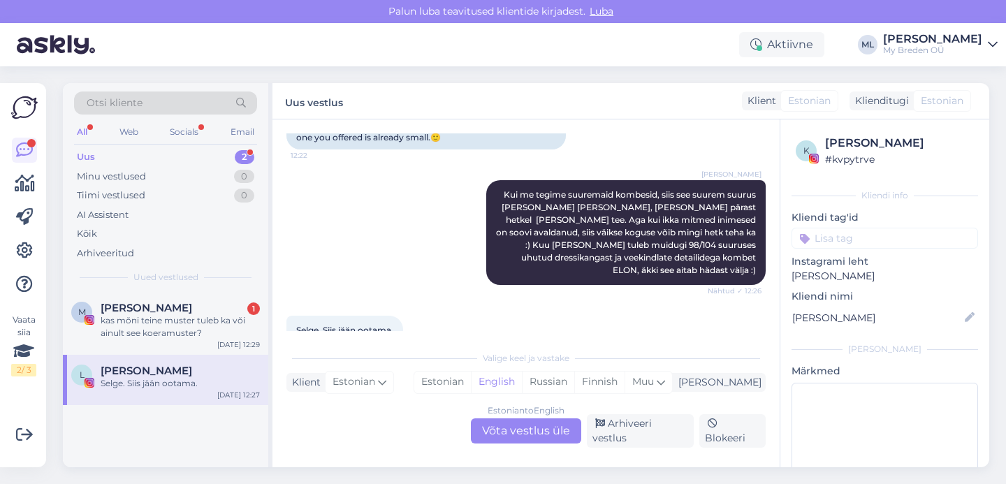
scroll to position [884, 0]
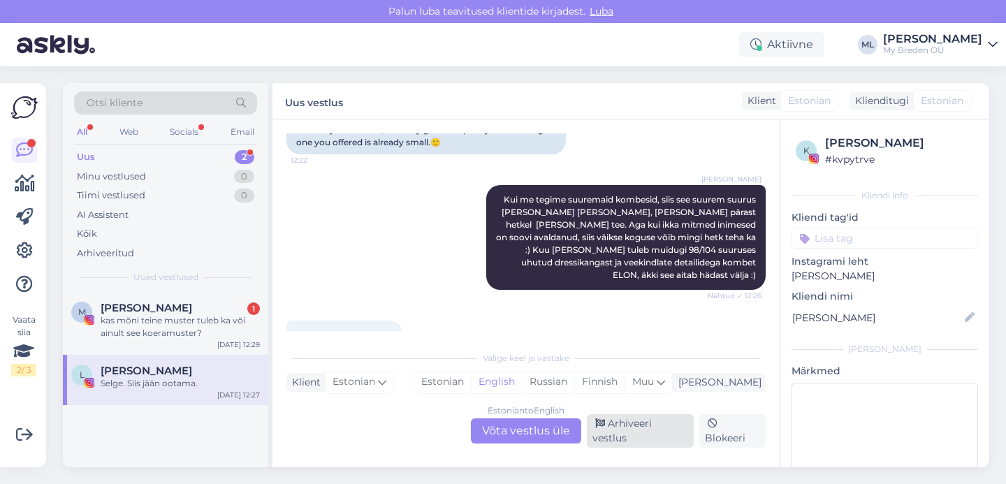
click at [662, 432] on div "Arhiveeri vestlus" at bounding box center [640, 431] width 107 height 34
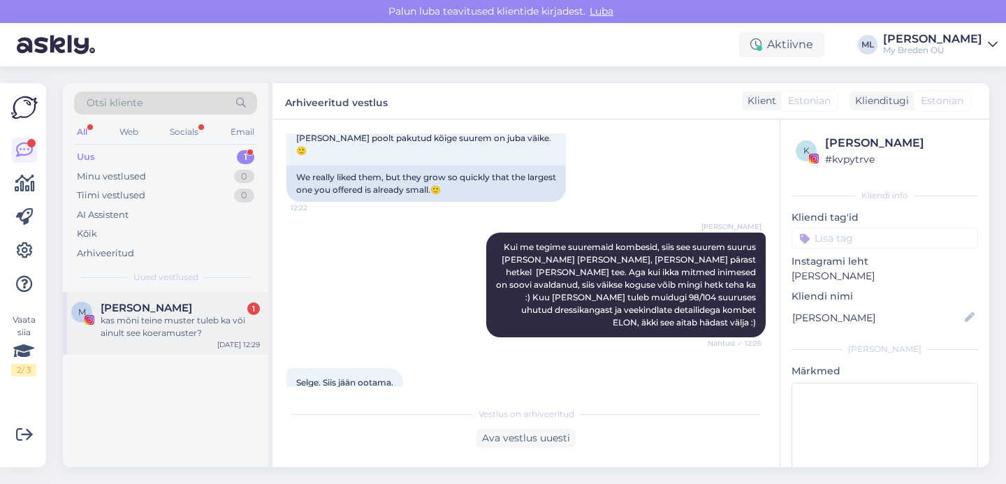
click at [182, 344] on div "M [PERSON_NAME] 1 kas mõni teine muster tuleb ka või ainult see koeramuster? [D…" at bounding box center [165, 323] width 205 height 63
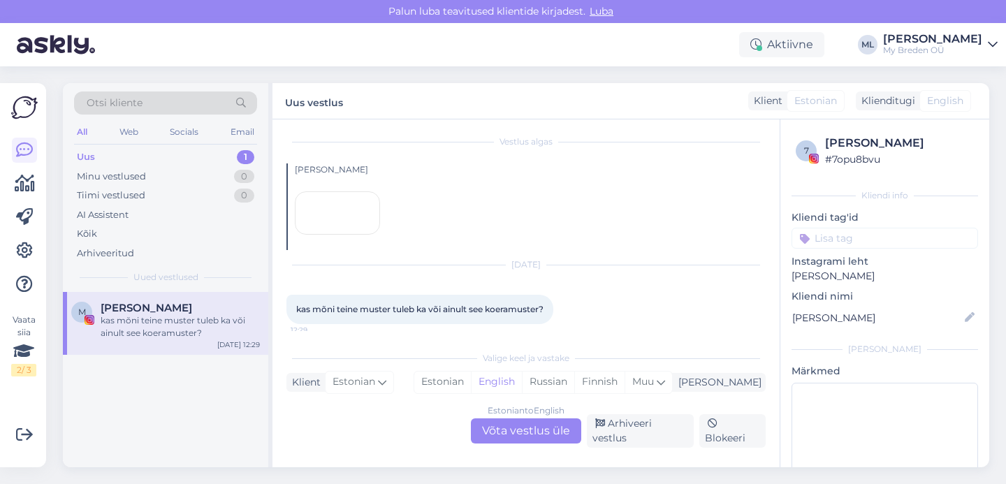
click at [540, 444] on div "Estonian to English Võta vestlus üle" at bounding box center [526, 430] width 110 height 25
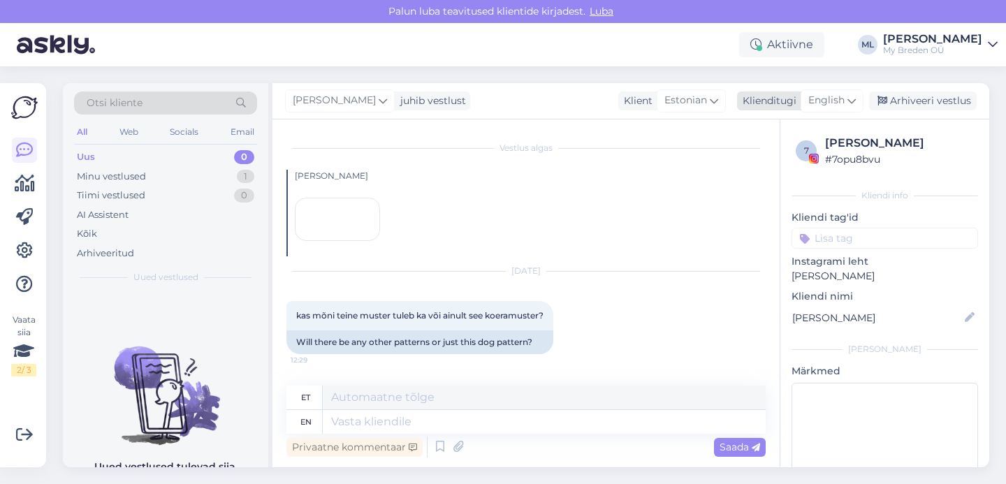
click at [848, 93] on icon at bounding box center [851, 100] width 8 height 15
click at [758, 154] on link "Estonian" at bounding box center [801, 163] width 154 height 22
click at [373, 417] on textarea at bounding box center [525, 419] width 479 height 29
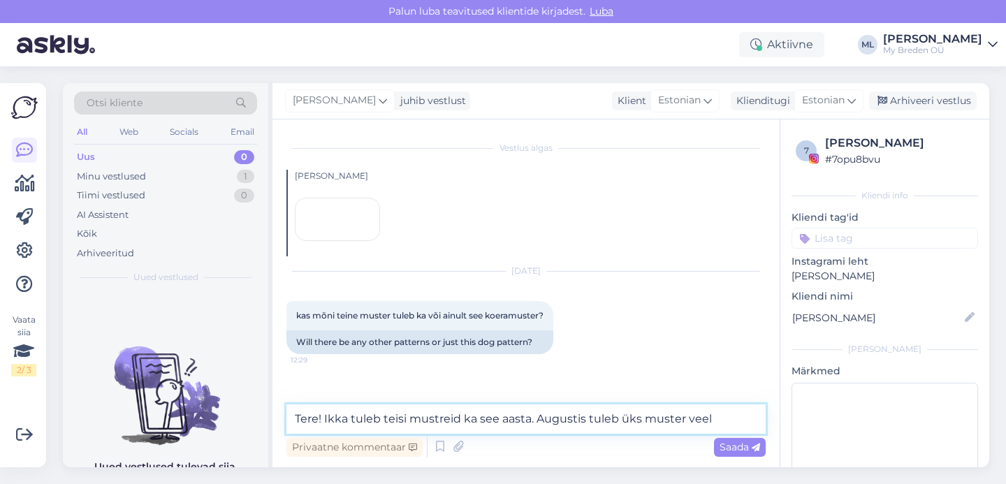
click at [729, 417] on textarea "Tere! Ikka tuleb teisi mustreid ka see aasta. Augustis tuleb üks muster veel" at bounding box center [525, 419] width 479 height 29
click at [495, 417] on textarea "Tere! Ikka tuleb teisi mustreid ka see aasta. Augustis tuleb üks muster veel ☺️" at bounding box center [525, 419] width 479 height 29
click at [537, 416] on textarea "Tere! Ikka tuleb teisi mustreid ka sellel aasta. Augustis tuleb üks muster veel…" at bounding box center [525, 419] width 479 height 29
click at [599, 414] on textarea "Tere! Ikka tuleb teisi mustreid ka sellel aastal. Augustis tuleb üks muster vee…" at bounding box center [525, 419] width 479 height 29
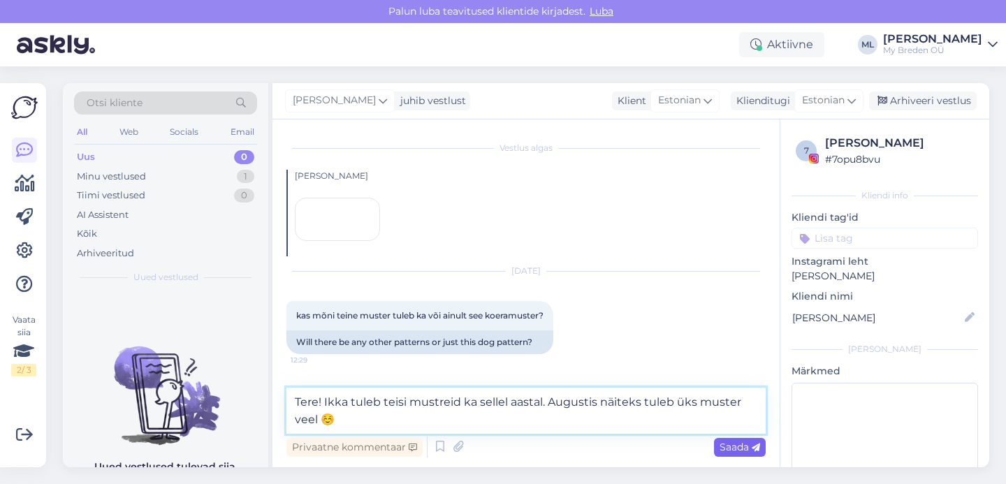
type textarea "Tere! Ikka tuleb teisi mustreid ka sellel aastal. Augustis näiteks tuleb üks mu…"
click at [729, 450] on span "Saada" at bounding box center [740, 447] width 41 height 13
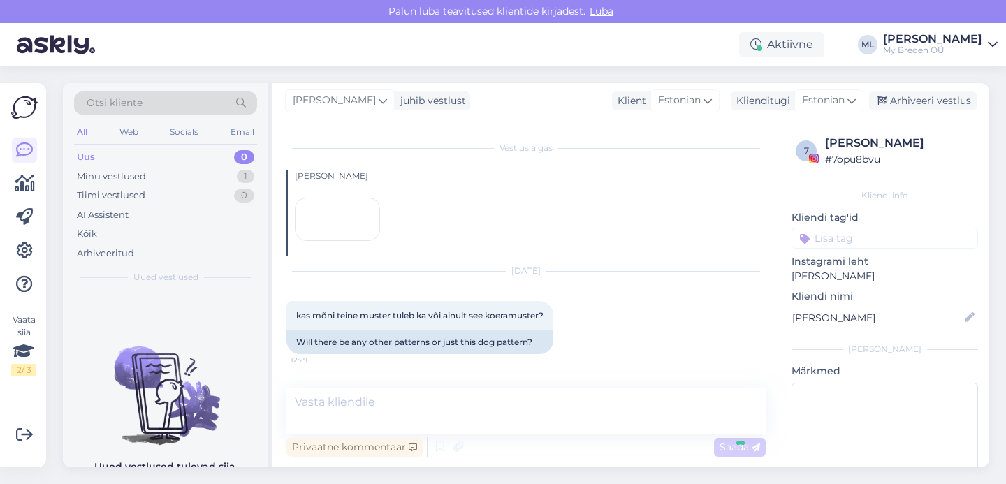
scroll to position [155, 0]
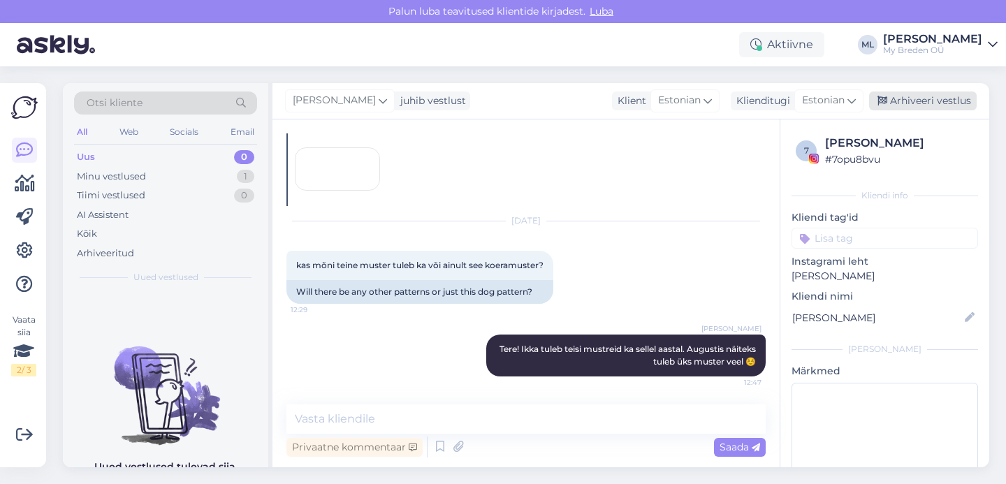
click at [903, 96] on div "Arhiveeri vestlus" at bounding box center [923, 101] width 108 height 19
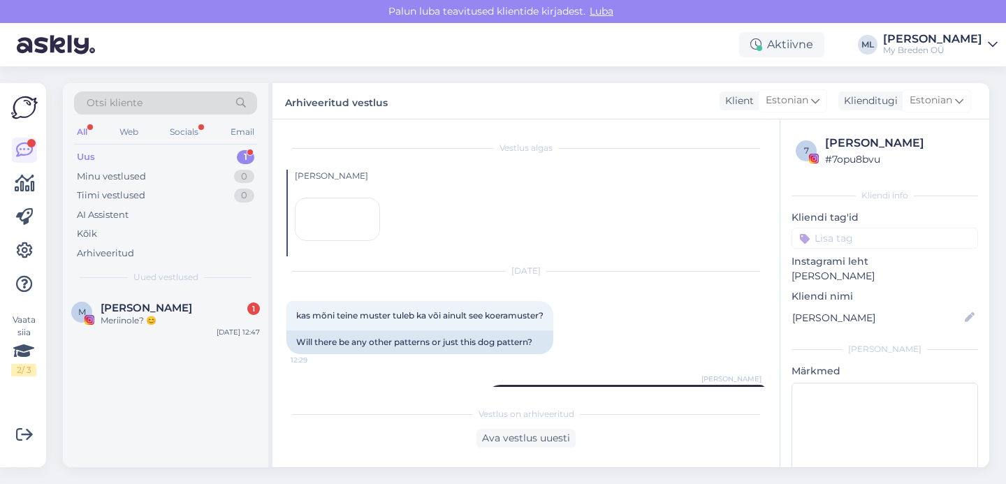
scroll to position [220, 0]
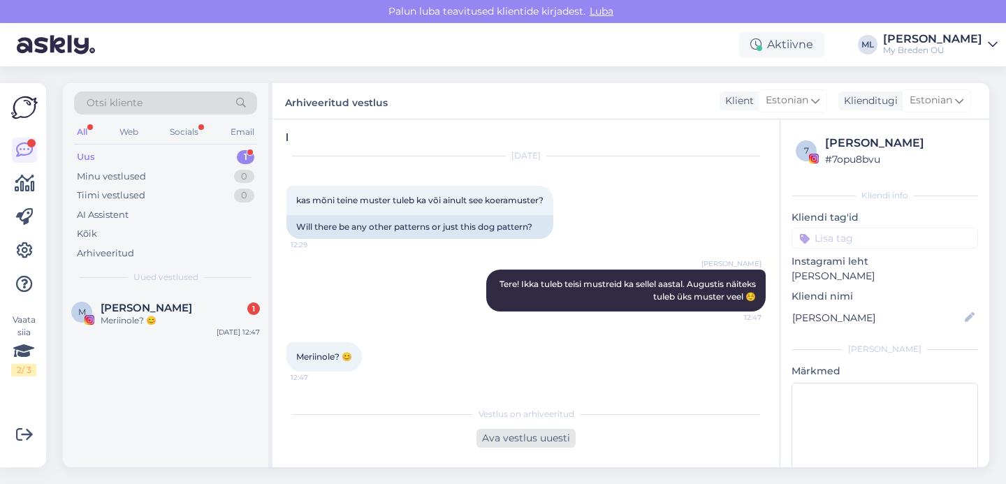
click at [556, 444] on div "Ava vestlus uuesti" at bounding box center [525, 438] width 99 height 19
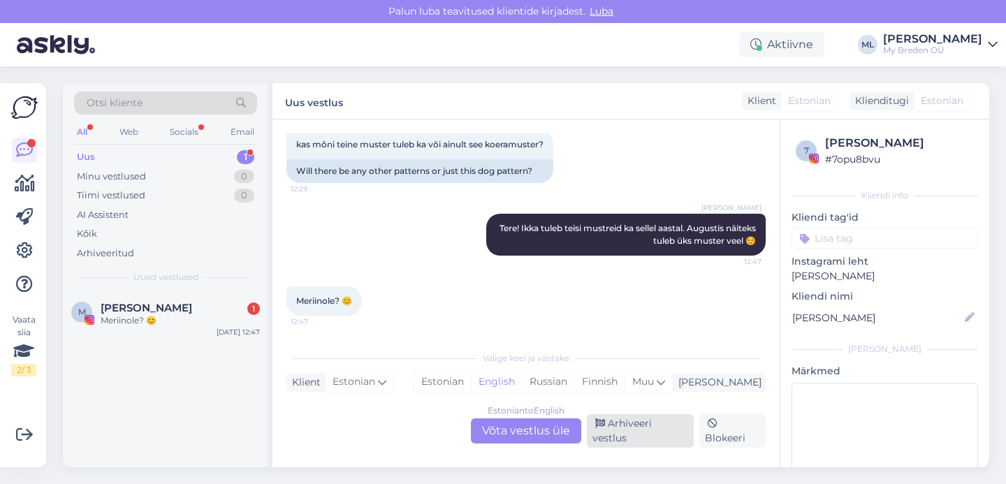
click at [653, 439] on div "Arhiveeri vestlus" at bounding box center [640, 431] width 107 height 34
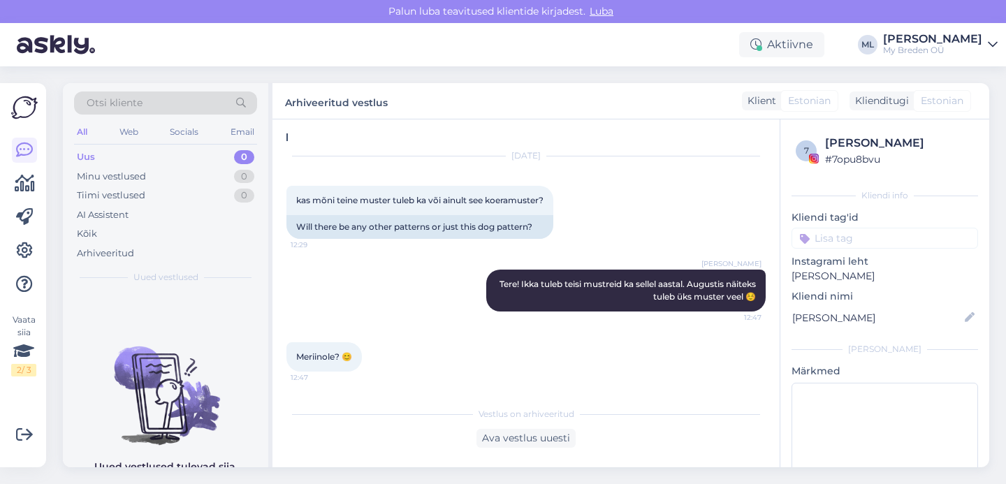
click at [540, 453] on div "Vestlus algas [PERSON_NAME] [DATE] kas mõni teine muster tuleb ka või ainult se…" at bounding box center [525, 293] width 507 height 348
click at [553, 439] on div "Ava vestlus uuesti" at bounding box center [525, 438] width 99 height 19
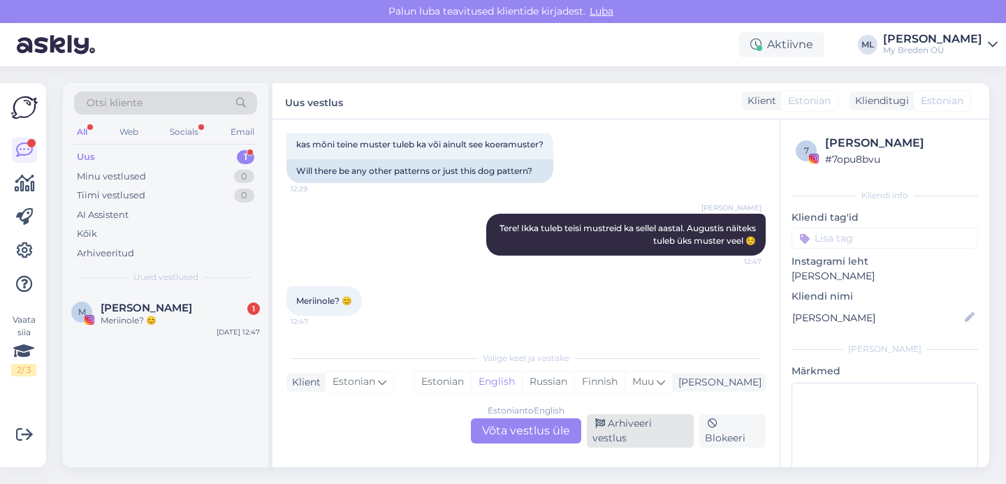
click at [677, 435] on div "Arhiveeri vestlus" at bounding box center [640, 431] width 107 height 34
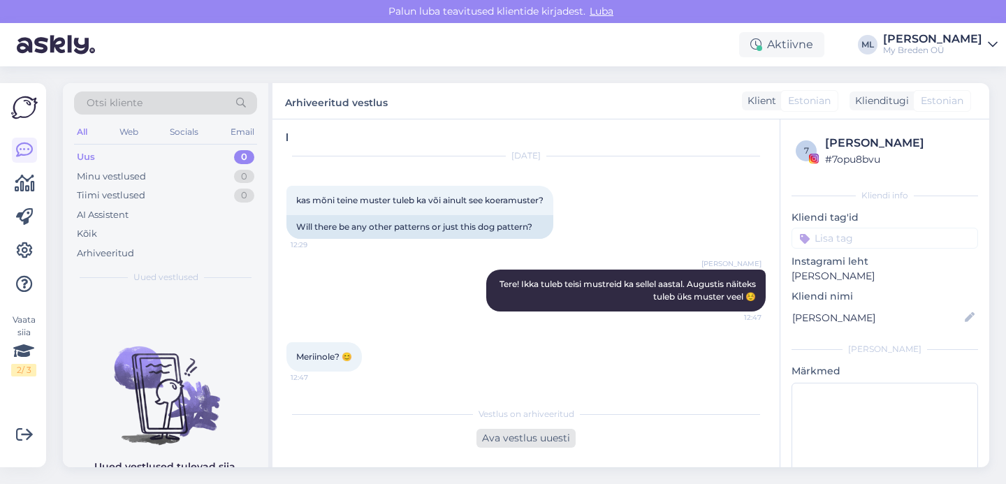
click at [524, 436] on div "Ava vestlus uuesti" at bounding box center [525, 438] width 99 height 19
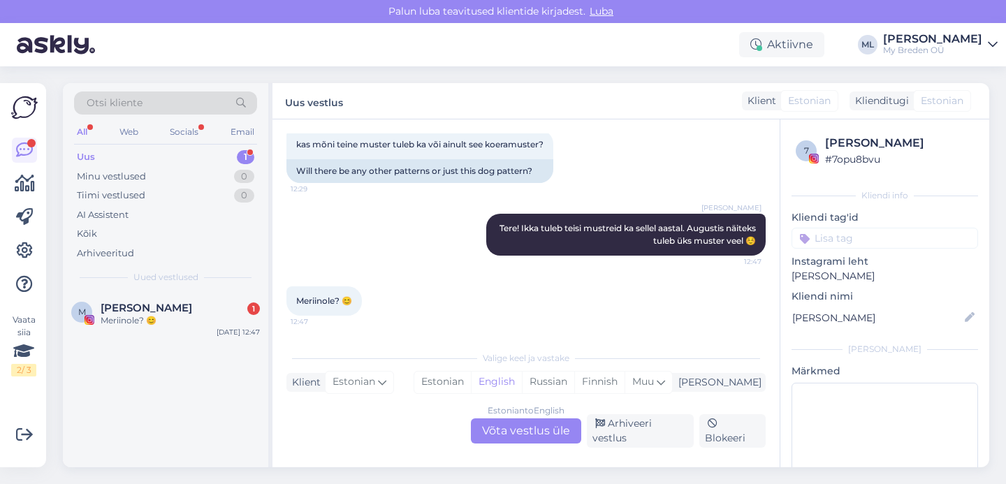
click at [514, 437] on div "Estonian to English Võta vestlus üle" at bounding box center [526, 430] width 110 height 25
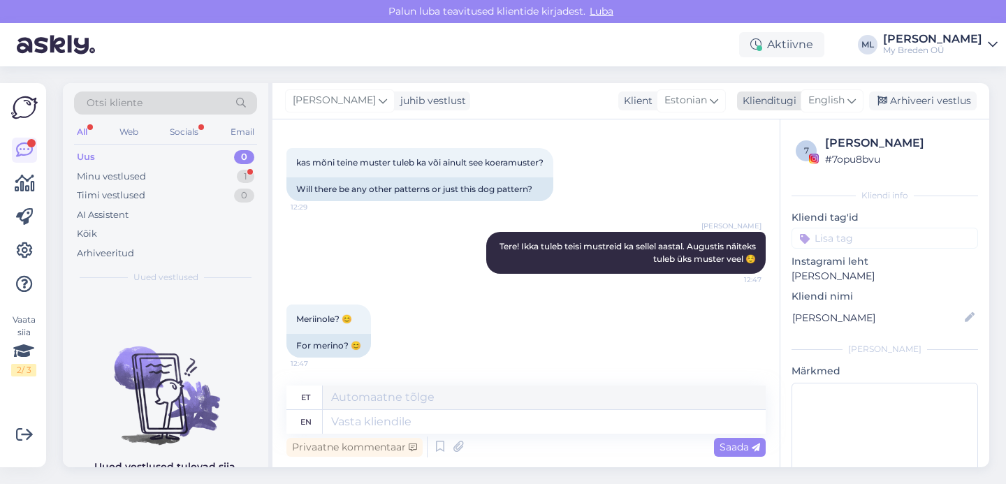
drag, startPoint x: 851, startPoint y: 103, endPoint x: 843, endPoint y: 106, distance: 9.1
click at [851, 103] on icon at bounding box center [851, 100] width 8 height 15
click at [787, 124] on input "est" at bounding box center [800, 131] width 131 height 22
drag, startPoint x: 767, startPoint y: 163, endPoint x: 682, endPoint y: 233, distance: 110.7
click at [767, 163] on link "Estonian" at bounding box center [801, 163] width 154 height 22
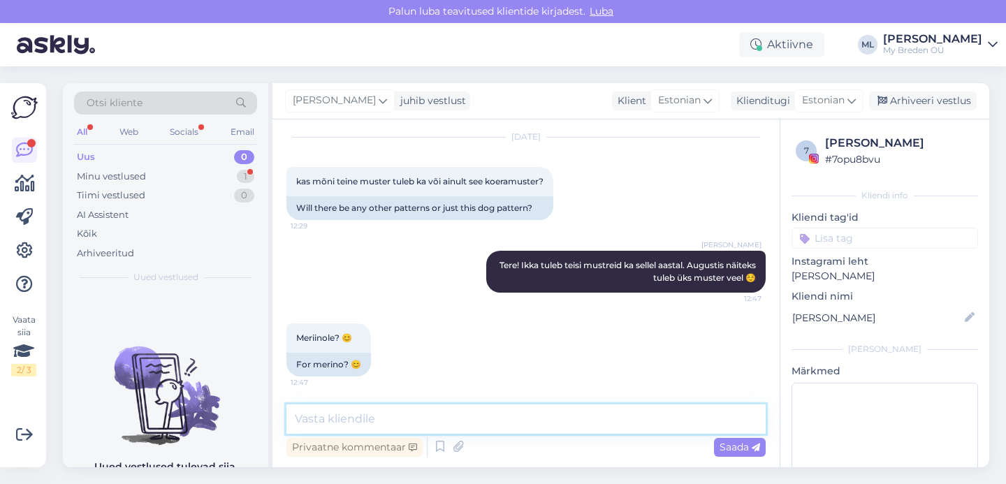
click at [361, 416] on textarea at bounding box center [525, 419] width 479 height 29
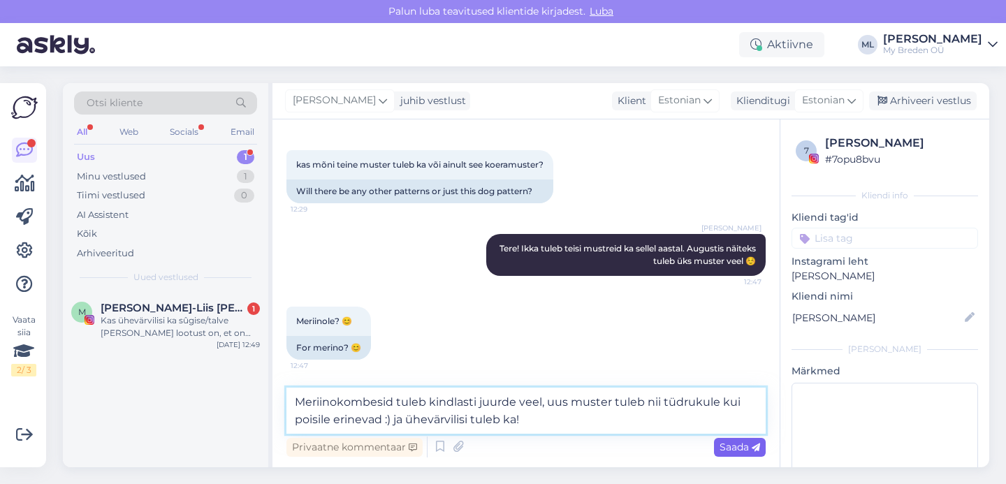
type textarea "Meriinokombesid tuleb kindlasti juurde veel, uus muster tuleb nii tüdrukule kui…"
drag, startPoint x: 742, startPoint y: 446, endPoint x: 737, endPoint y: 460, distance: 14.1
click at [742, 446] on span "Saada" at bounding box center [740, 447] width 41 height 13
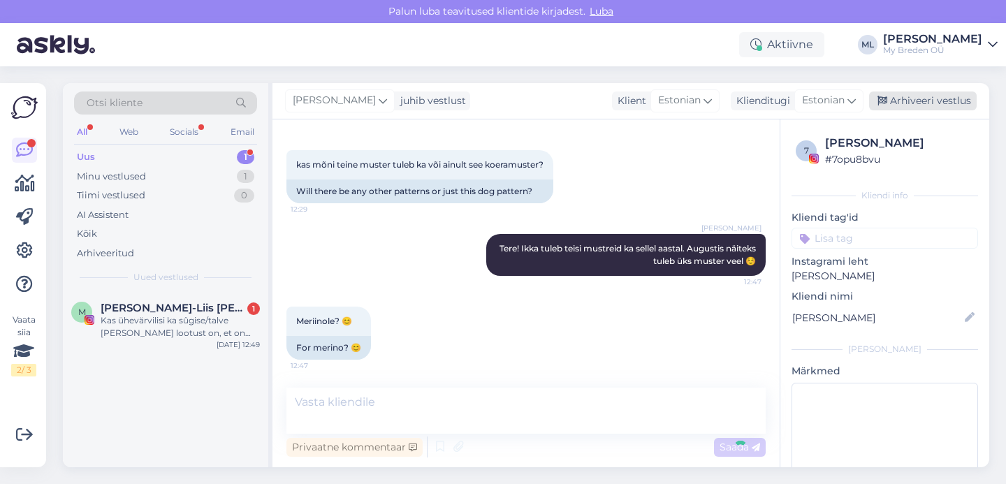
click at [932, 105] on div "Arhiveeri vestlus" at bounding box center [923, 101] width 108 height 19
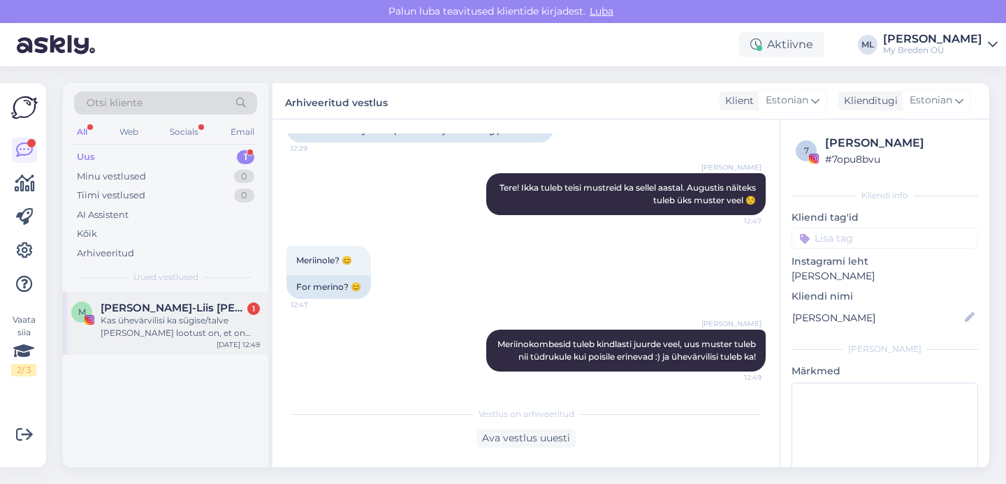
drag, startPoint x: 131, startPoint y: 321, endPoint x: 144, endPoint y: 326, distance: 14.1
click at [131, 323] on div "Kas ühevärvilisi ka sûgise/talve [PERSON_NAME] lootust on, et on tulemas ja bee…" at bounding box center [180, 326] width 159 height 25
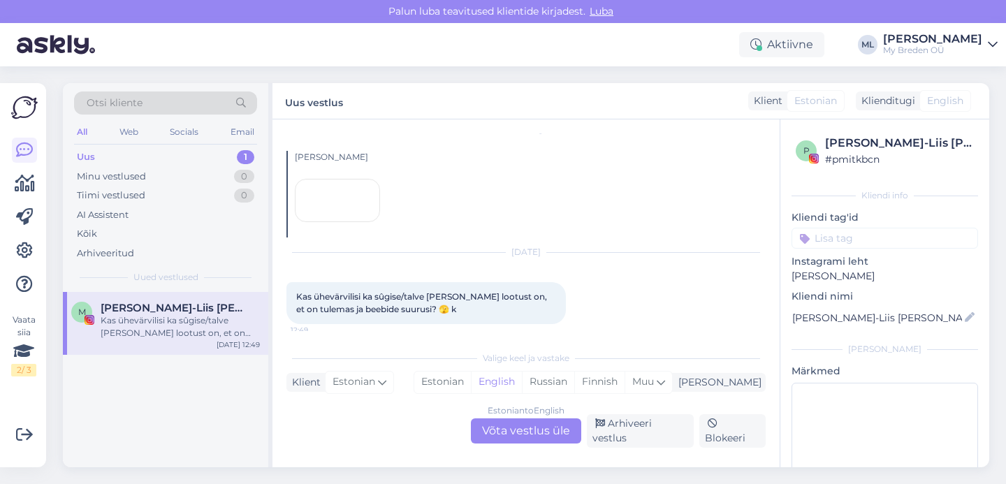
scroll to position [124, 0]
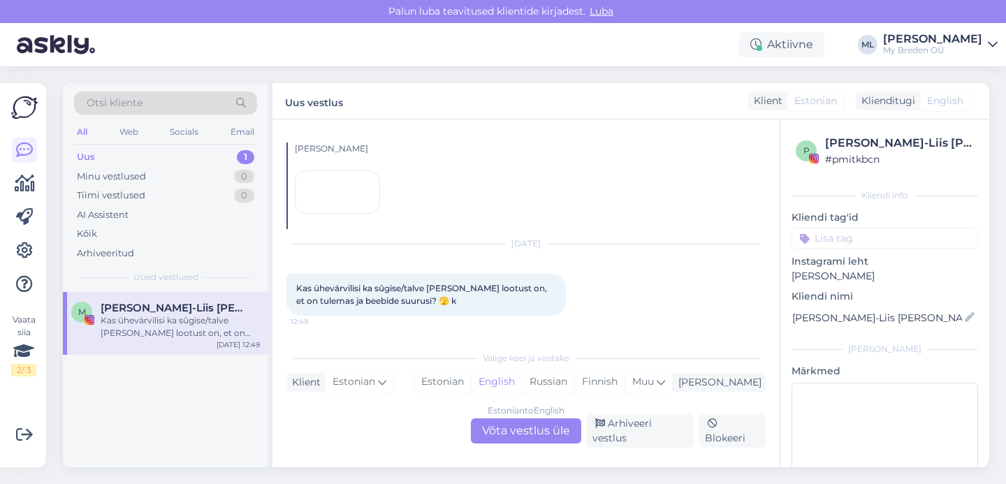
click at [541, 444] on div "Estonian to English Võta vestlus üle" at bounding box center [526, 430] width 110 height 25
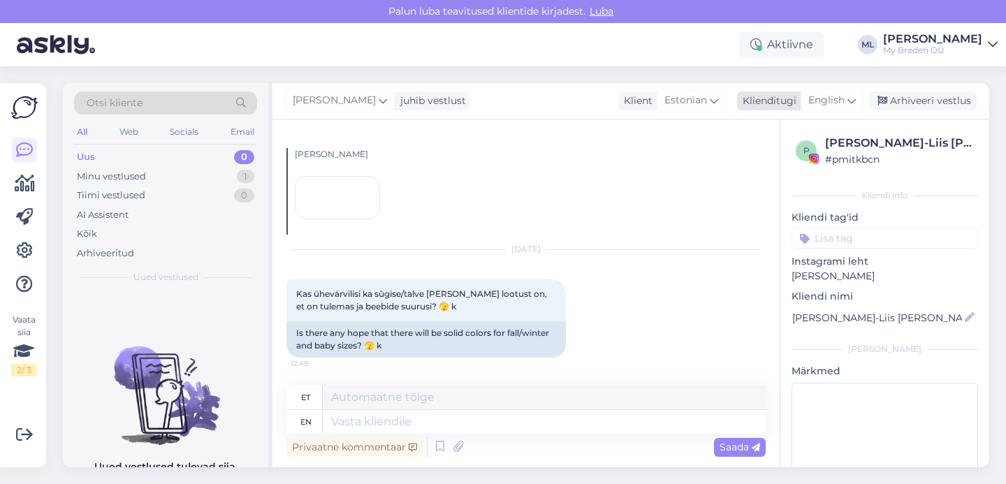
click at [827, 105] on span "English" at bounding box center [826, 100] width 36 height 15
click at [787, 157] on link "Estonian" at bounding box center [801, 163] width 154 height 22
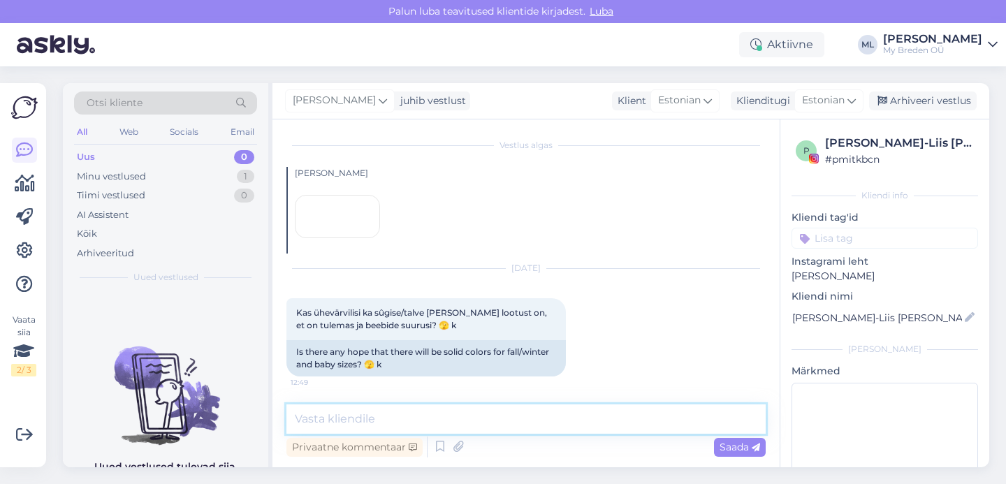
click at [398, 418] on textarea at bounding box center [525, 419] width 479 height 29
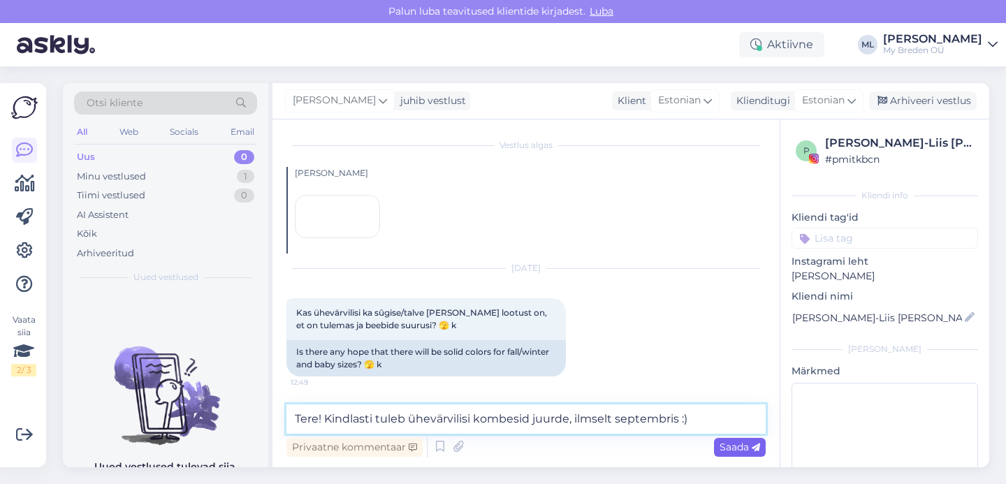
type textarea "Tere! Kindlasti tuleb ühevärvilisi kombesid juurde, ilmselt septembris :)"
click at [743, 447] on span "Saada" at bounding box center [740, 447] width 41 height 13
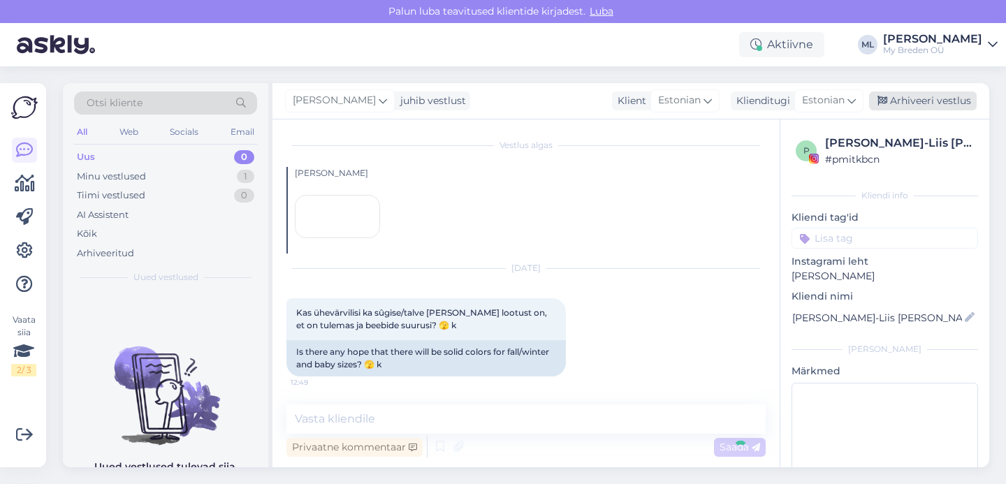
scroll to position [180, 0]
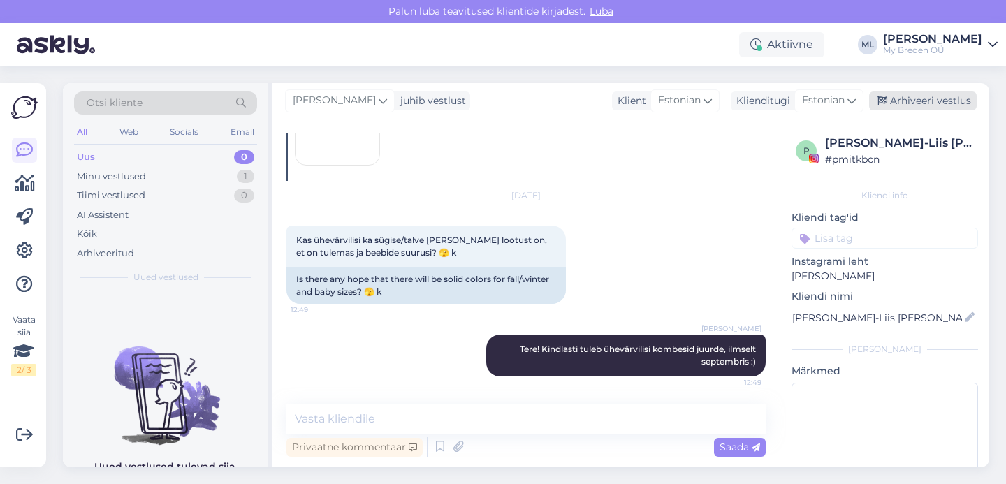
click at [901, 94] on div "Arhiveeri vestlus" at bounding box center [923, 101] width 108 height 19
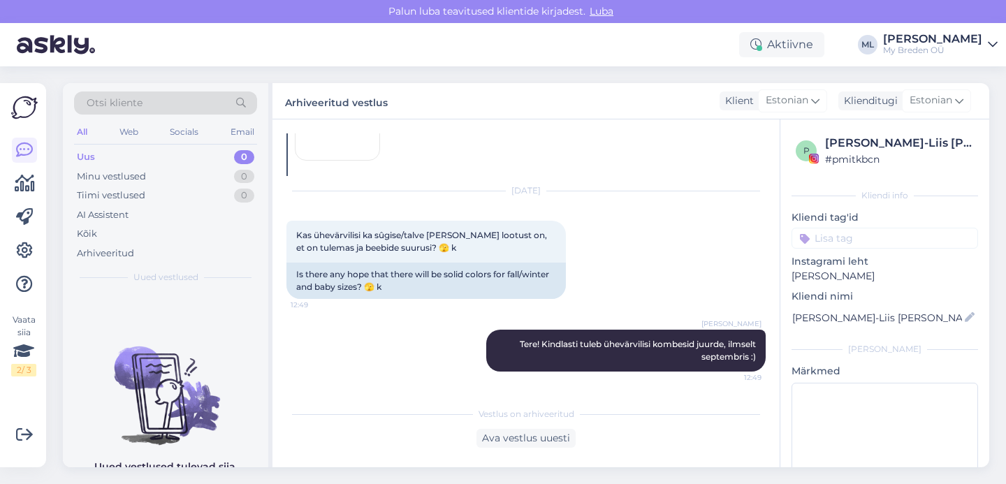
scroll to position [245, 0]
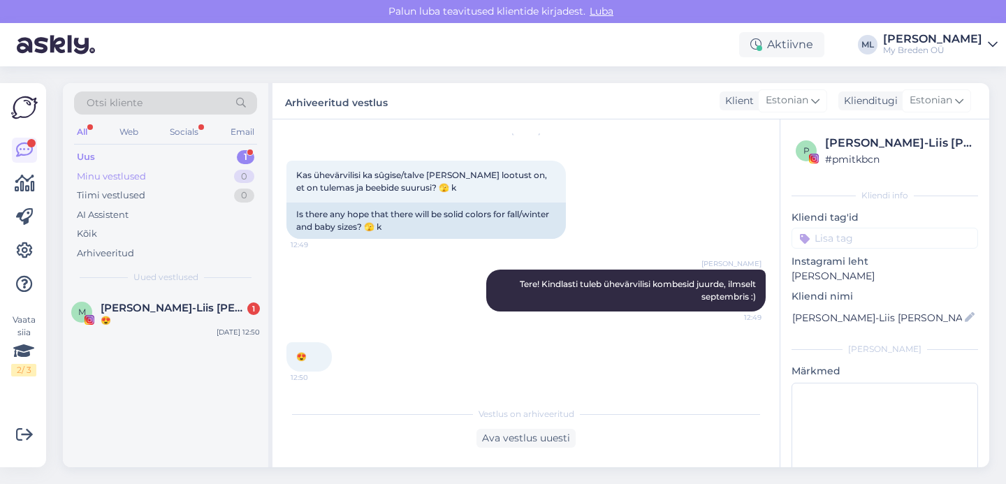
click at [157, 168] on div "Minu vestlused 0" at bounding box center [165, 177] width 183 height 20
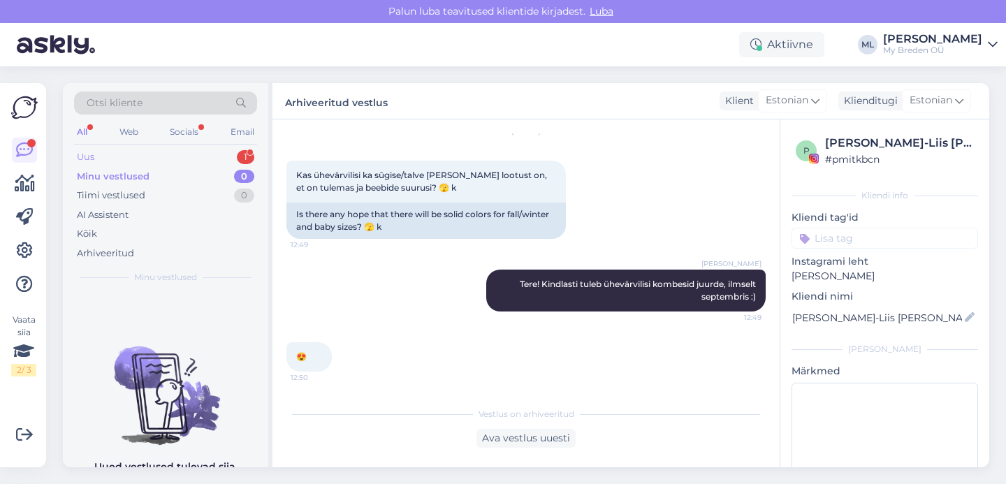
click at [135, 156] on div "Uus 1" at bounding box center [165, 157] width 183 height 20
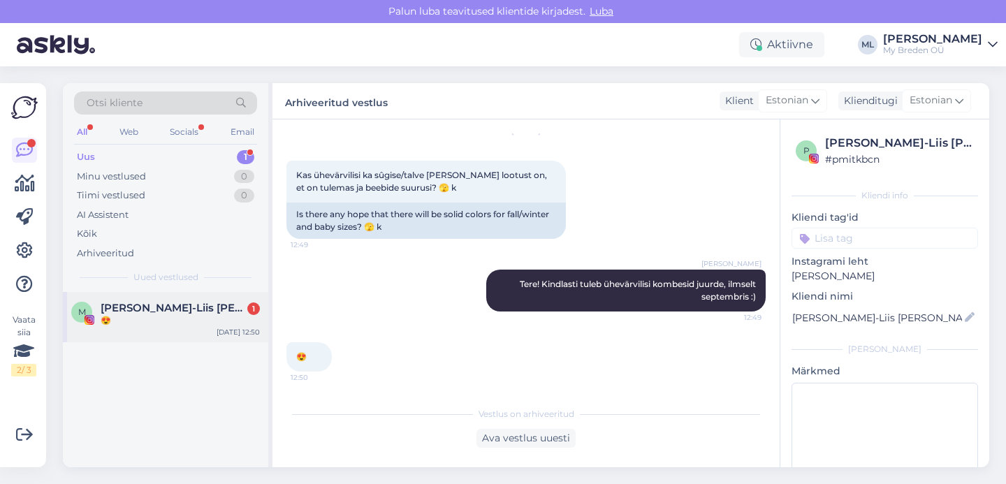
drag, startPoint x: 105, startPoint y: 322, endPoint x: 114, endPoint y: 322, distance: 9.1
click at [105, 322] on div "😍" at bounding box center [180, 320] width 159 height 13
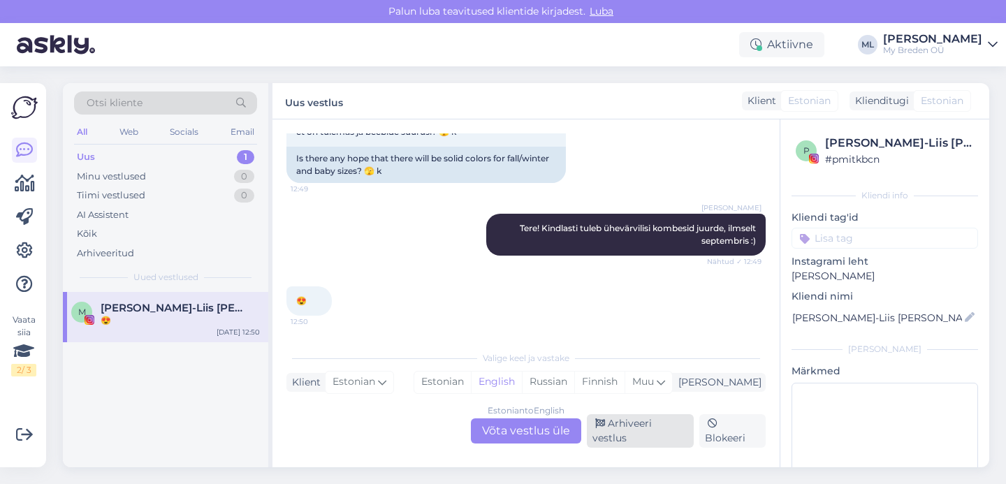
click at [620, 437] on div "Arhiveeri vestlus" at bounding box center [640, 431] width 107 height 34
